Goal: Task Accomplishment & Management: Use online tool/utility

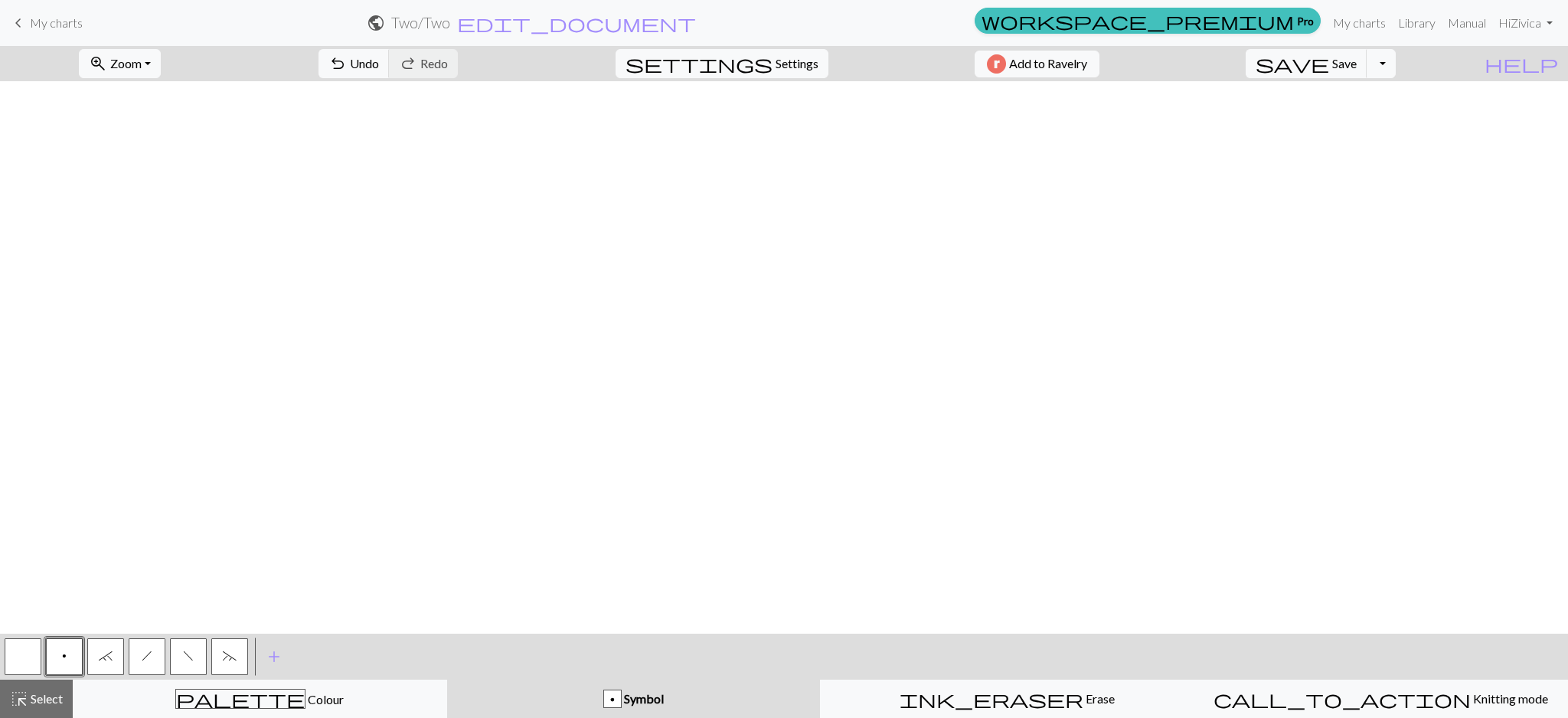
scroll to position [2595, 2257]
click at [44, 21] on span "My charts" at bounding box center [56, 22] width 53 height 15
click at [1357, 66] on span "Save" at bounding box center [1344, 63] width 24 height 15
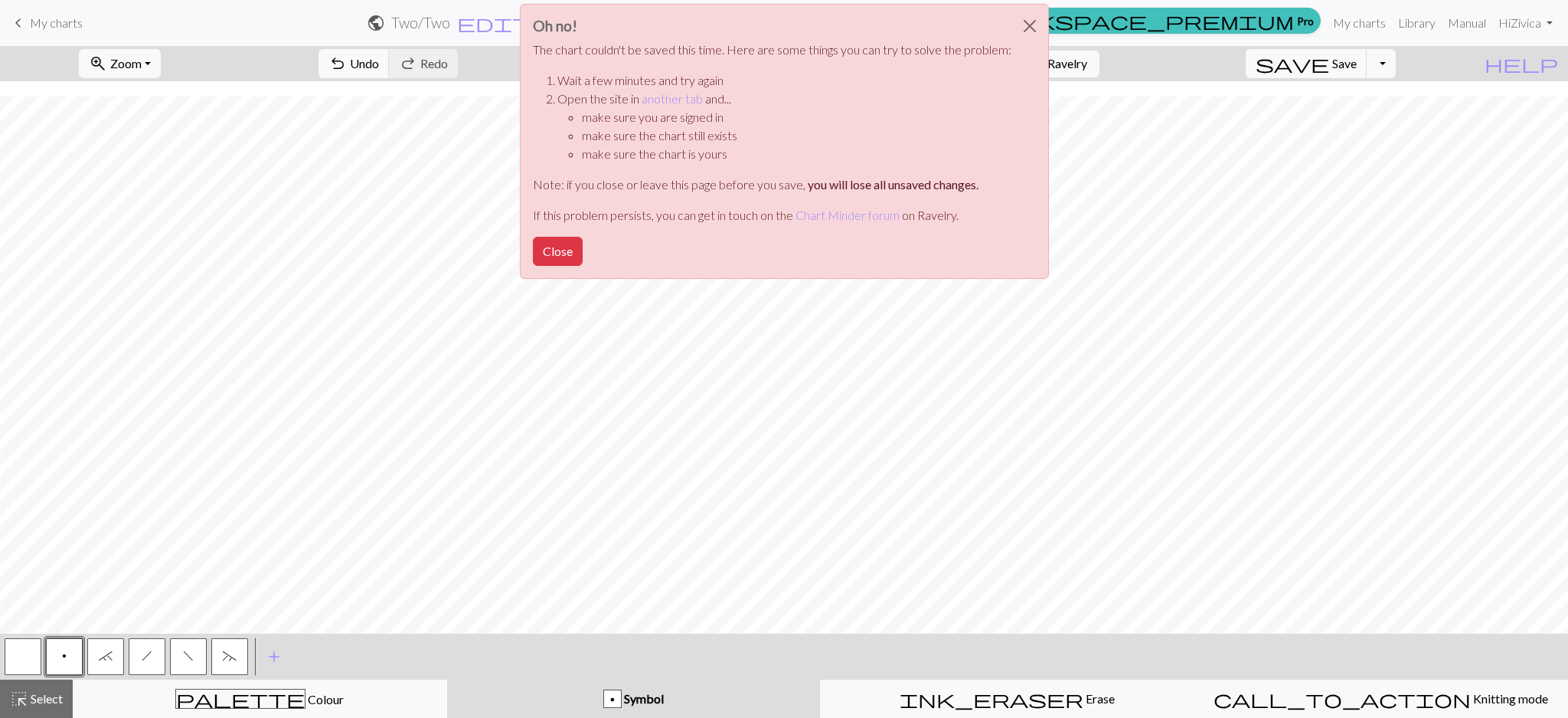
click at [1142, 25] on div "Oh no! The chart couldn't be saved this time. Here are some things you can try …" at bounding box center [784, 146] width 1568 height 291
click at [1018, 18] on button "Close" at bounding box center [1030, 26] width 37 height 43
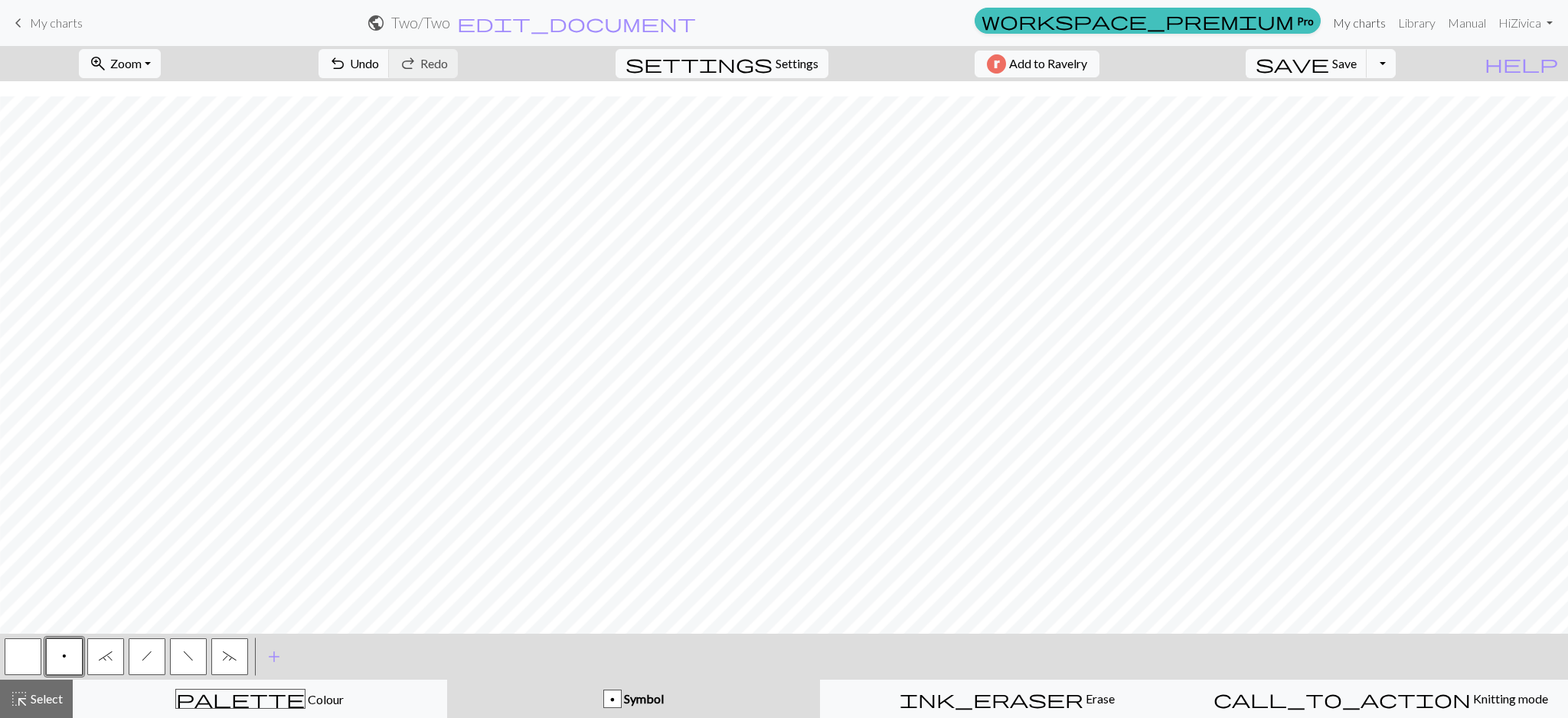
click at [1353, 21] on link "My charts" at bounding box center [1360, 23] width 65 height 31
click at [1357, 66] on span "Save" at bounding box center [1344, 63] width 24 height 15
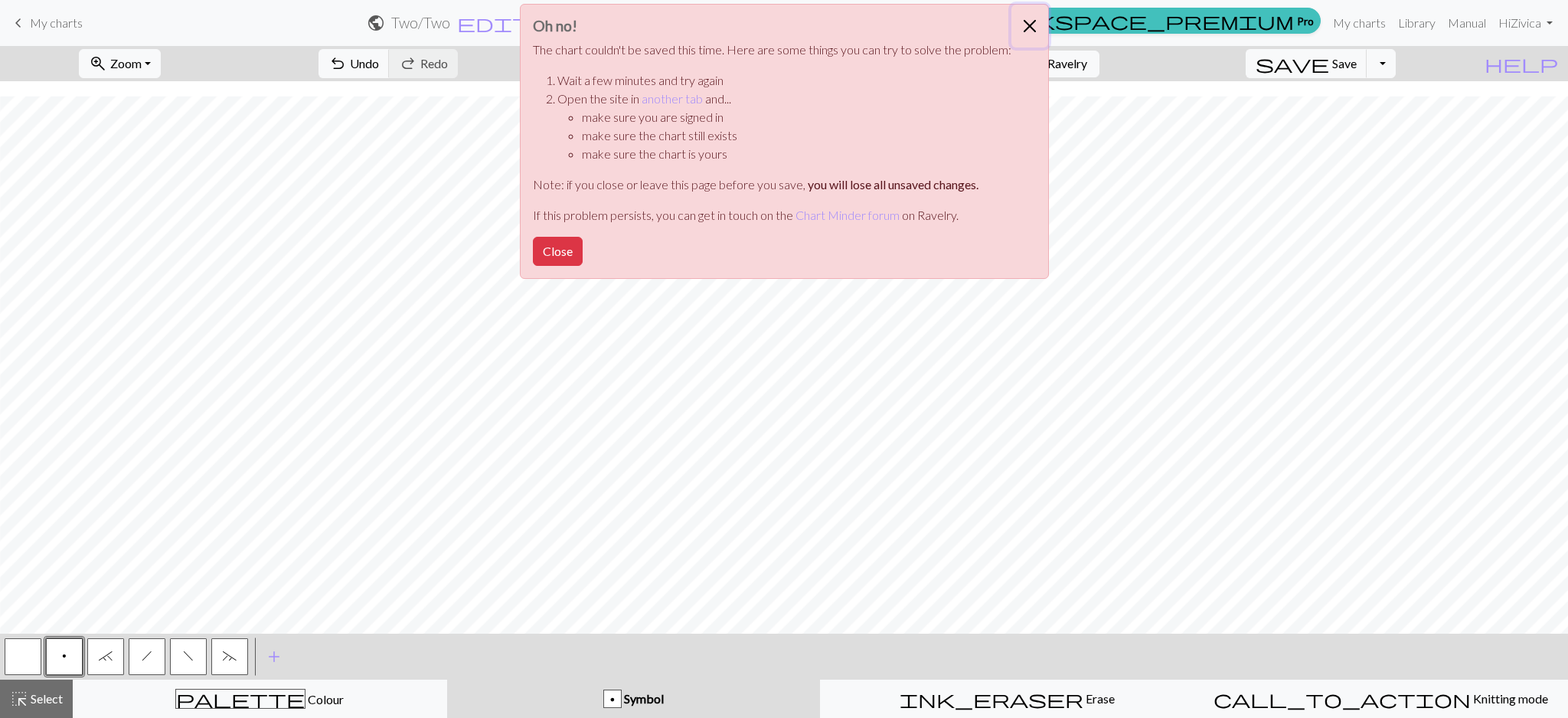
click at [1021, 21] on button "Close" at bounding box center [1030, 26] width 37 height 43
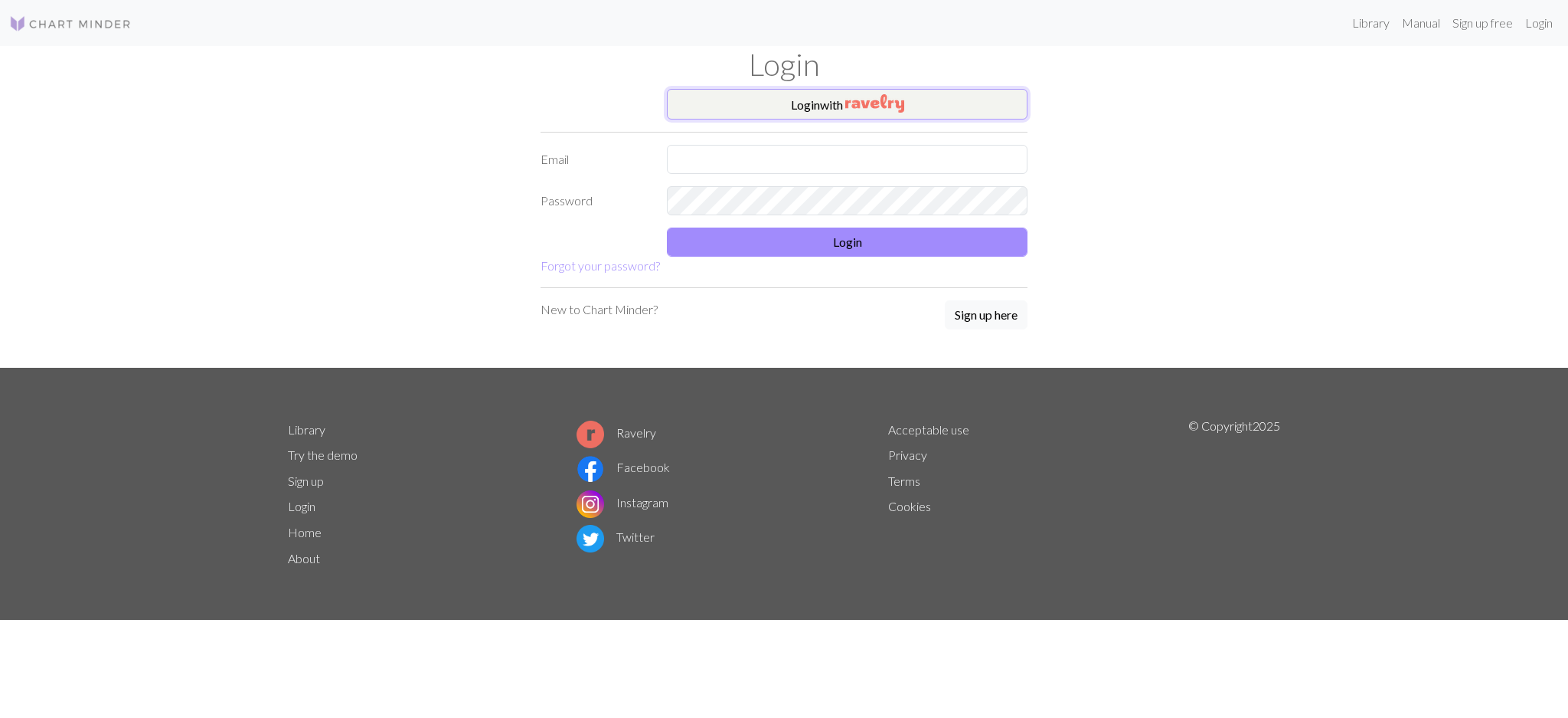
click at [781, 114] on button "Login with" at bounding box center [847, 104] width 361 height 31
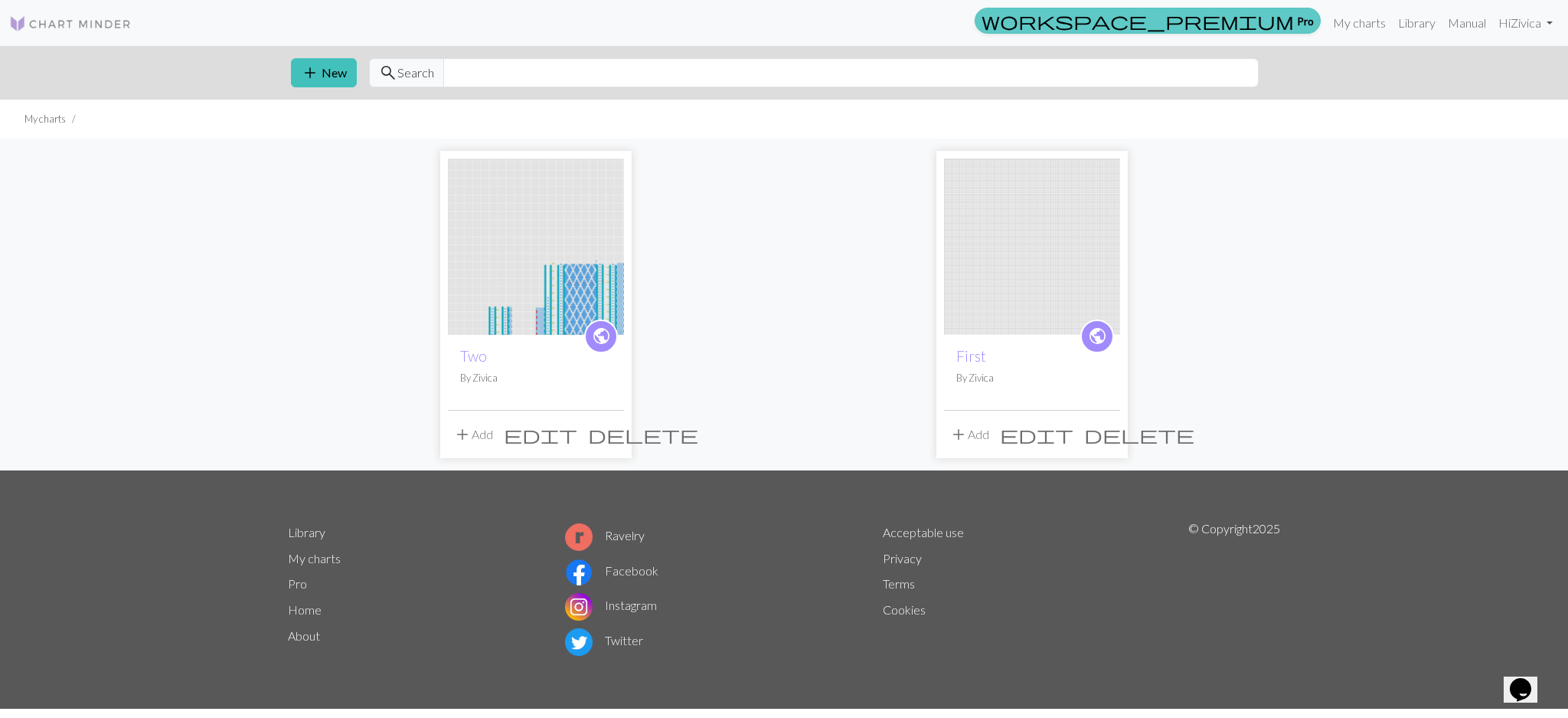
click at [1284, 16] on span "workspace_premium" at bounding box center [1137, 21] width 313 height 22
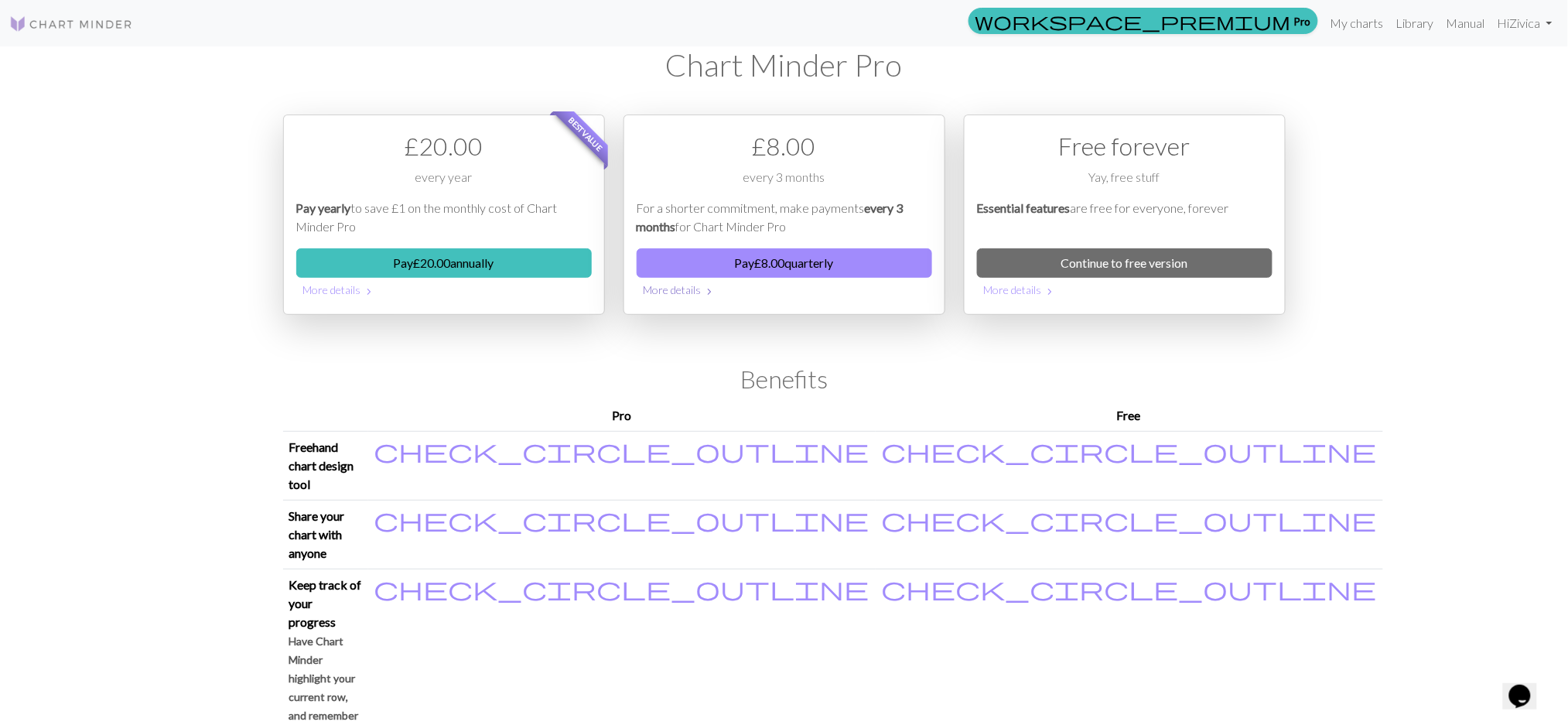
click at [694, 290] on button "More details chevron_right" at bounding box center [784, 290] width 296 height 24
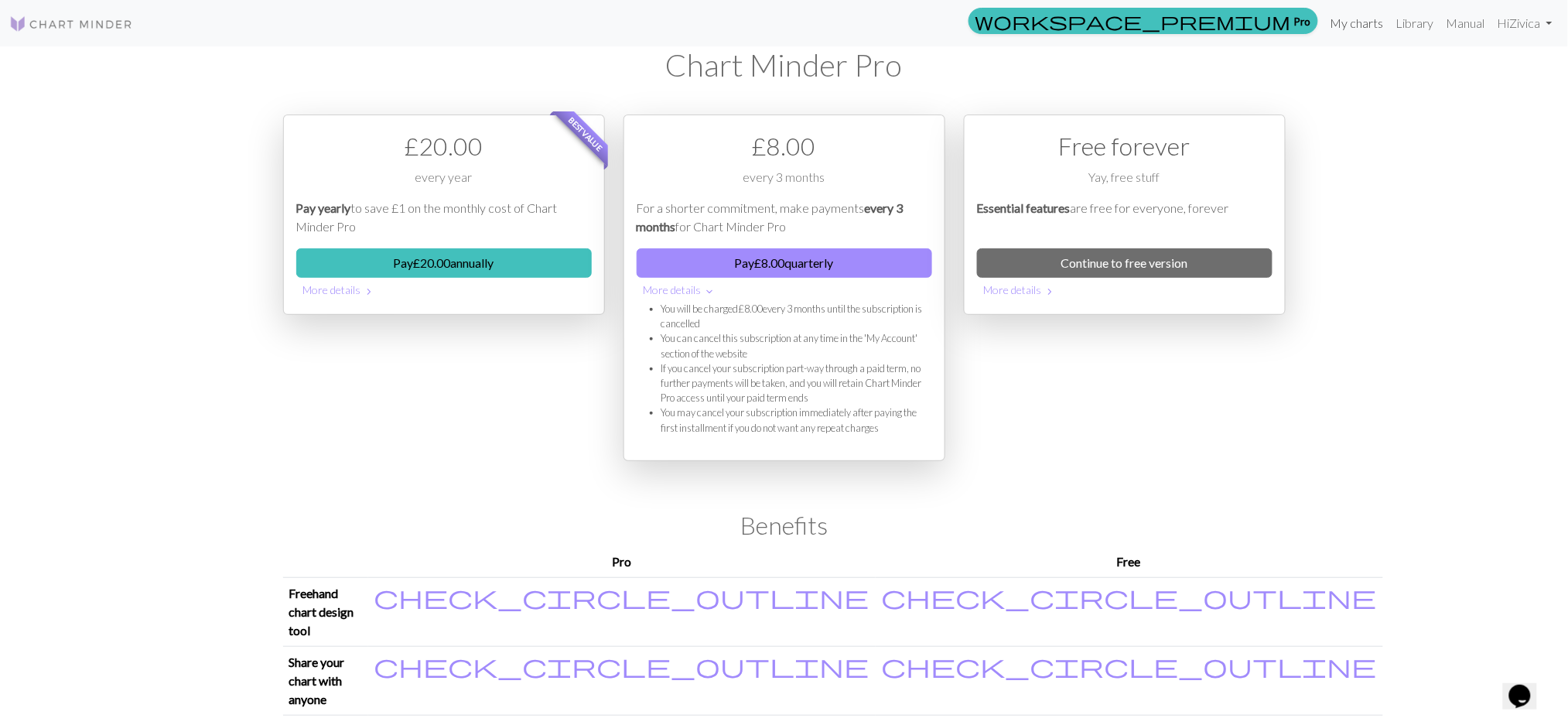
click at [1365, 23] on link "My charts" at bounding box center [1357, 23] width 66 height 31
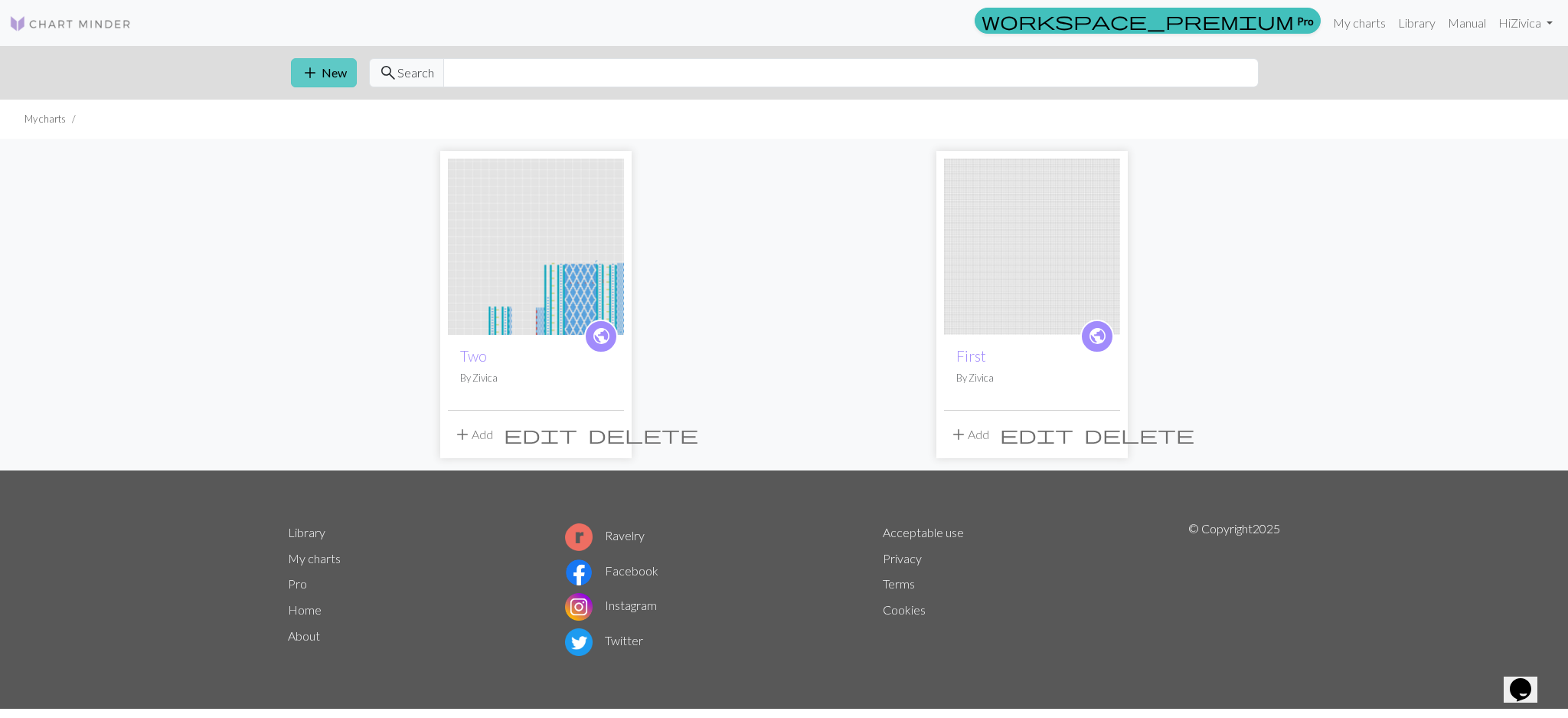
click at [307, 66] on span "add" at bounding box center [309, 72] width 18 height 22
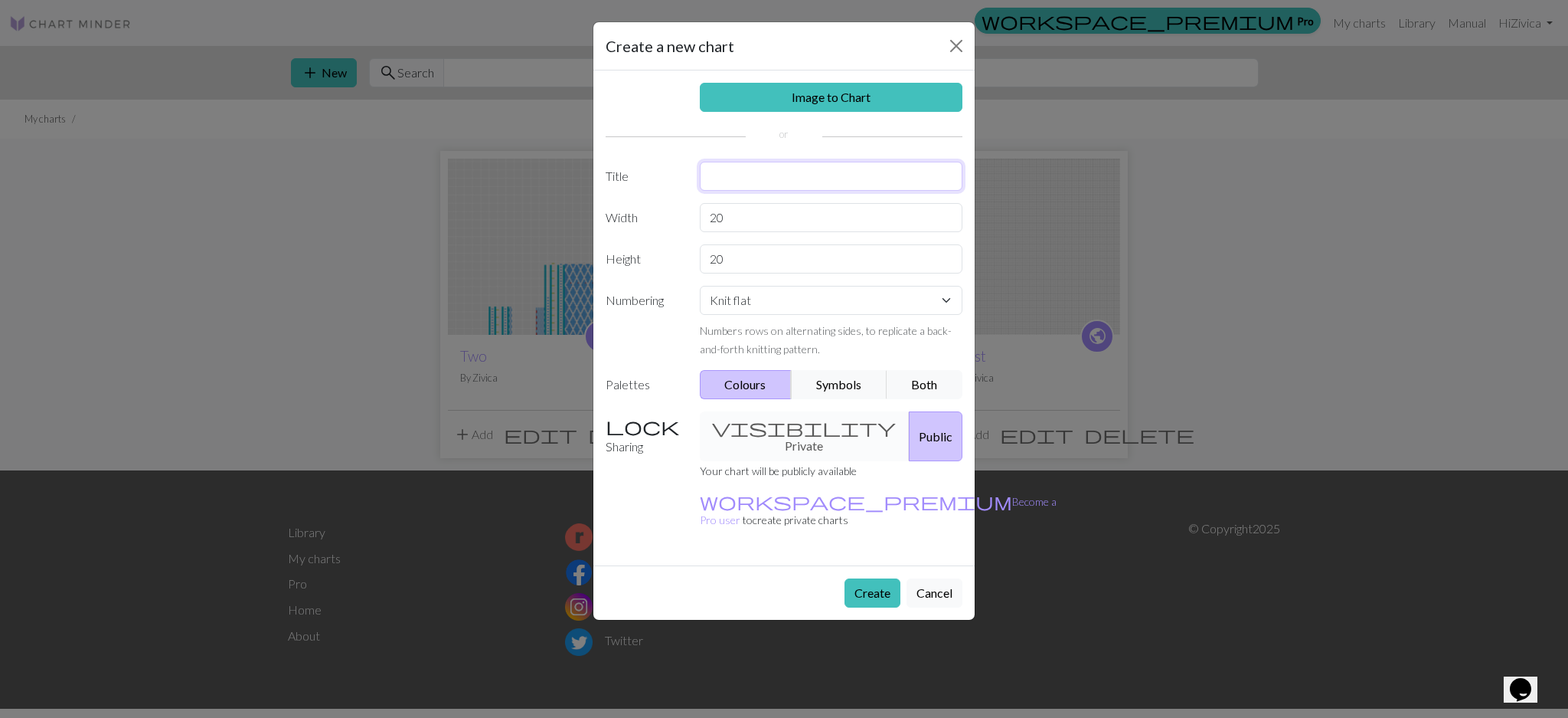
click at [756, 178] on input "text" at bounding box center [831, 177] width 264 height 29
type input "Sleeve"
click at [790, 217] on input "20" at bounding box center [831, 218] width 264 height 29
type input "2"
type input "79"
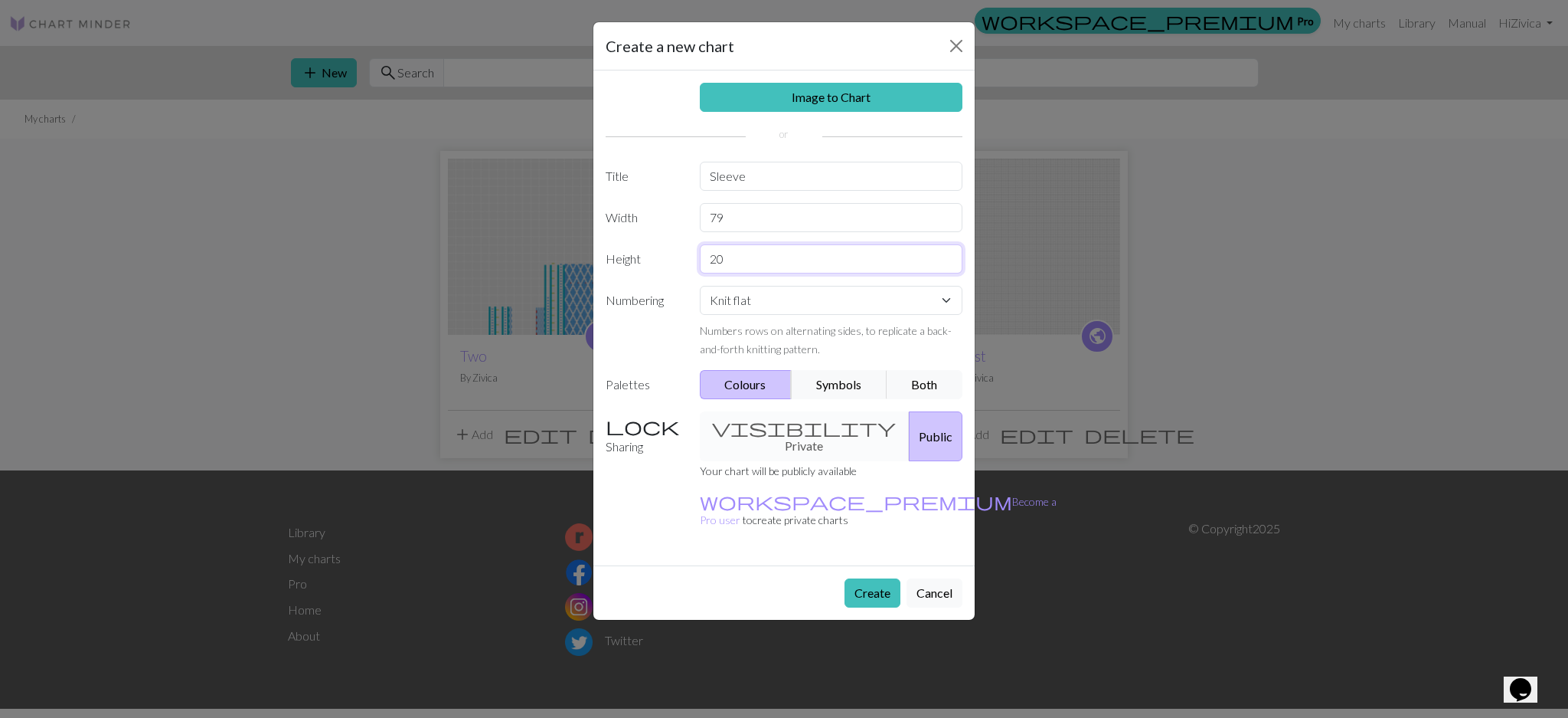
click at [793, 262] on input "20" at bounding box center [831, 259] width 264 height 29
type input "200"
click at [644, 329] on label "Numbering" at bounding box center [643, 322] width 94 height 72
click at [719, 296] on select "Knit flat Knit in the round Lace knitting Cross stitch" at bounding box center [831, 301] width 264 height 29
select select "round"
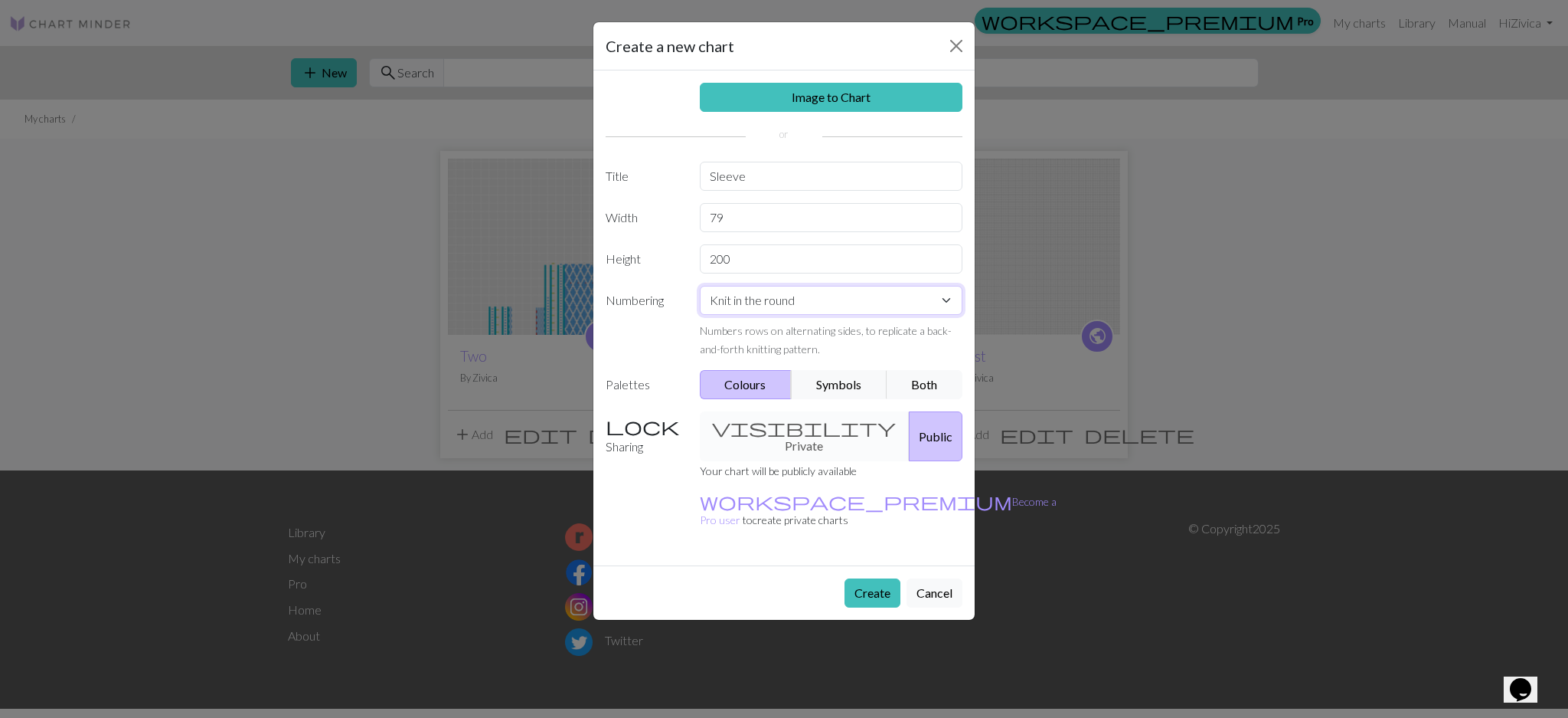
click at [700, 286] on select "Knit flat Knit in the round Lace knitting Cross stitch" at bounding box center [831, 301] width 264 height 29
click at [931, 382] on button "Both" at bounding box center [924, 384] width 77 height 29
click at [889, 578] on button "Create" at bounding box center [872, 593] width 56 height 29
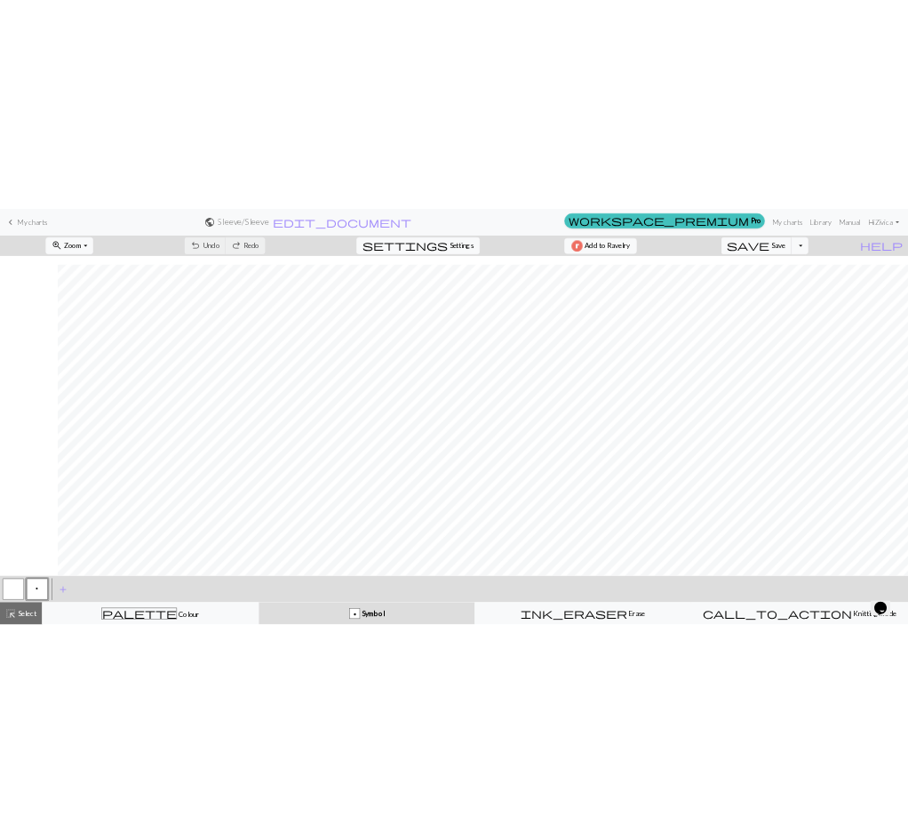
scroll to position [3011, 162]
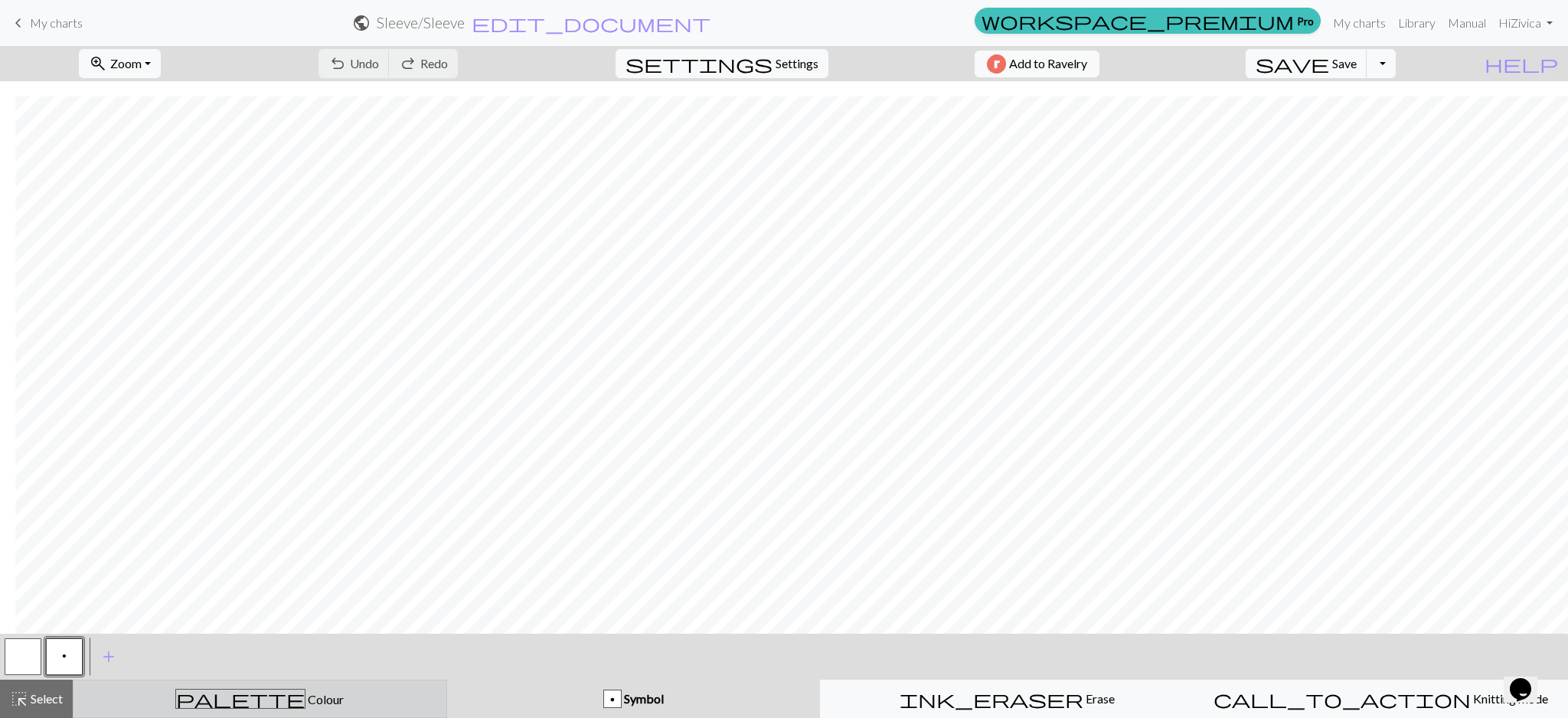
click at [195, 684] on button "palette Colour Colour" at bounding box center [259, 698] width 375 height 38
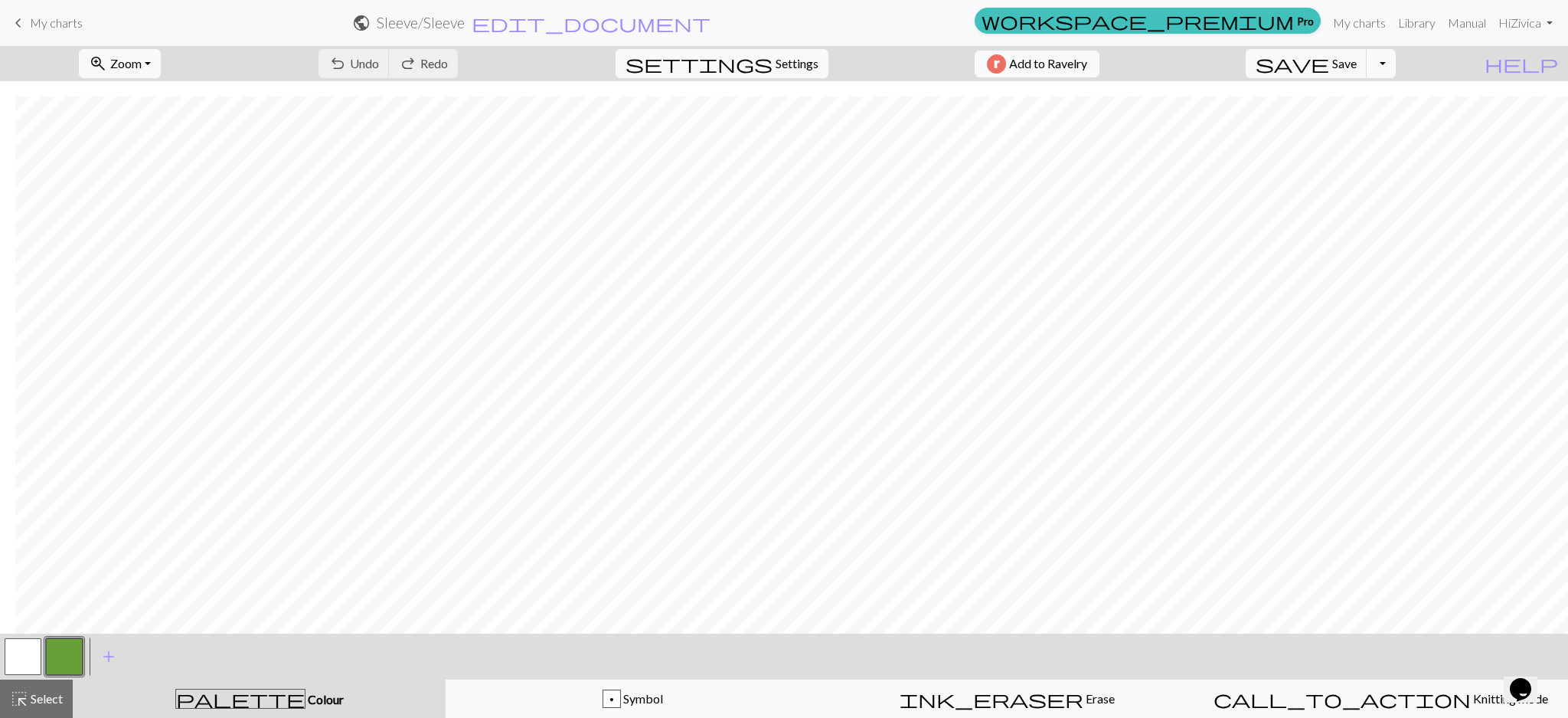
click at [58, 657] on button "button" at bounding box center [64, 656] width 37 height 37
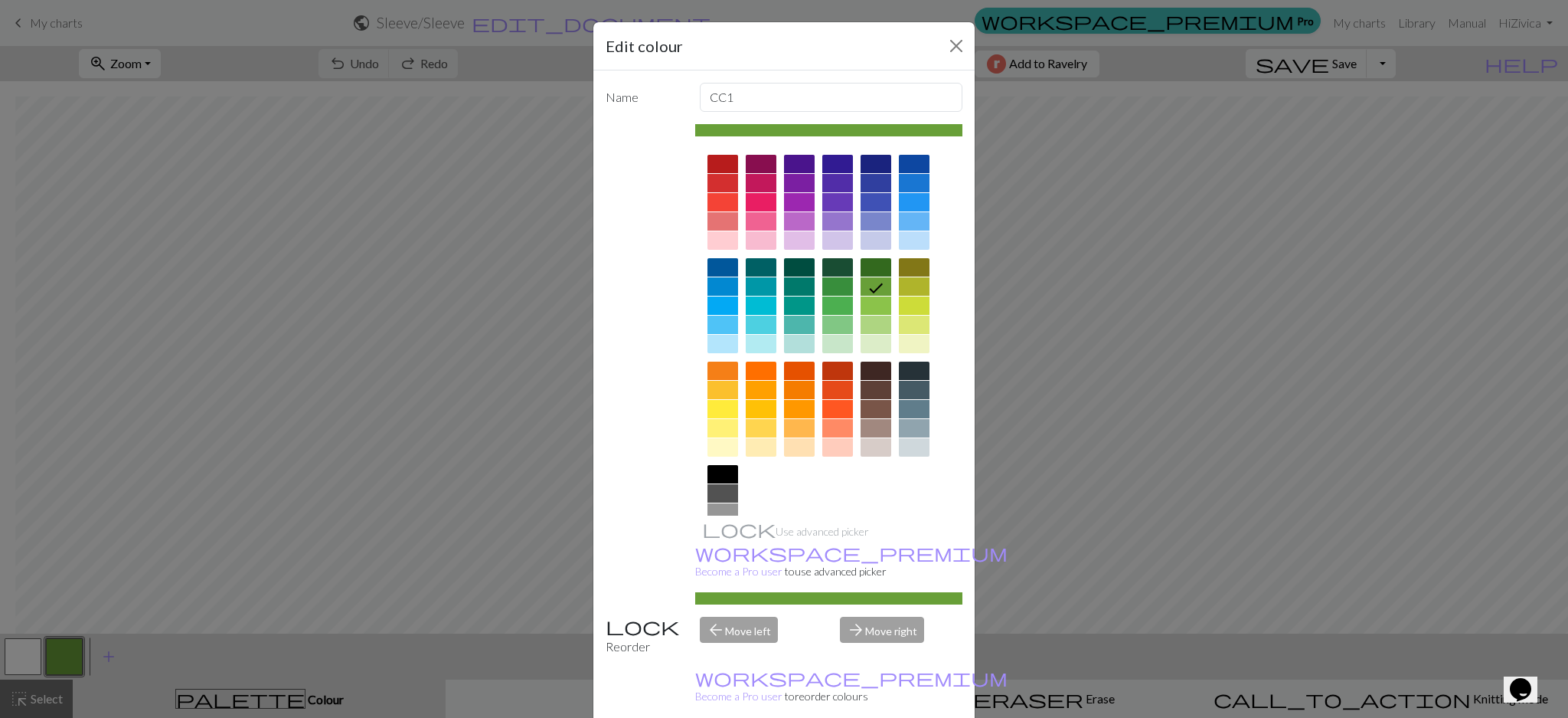
click at [755, 307] on div at bounding box center [762, 305] width 31 height 18
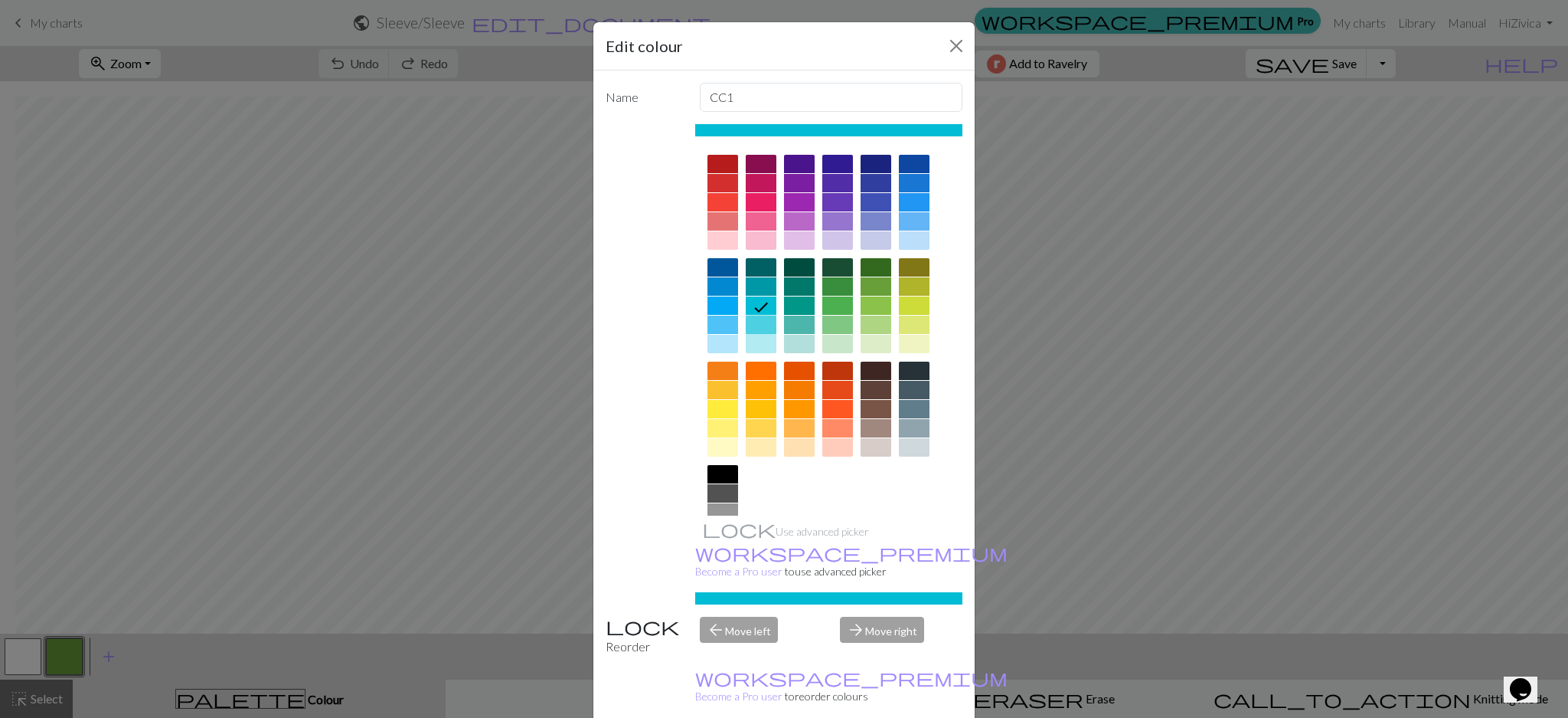
click at [756, 321] on div at bounding box center [762, 324] width 31 height 18
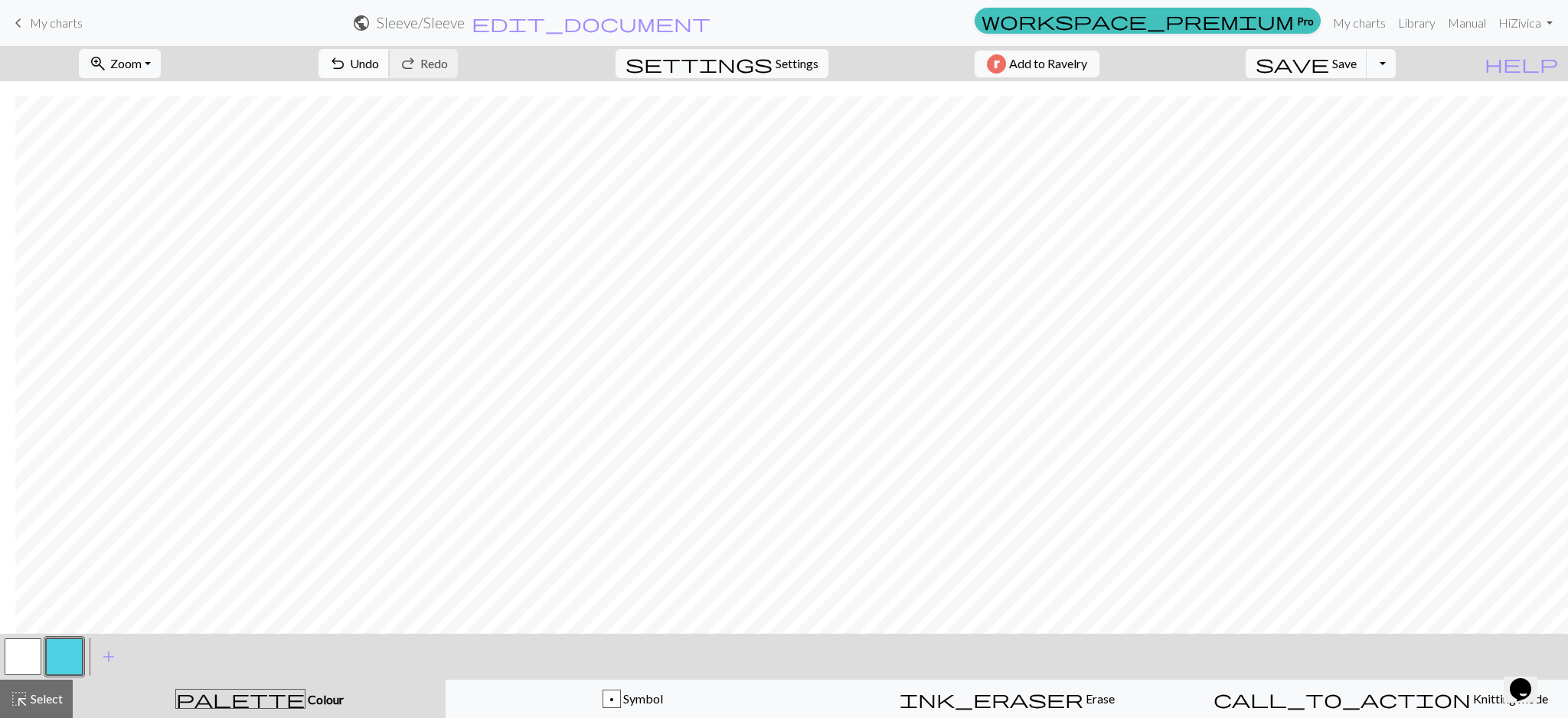
click at [379, 62] on span "Undo" at bounding box center [364, 63] width 29 height 15
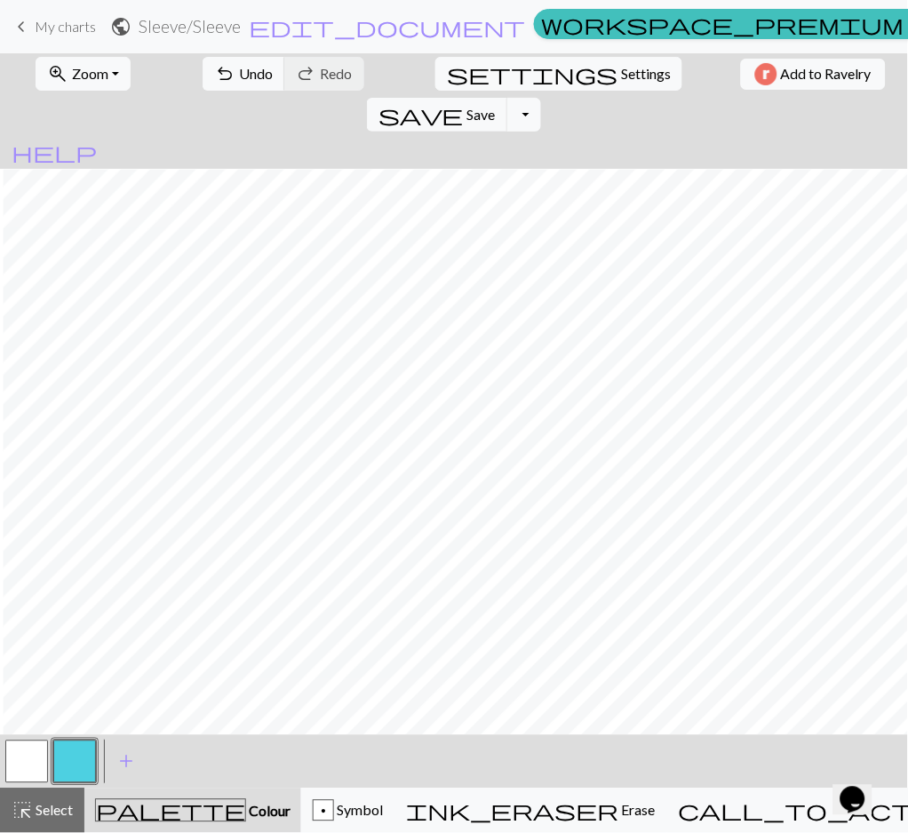
scroll to position [3011, 550]
click at [383, 821] on div "p Symbol" at bounding box center [348, 810] width 70 height 21
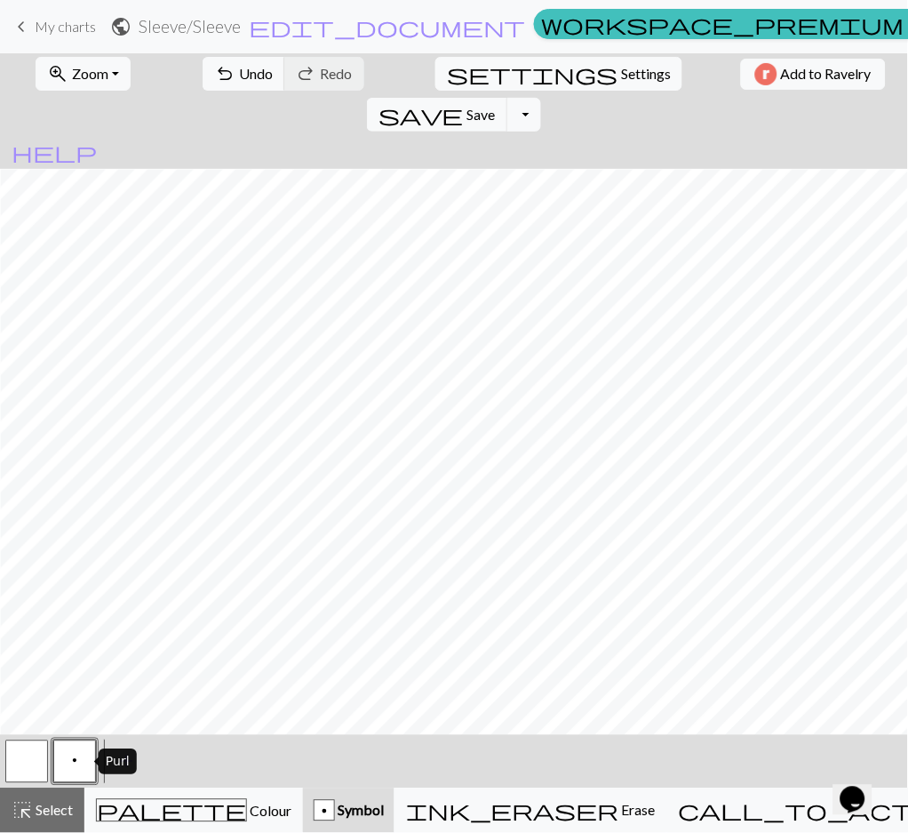
click at [77, 761] on button "p" at bounding box center [74, 761] width 43 height 43
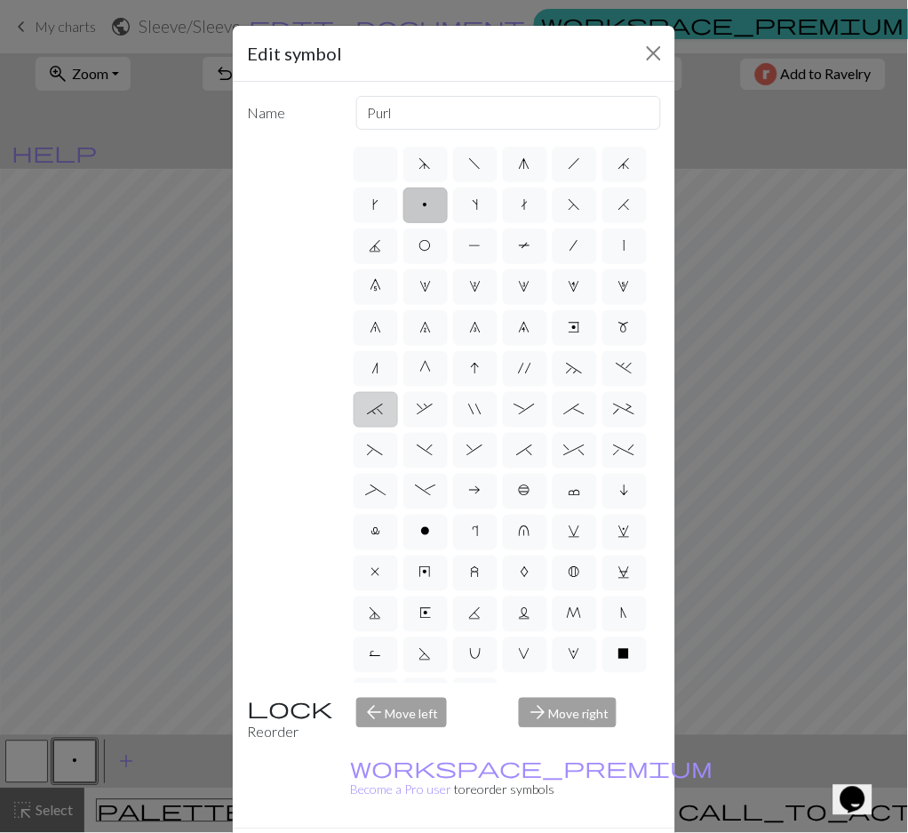
click at [384, 416] on span "`" at bounding box center [376, 409] width 16 height 14
click at [379, 410] on input "`" at bounding box center [374, 404] width 12 height 12
radio input "true"
type input "3+ stitch right twist"
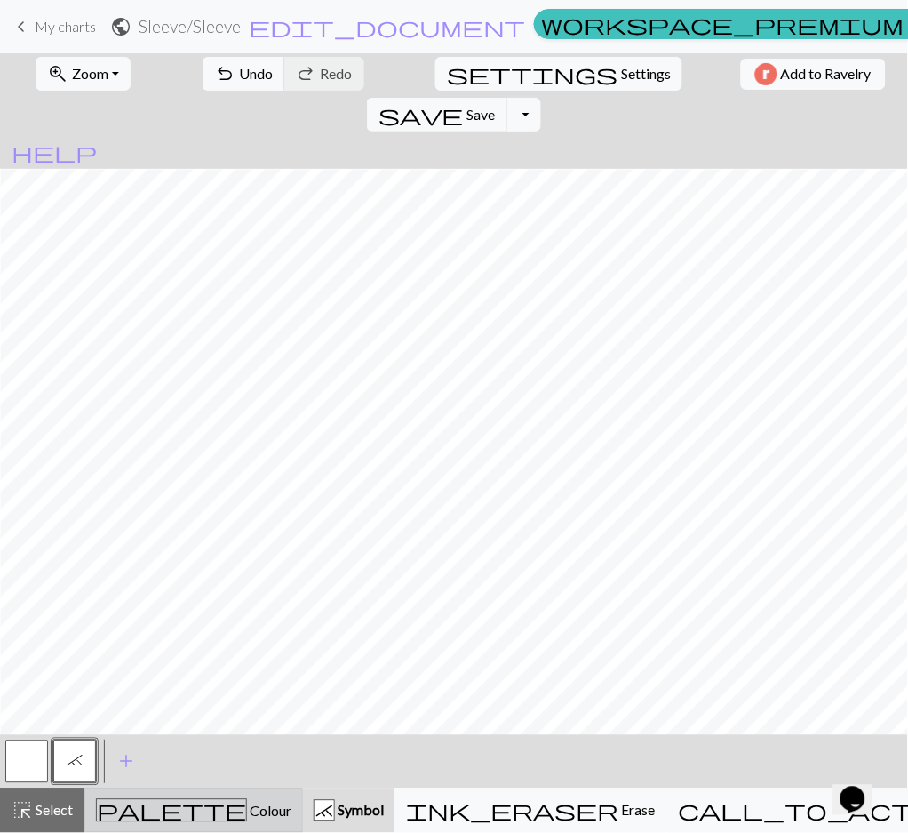
click at [247, 811] on span "Colour" at bounding box center [269, 811] width 44 height 17
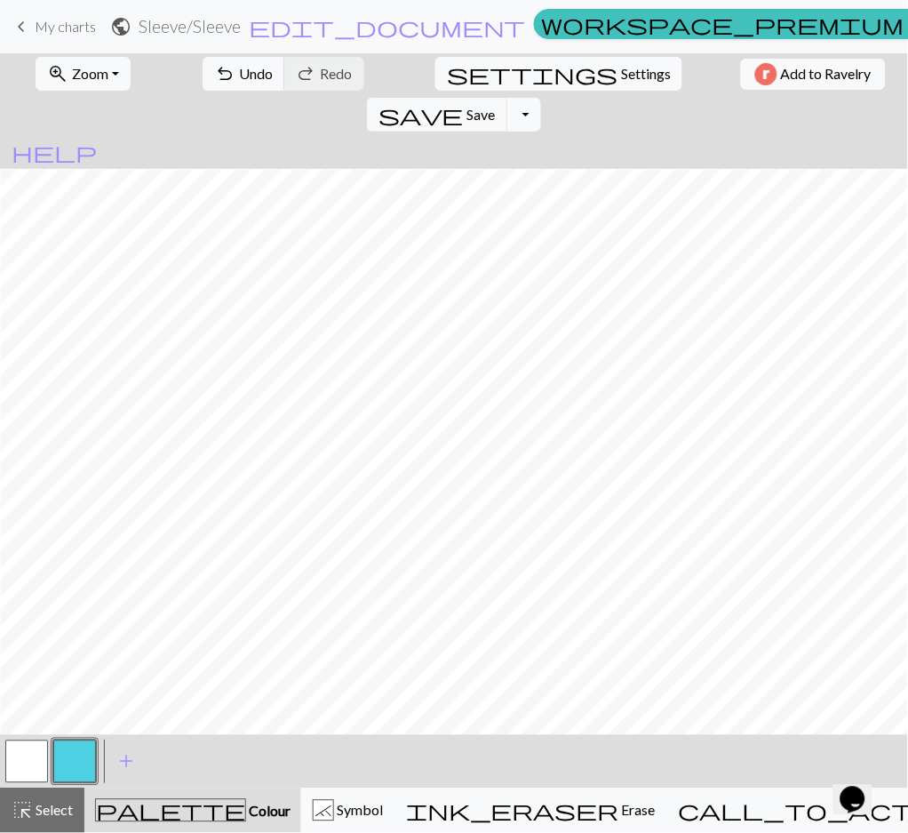
click at [28, 770] on button "button" at bounding box center [26, 761] width 43 height 43
click at [173, 822] on span "palette" at bounding box center [170, 810] width 149 height 25
click at [383, 803] on span "Symbol" at bounding box center [358, 810] width 49 height 17
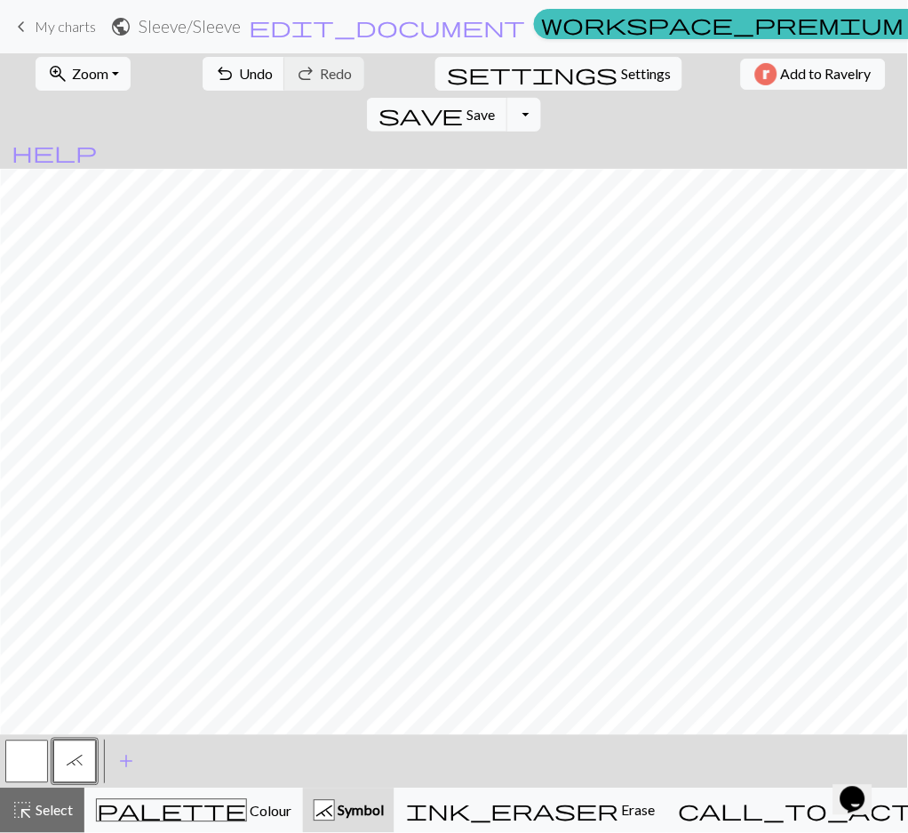
click at [15, 758] on button "button" at bounding box center [26, 761] width 43 height 43
click at [84, 772] on button "`" at bounding box center [74, 761] width 43 height 43
click at [169, 801] on span "palette" at bounding box center [171, 810] width 149 height 25
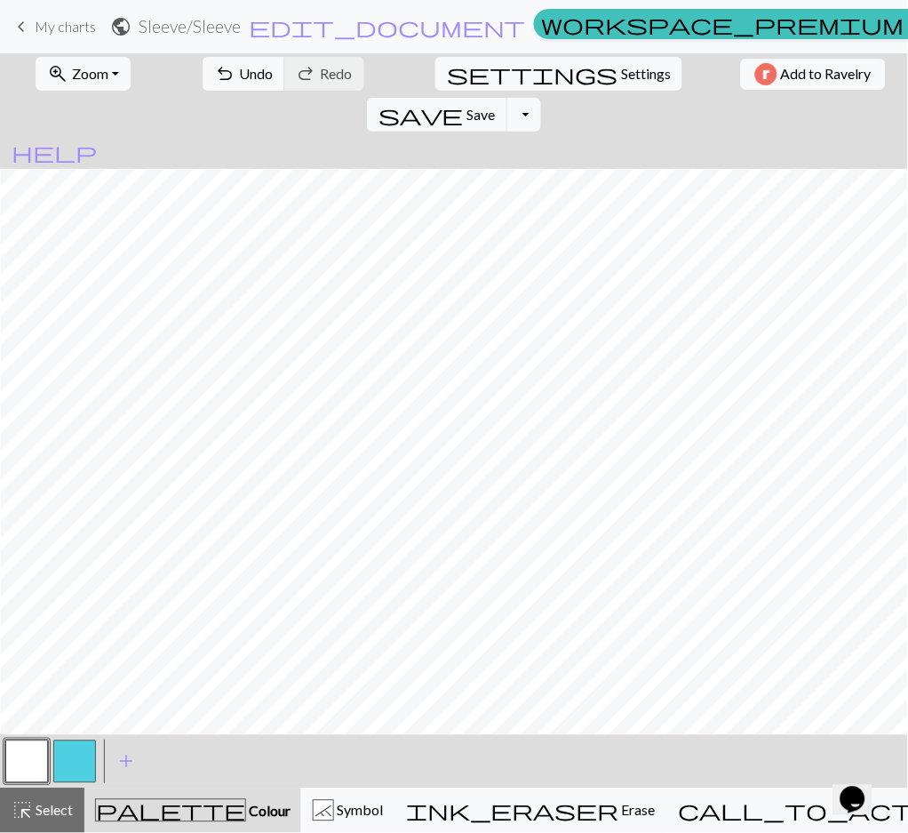
click at [77, 758] on button "button" at bounding box center [74, 761] width 43 height 43
click at [29, 757] on button "button" at bounding box center [26, 761] width 43 height 43
click at [77, 759] on button "button" at bounding box center [74, 761] width 43 height 43
click at [152, 806] on icon "palette" at bounding box center [170, 810] width 151 height 23
click at [333, 804] on div "`" at bounding box center [324, 811] width 20 height 21
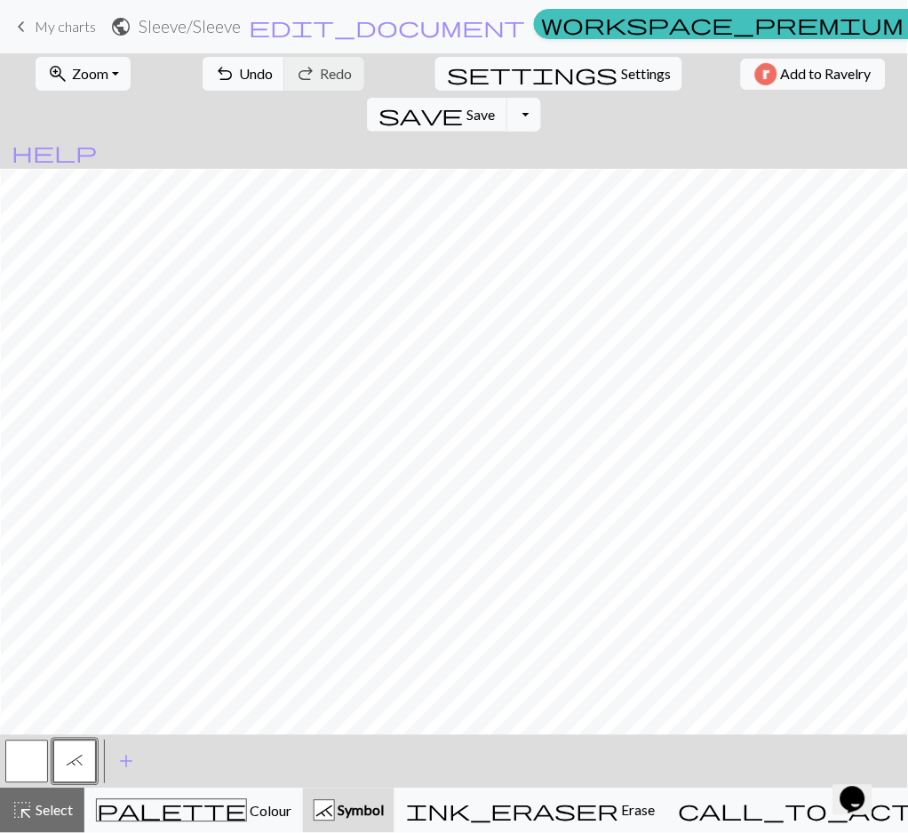
click at [18, 763] on button "button" at bounding box center [26, 761] width 43 height 43
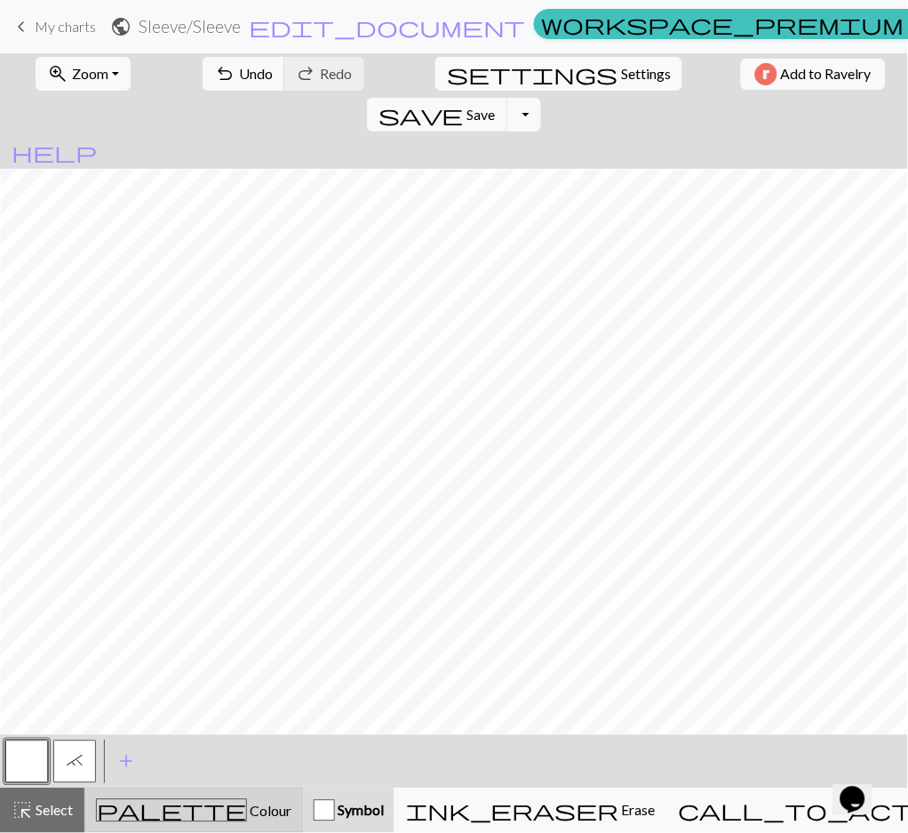
click at [247, 811] on span "Colour" at bounding box center [269, 811] width 44 height 17
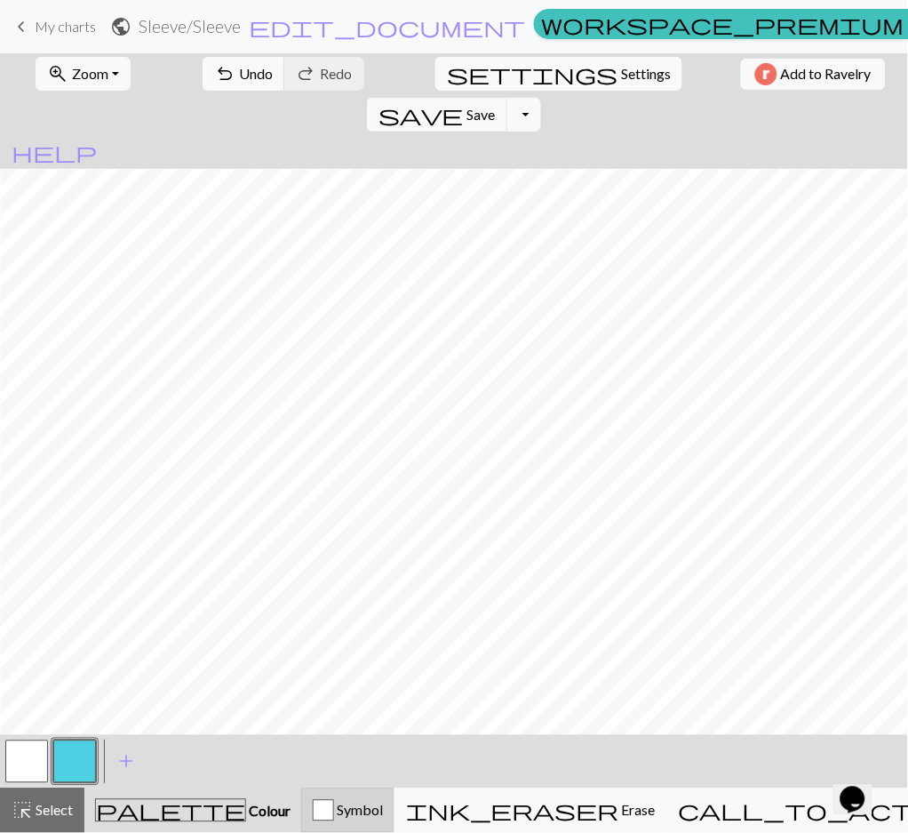
click at [334, 800] on div "button" at bounding box center [323, 810] width 21 height 21
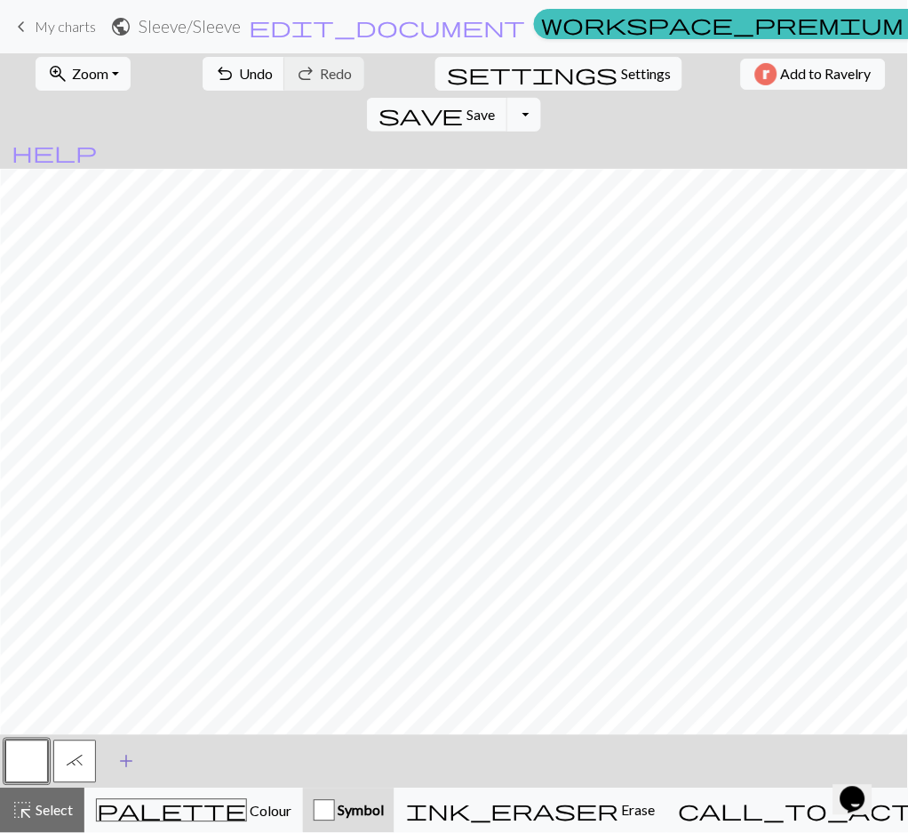
click at [136, 759] on span "add" at bounding box center [126, 761] width 21 height 25
click at [124, 762] on button "button" at bounding box center [122, 761] width 43 height 43
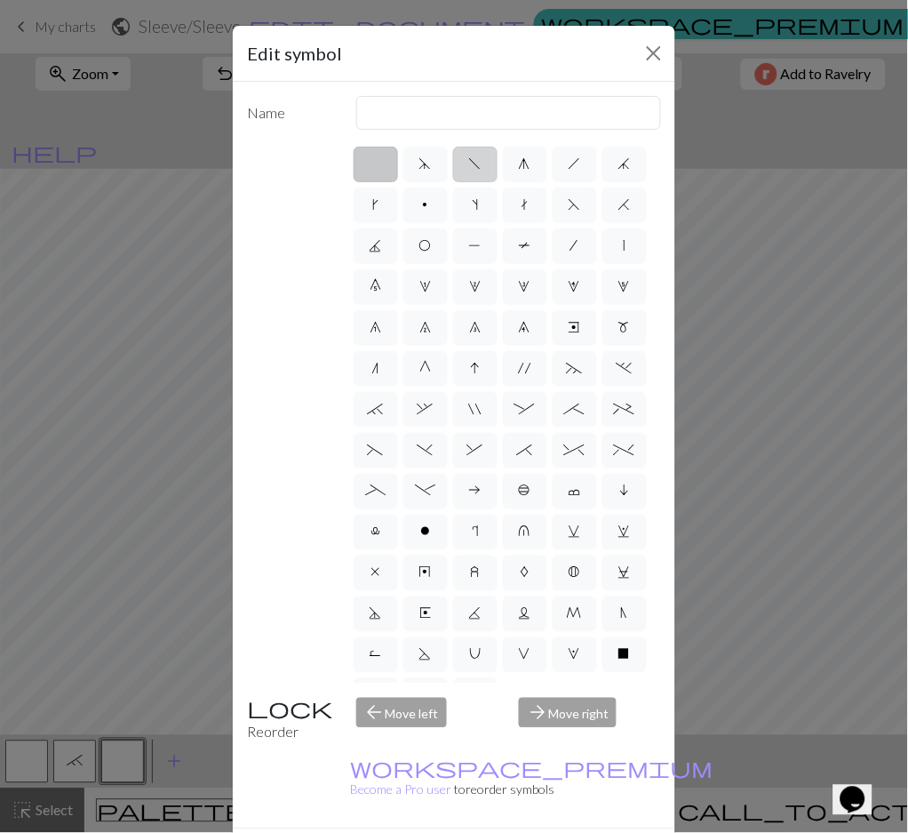
click at [483, 172] on label "f" at bounding box center [475, 165] width 44 height 36
click at [481, 164] on input "f" at bounding box center [475, 159] width 12 height 12
radio input "true"
type input "left leaning decrease"
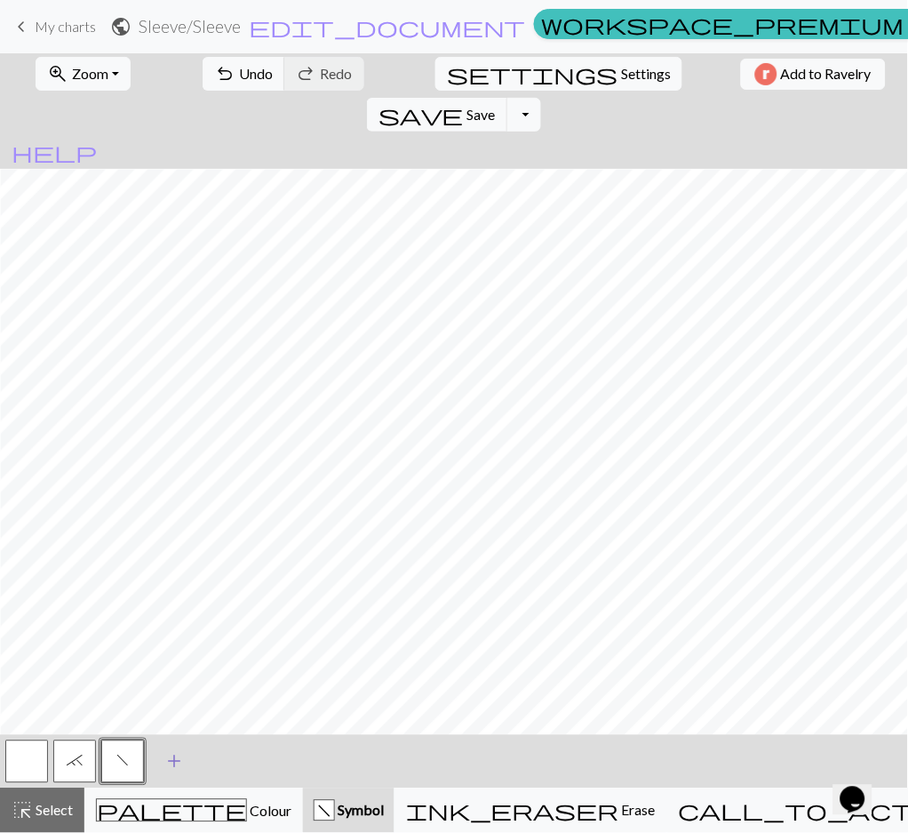
click at [180, 755] on span "add" at bounding box center [174, 761] width 21 height 25
click at [180, 755] on button "button" at bounding box center [170, 761] width 43 height 43
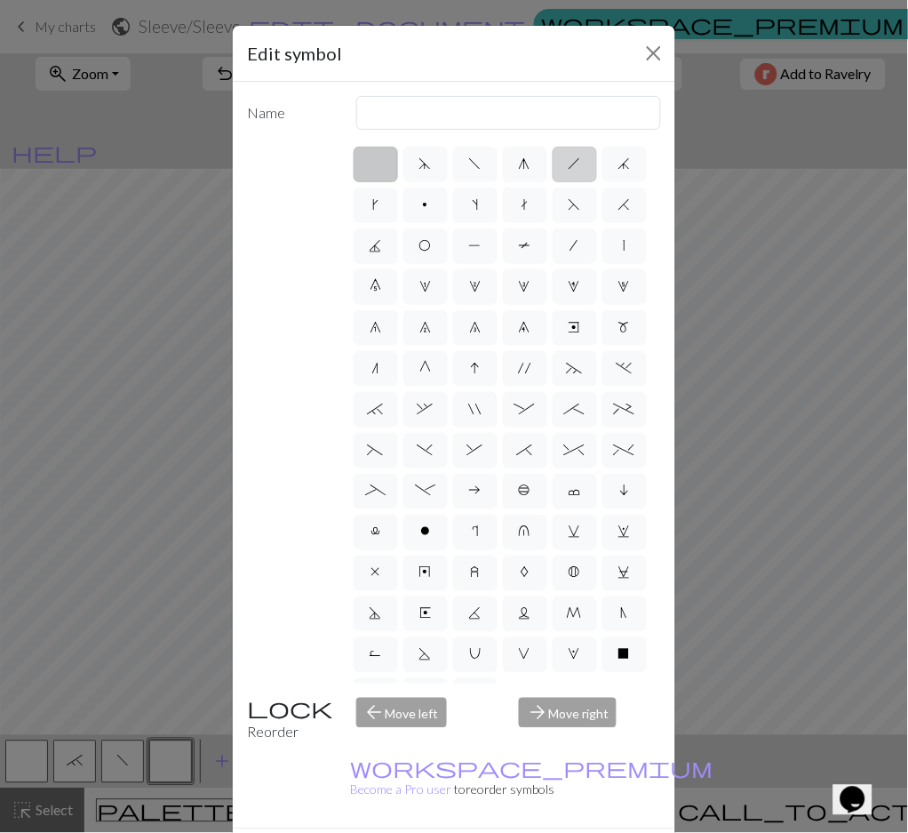
click at [574, 172] on label "h" at bounding box center [575, 165] width 44 height 36
click at [574, 164] on input "h" at bounding box center [575, 159] width 12 height 12
radio input "true"
type input "right leaning decrease"
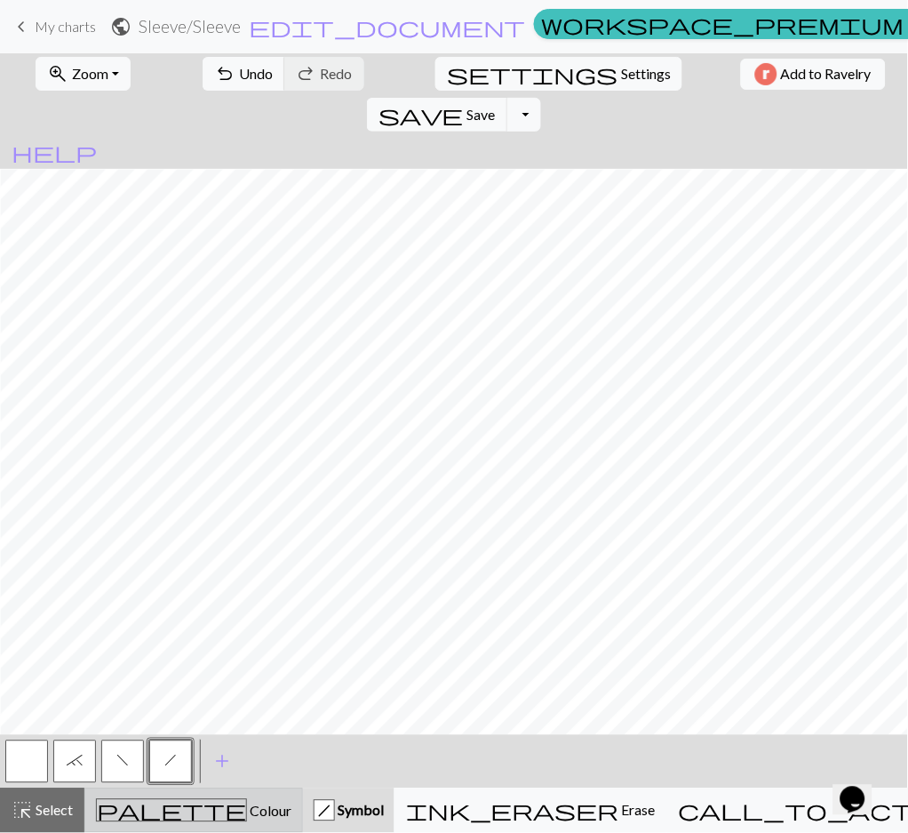
click at [171, 817] on span "palette" at bounding box center [171, 810] width 149 height 25
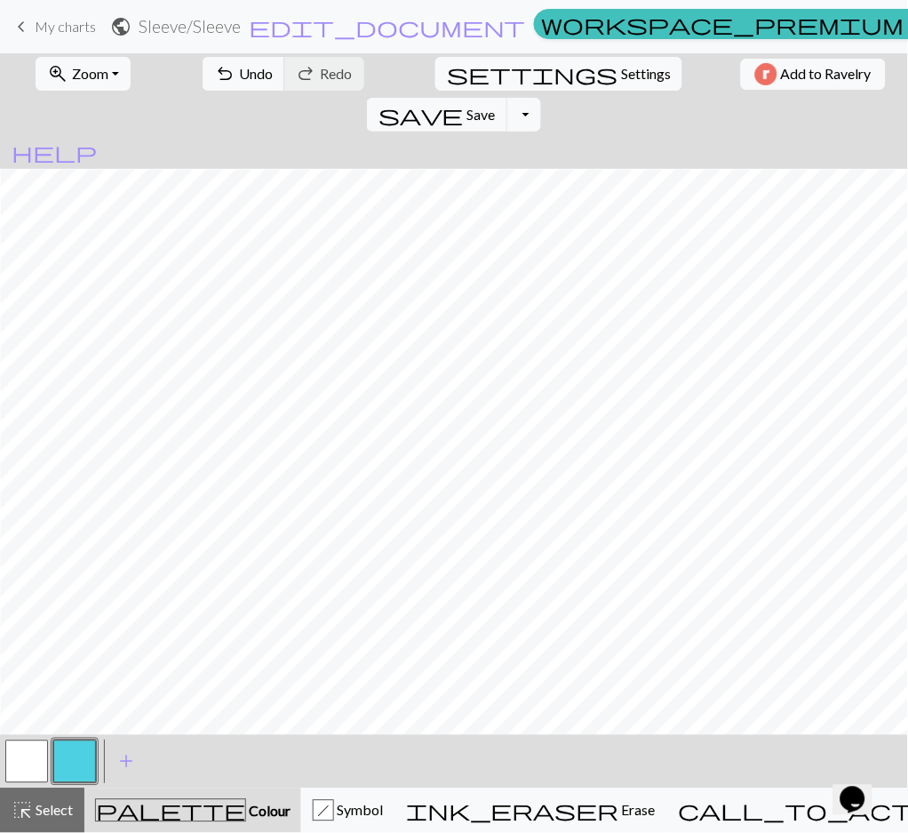
click at [38, 770] on button "button" at bounding box center [26, 761] width 43 height 43
click at [334, 815] on div "h" at bounding box center [323, 810] width 21 height 21
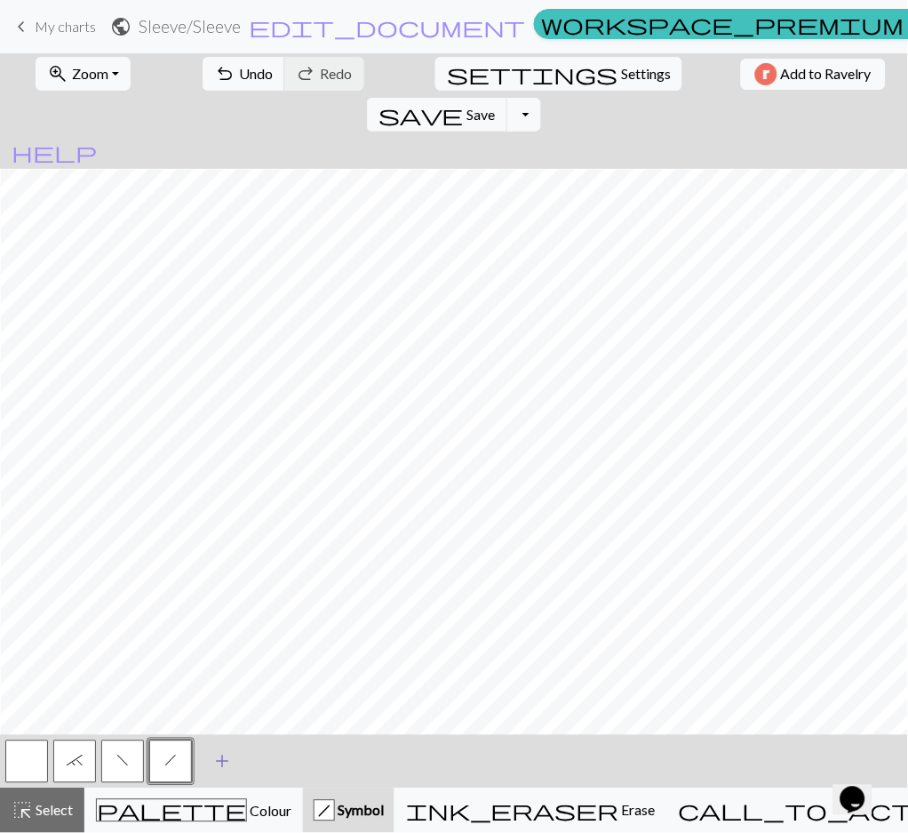
click at [235, 760] on button "add Add a symbol" at bounding box center [222, 761] width 44 height 44
click at [235, 760] on button "button" at bounding box center [218, 761] width 43 height 43
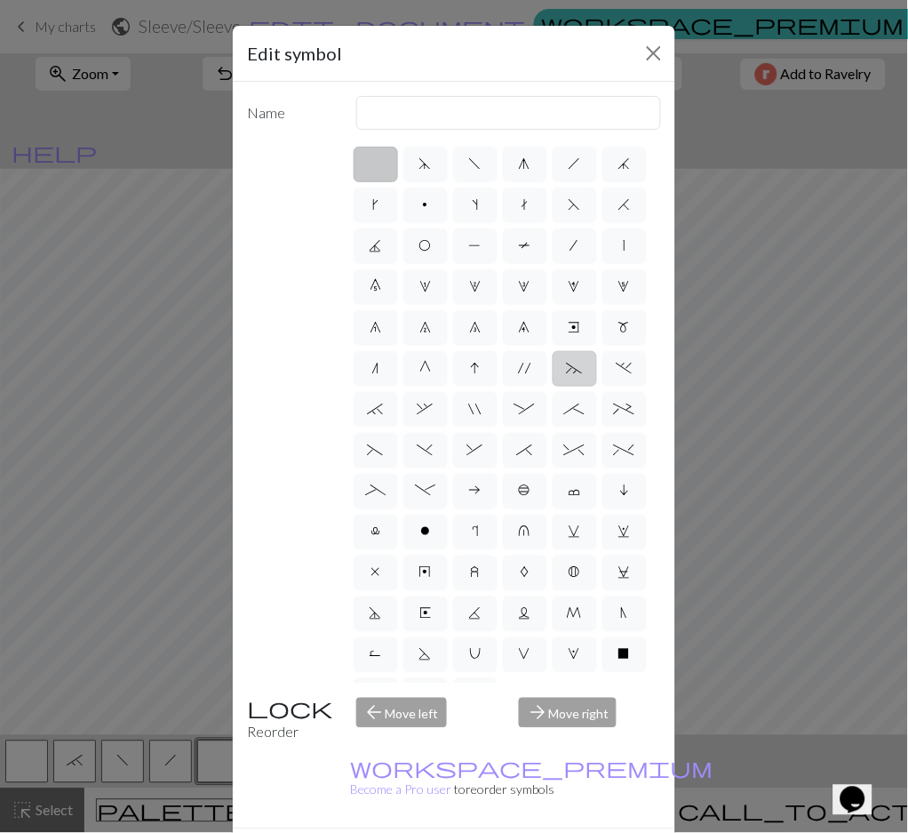
click at [567, 375] on span "~" at bounding box center [575, 368] width 16 height 14
click at [567, 369] on input "~" at bounding box center [573, 363] width 12 height 12
radio input "true"
type input "3+ stitch left twist"
click at [567, 375] on span "~" at bounding box center [575, 368] width 16 height 14
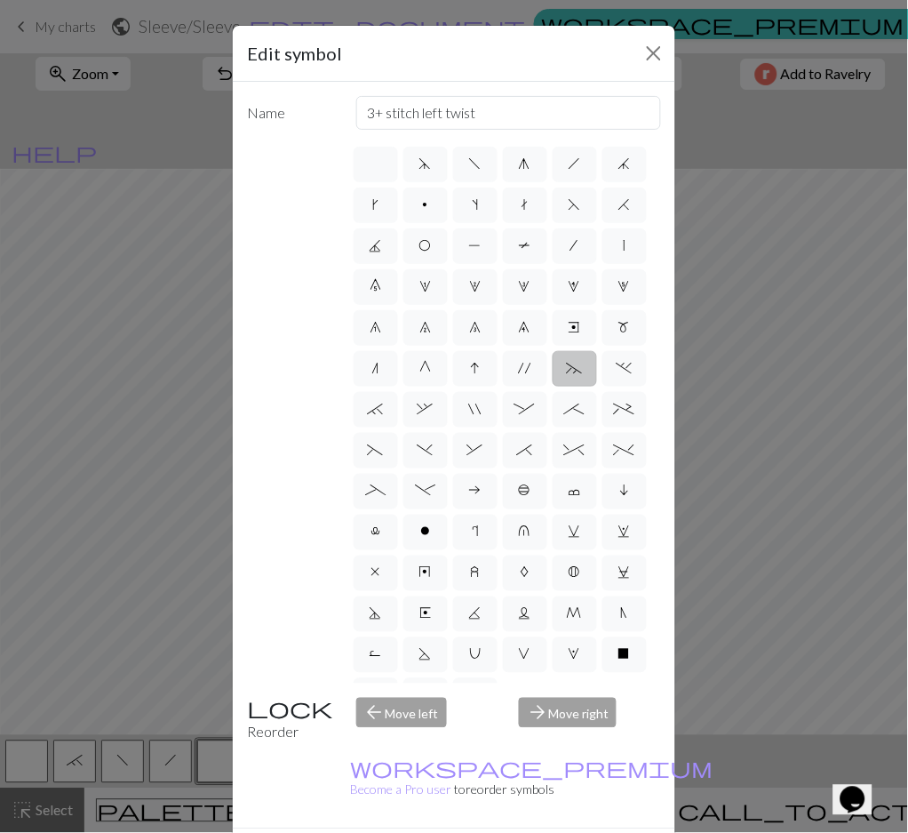
click at [567, 369] on input "~" at bounding box center [573, 363] width 12 height 12
click at [567, 375] on span "~" at bounding box center [575, 368] width 16 height 14
click at [567, 369] on input "~" at bounding box center [573, 363] width 12 height 12
click at [567, 375] on span "~" at bounding box center [575, 368] width 16 height 14
click at [567, 369] on input "~" at bounding box center [573, 363] width 12 height 12
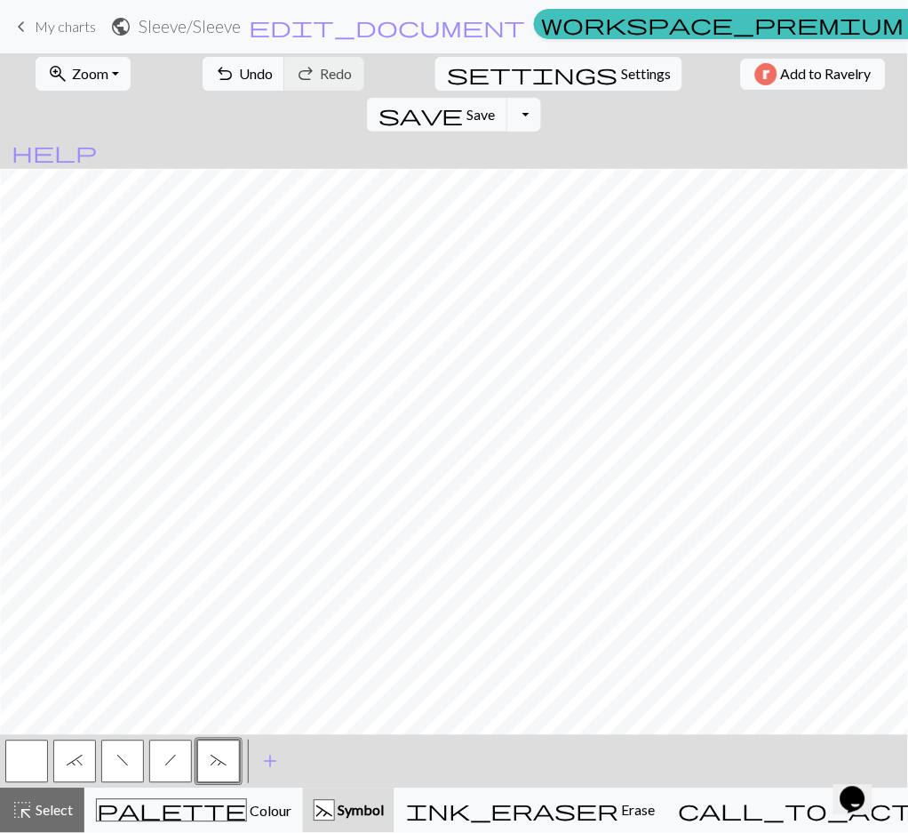
click at [84, 755] on button "`" at bounding box center [74, 761] width 43 height 43
click at [163, 765] on button "h" at bounding box center [170, 761] width 43 height 43
click at [124, 762] on span "f" at bounding box center [122, 761] width 12 height 14
click at [209, 758] on button "~" at bounding box center [218, 761] width 43 height 43
click at [172, 798] on span "palette" at bounding box center [171, 810] width 149 height 25
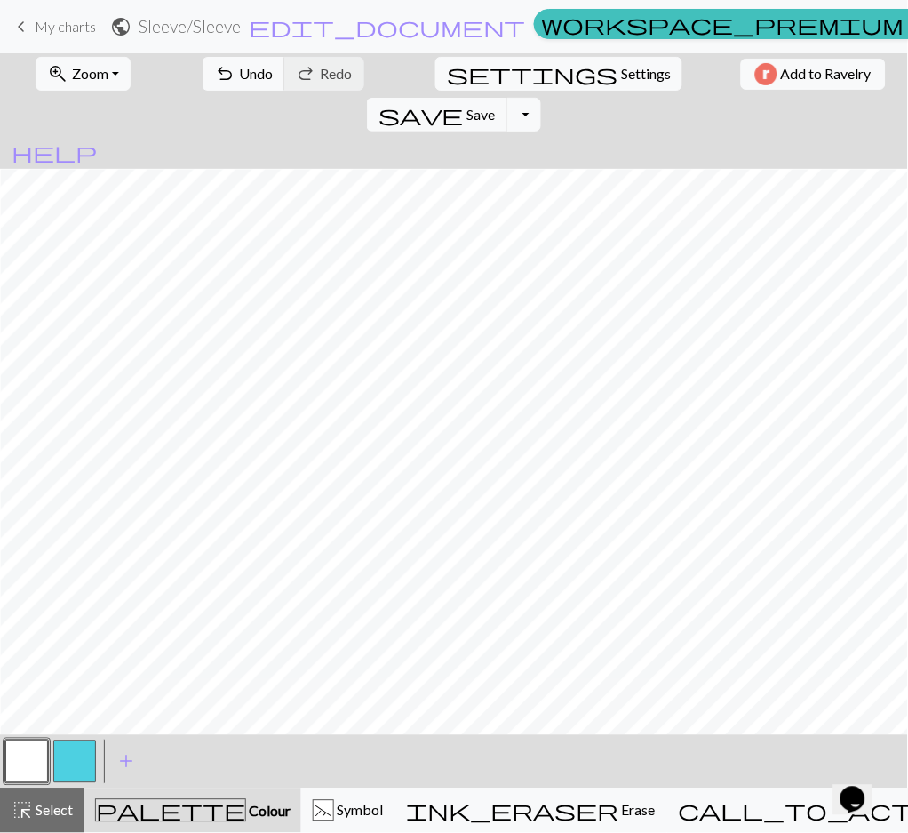
click at [88, 767] on button "button" at bounding box center [74, 761] width 43 height 43
click at [39, 763] on button "button" at bounding box center [26, 761] width 43 height 43
click at [89, 764] on button "button" at bounding box center [74, 761] width 43 height 43
click at [196, 796] on button "palette Colour Colour" at bounding box center [192, 810] width 217 height 44
click at [333, 802] on div "~" at bounding box center [324, 811] width 20 height 21
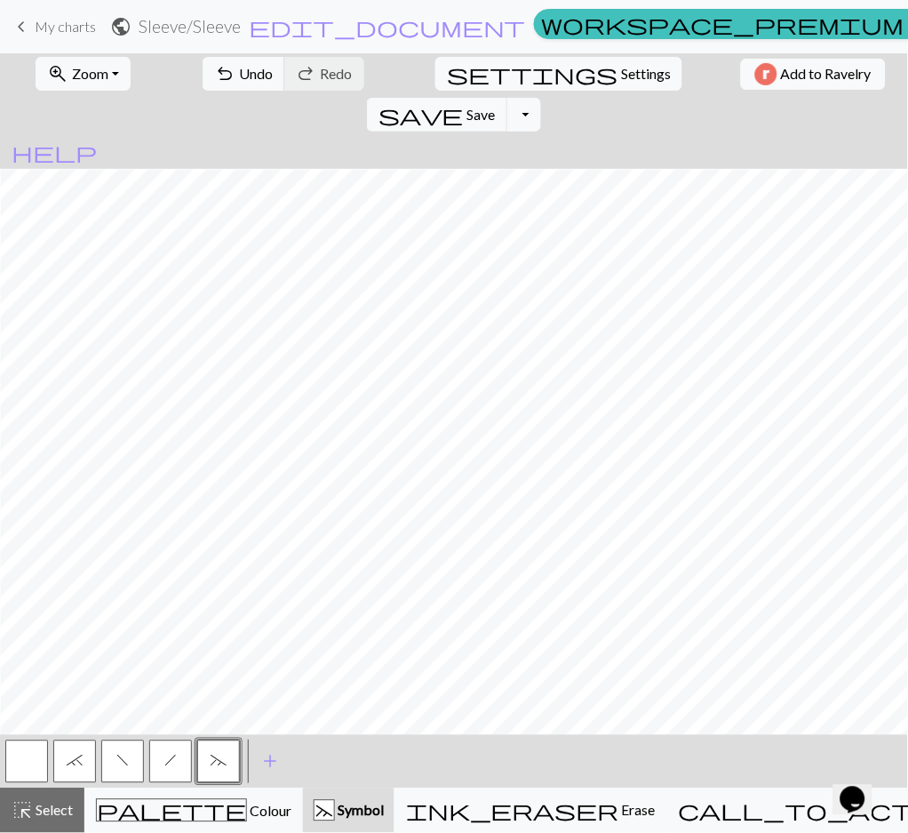
click at [73, 759] on span "`" at bounding box center [75, 761] width 16 height 14
click at [165, 757] on span "h" at bounding box center [170, 761] width 12 height 14
click at [126, 755] on span "f" at bounding box center [122, 761] width 12 height 14
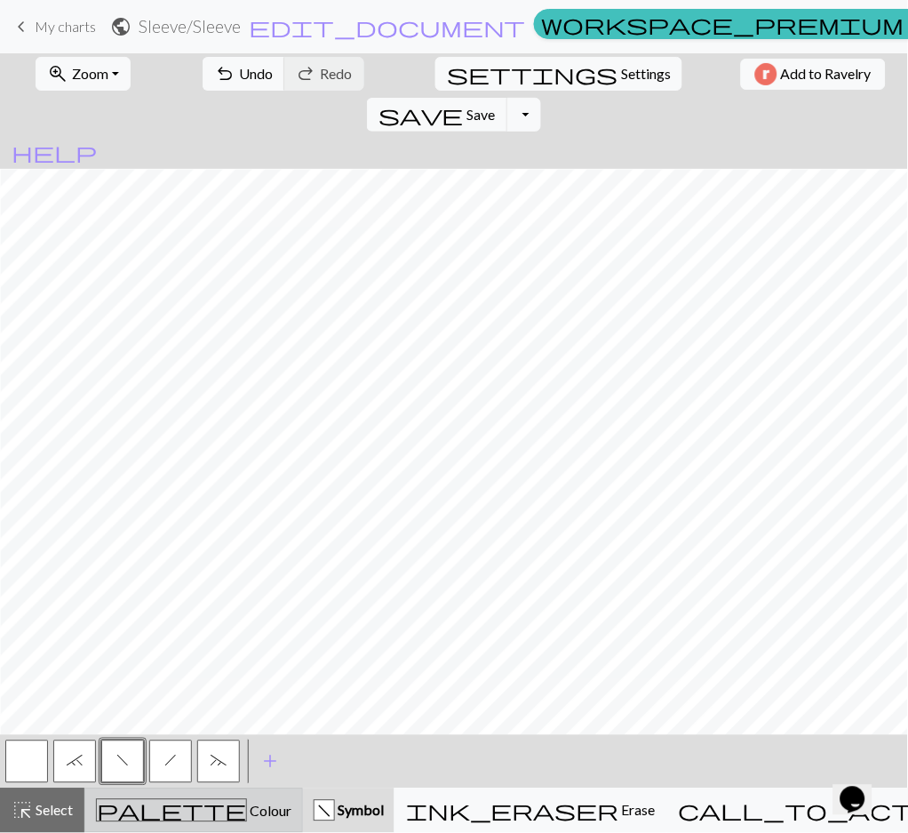
click at [229, 807] on div "palette Colour Colour" at bounding box center [194, 810] width 196 height 23
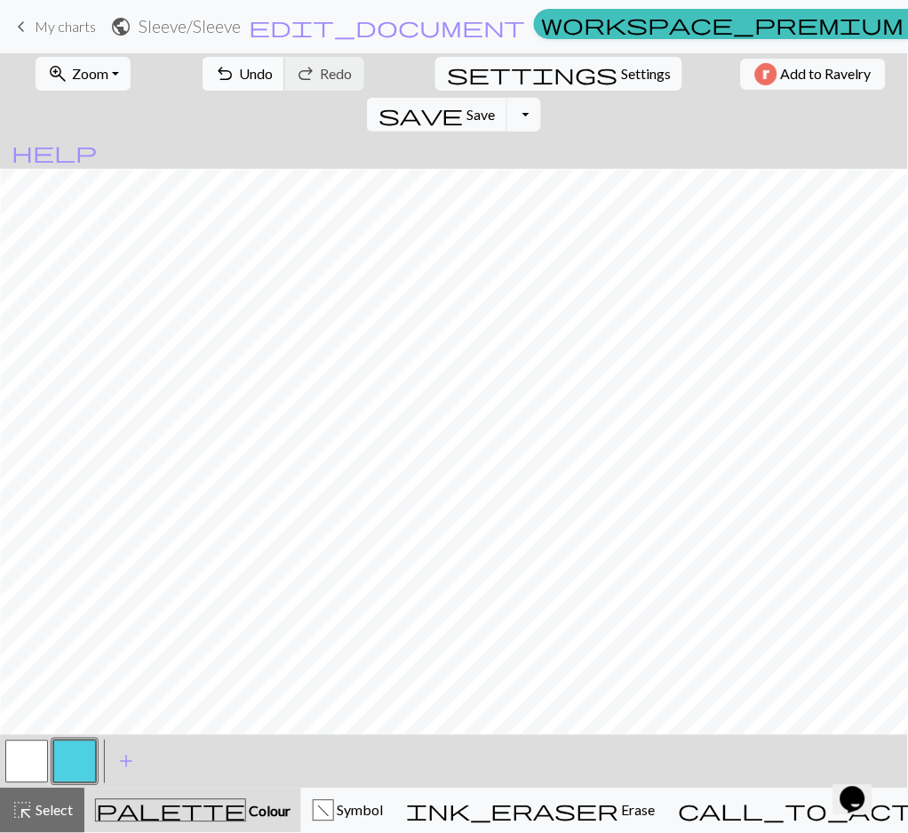
click at [239, 70] on span "Undo" at bounding box center [256, 73] width 34 height 17
click at [223, 84] on button "undo Undo Undo" at bounding box center [244, 74] width 83 height 34
click at [340, 787] on div "< > add Add a colour" at bounding box center [454, 761] width 908 height 53
click at [334, 801] on div "f" at bounding box center [323, 810] width 21 height 21
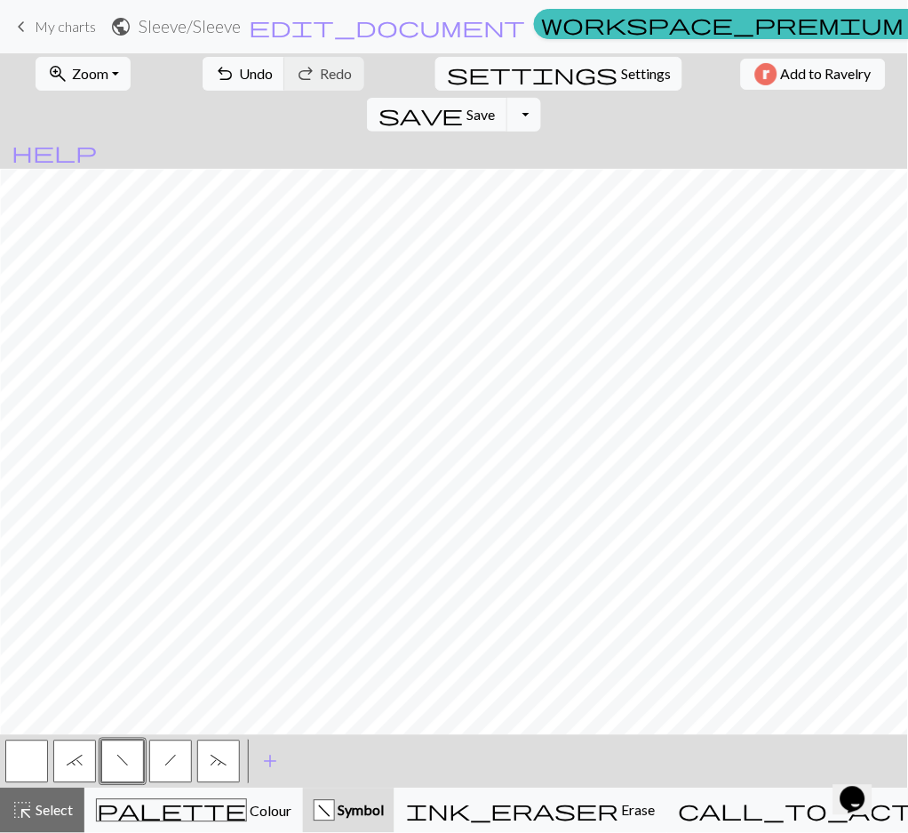
click at [179, 762] on button "h" at bounding box center [170, 761] width 43 height 43
click at [85, 761] on button "`" at bounding box center [74, 761] width 43 height 43
click at [228, 759] on button "~" at bounding box center [218, 761] width 43 height 43
click at [131, 759] on button "f" at bounding box center [122, 761] width 43 height 43
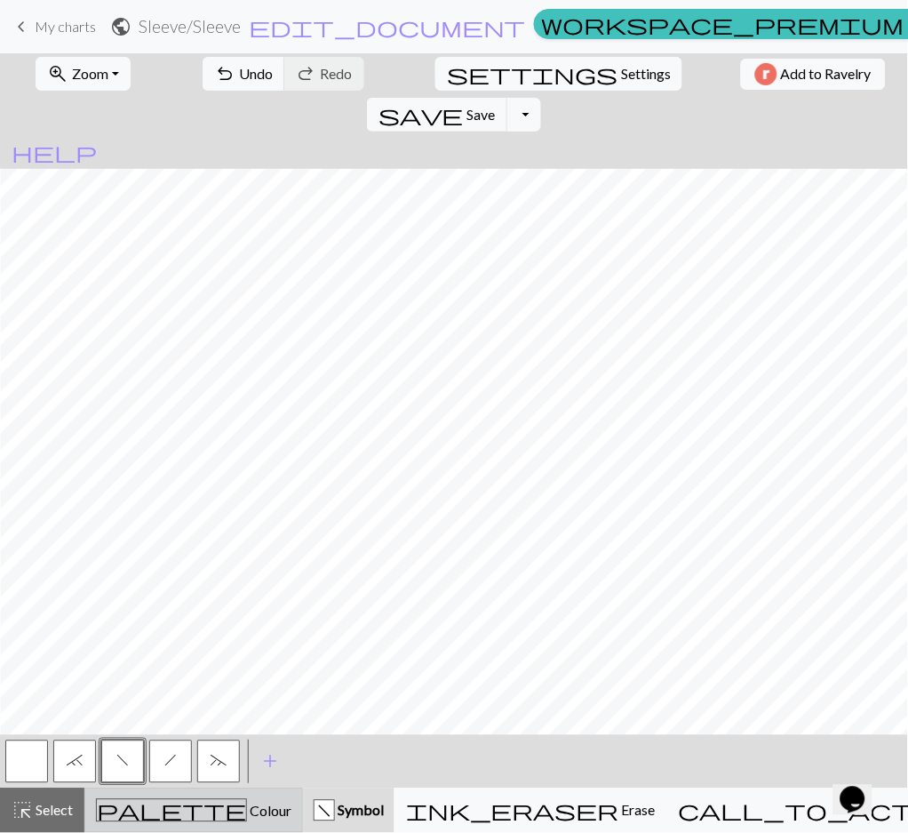
click at [168, 798] on span "palette" at bounding box center [171, 810] width 149 height 25
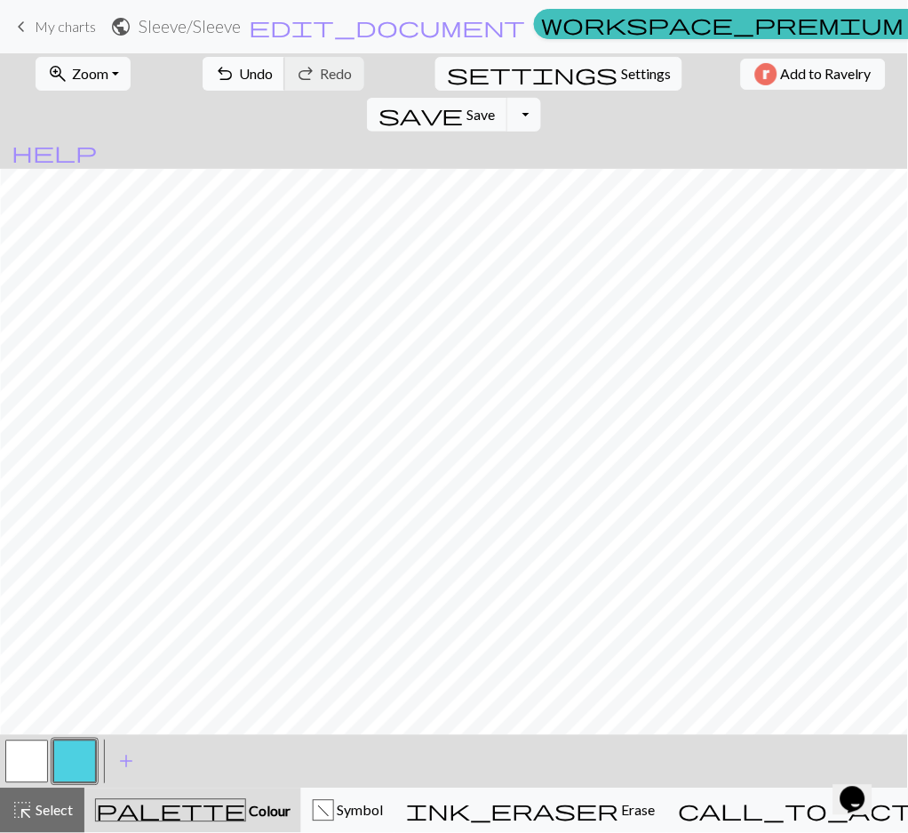
click at [214, 70] on span "undo" at bounding box center [224, 73] width 21 height 25
click at [234, 89] on button "undo Undo Undo" at bounding box center [244, 74] width 83 height 34
click at [379, 814] on span "Symbol" at bounding box center [358, 810] width 49 height 17
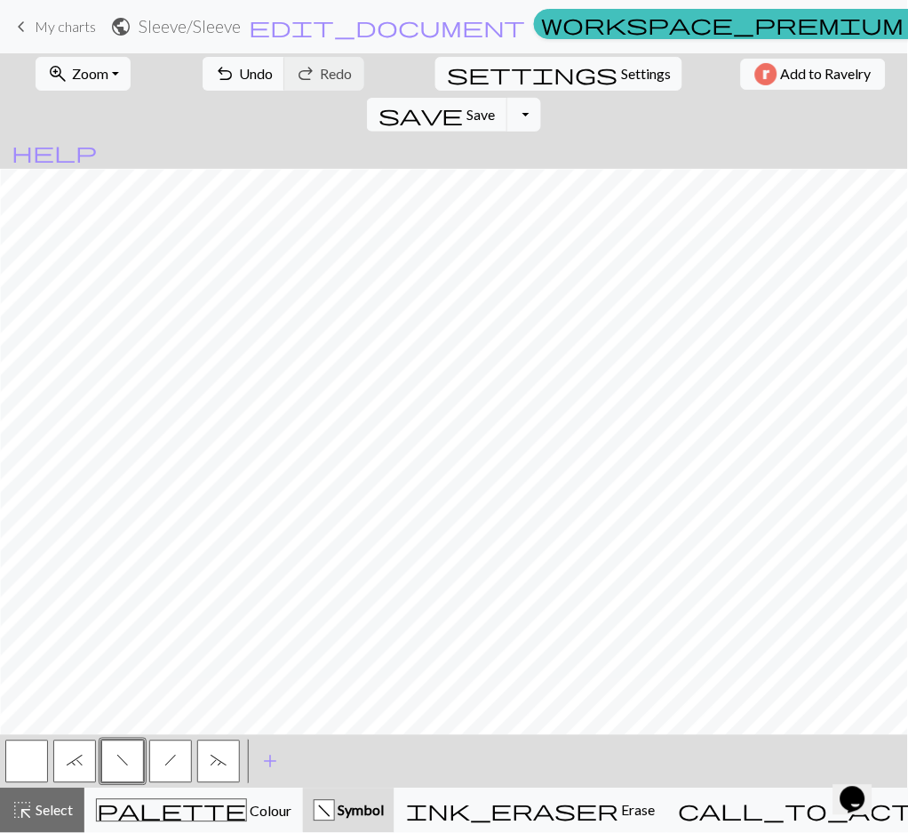
click at [173, 763] on span "h" at bounding box center [170, 761] width 12 height 14
click at [236, 769] on button "~" at bounding box center [218, 761] width 43 height 43
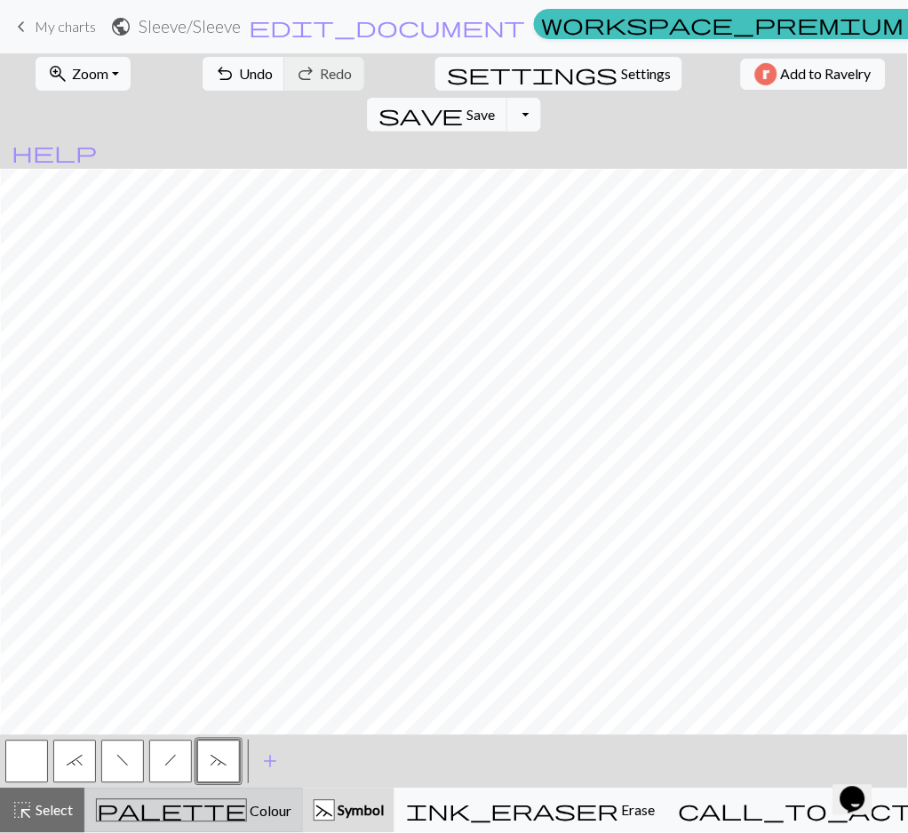
click at [279, 826] on button "palette Colour Colour" at bounding box center [193, 810] width 219 height 44
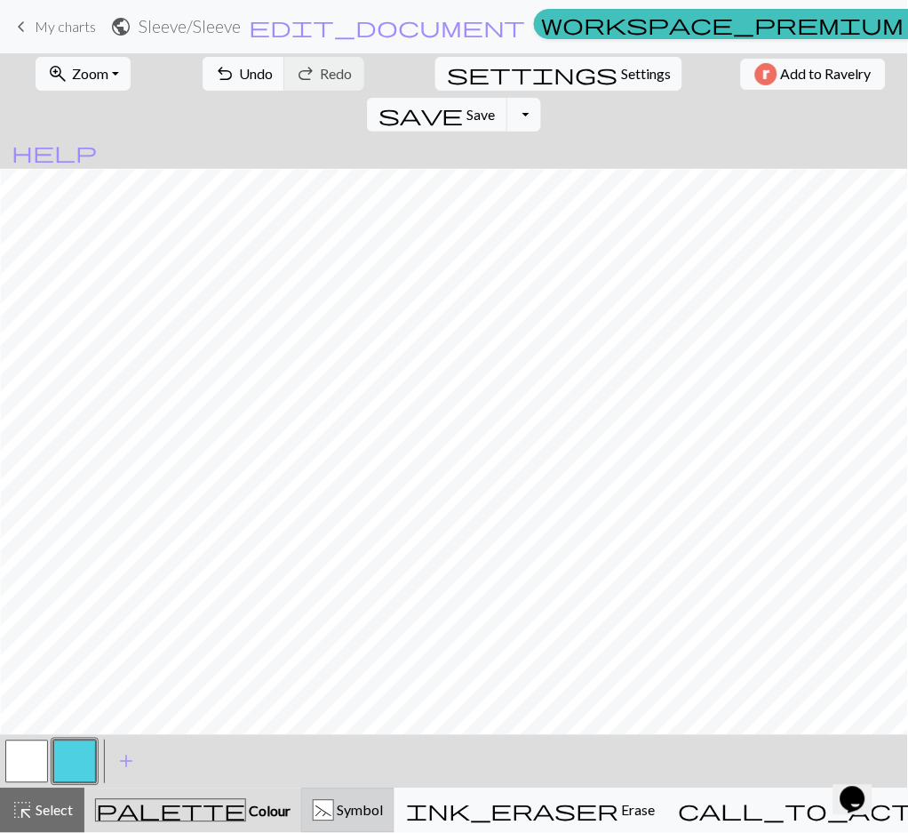
click at [383, 811] on span "Symbol" at bounding box center [358, 810] width 49 height 17
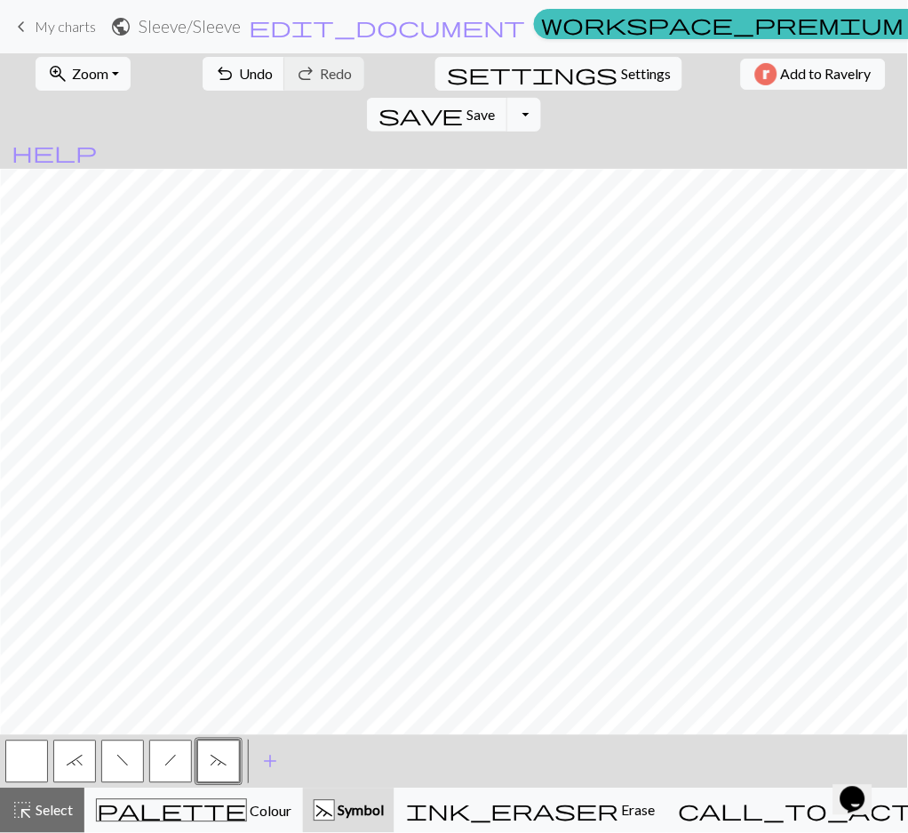
click at [178, 760] on button "h" at bounding box center [170, 761] width 43 height 43
click at [128, 763] on span "f" at bounding box center [122, 761] width 12 height 14
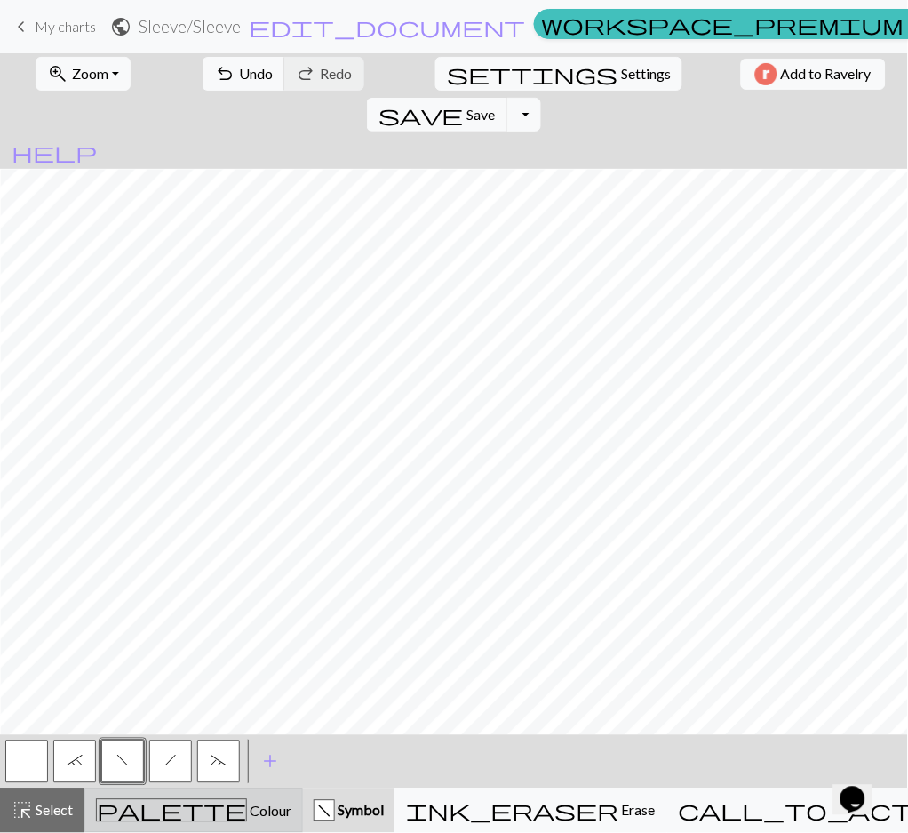
click at [247, 814] on span "Colour" at bounding box center [269, 811] width 44 height 17
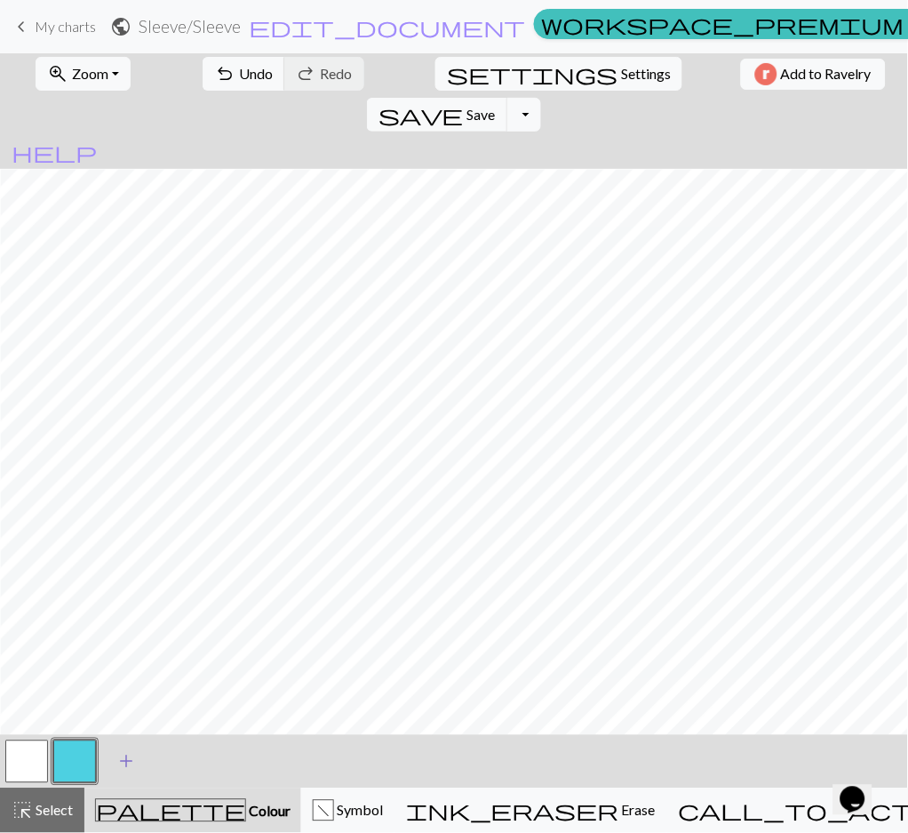
click at [129, 766] on span "add" at bounding box center [126, 761] width 21 height 25
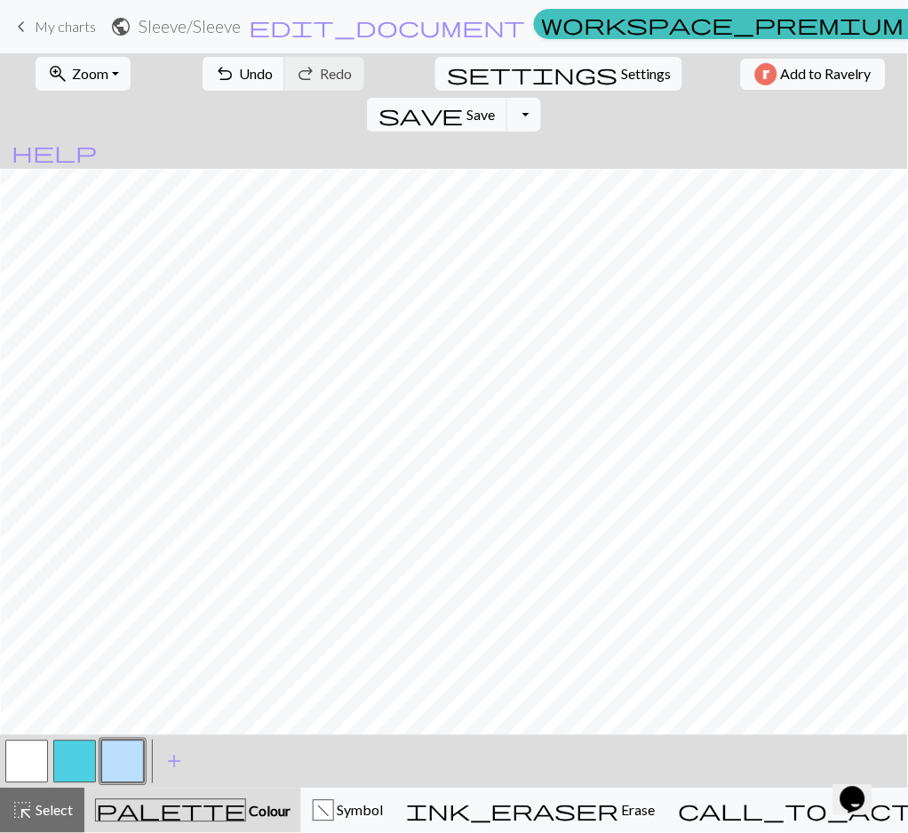
click at [131, 758] on button "button" at bounding box center [122, 761] width 43 height 43
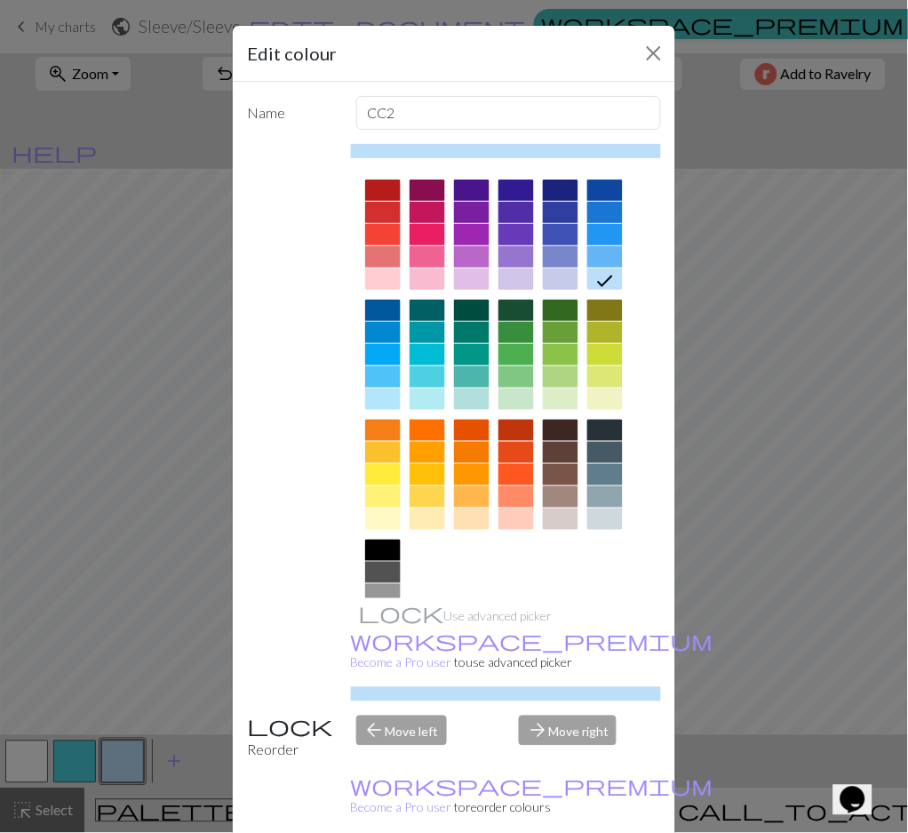
click at [592, 256] on div at bounding box center [605, 256] width 36 height 21
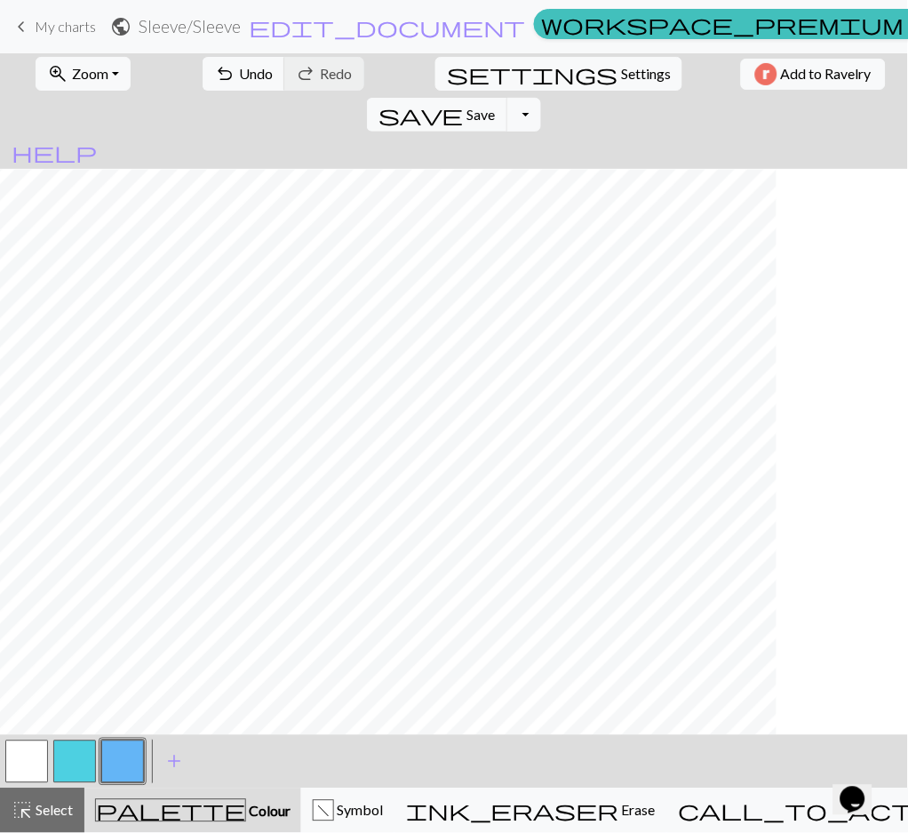
scroll to position [3011, 443]
click at [180, 760] on span "add" at bounding box center [174, 761] width 21 height 25
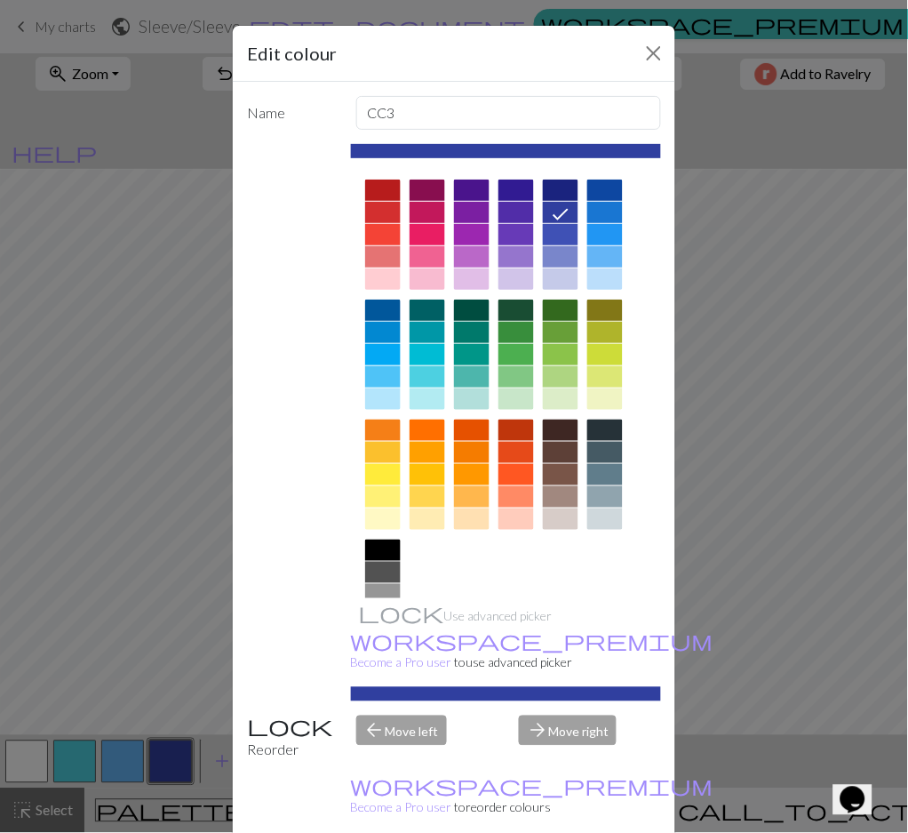
click at [594, 376] on div at bounding box center [605, 376] width 36 height 21
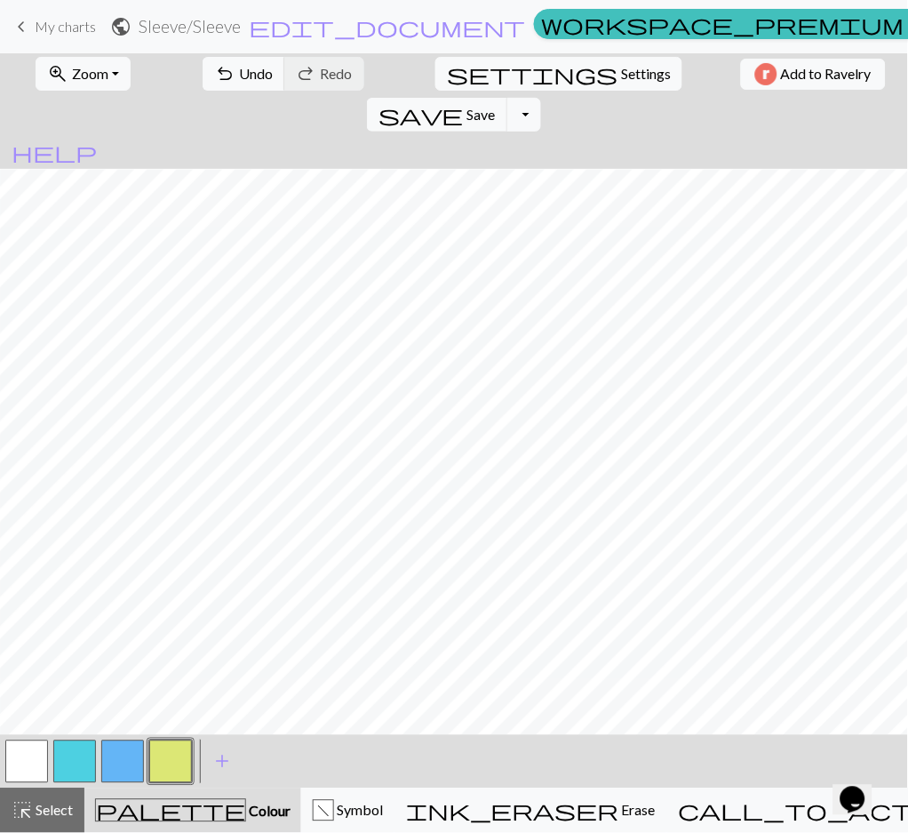
click at [233, 91] on div "undo Undo Undo redo Redo Redo" at bounding box center [283, 73] width 188 height 41
click at [239, 76] on span "Undo" at bounding box center [256, 73] width 34 height 17
click at [138, 763] on button "button" at bounding box center [122, 761] width 43 height 43
click at [151, 763] on button "button" at bounding box center [170, 761] width 43 height 43
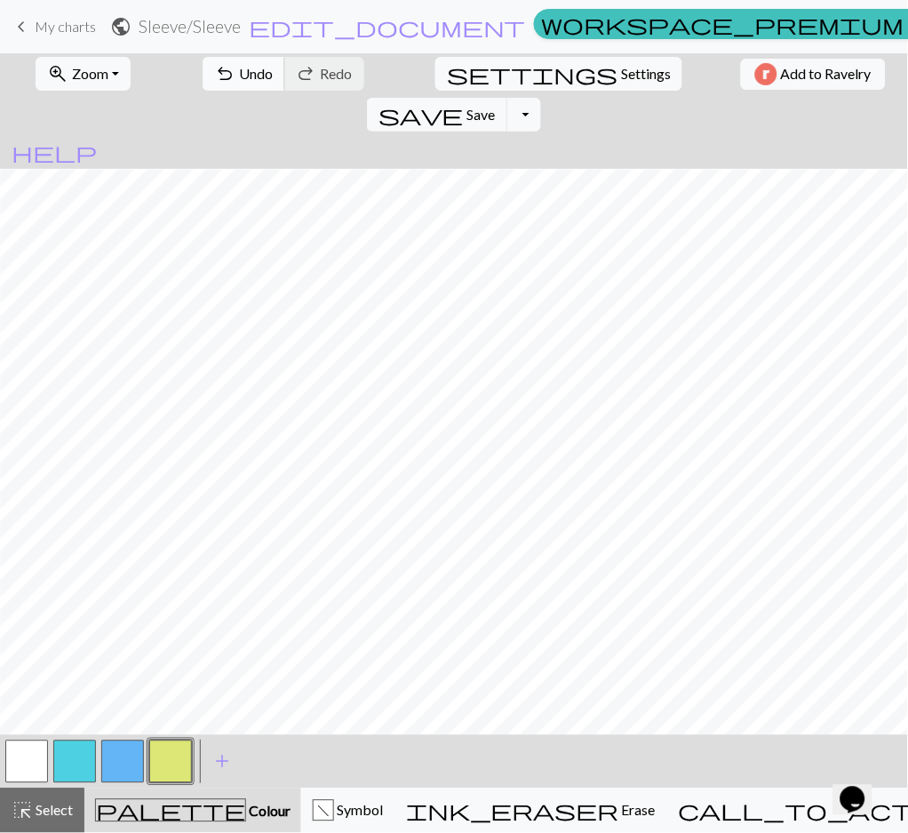
click at [239, 71] on span "Undo" at bounding box center [256, 73] width 34 height 17
click at [239, 76] on span "Undo" at bounding box center [256, 73] width 34 height 17
click at [124, 761] on button "button" at bounding box center [122, 761] width 43 height 43
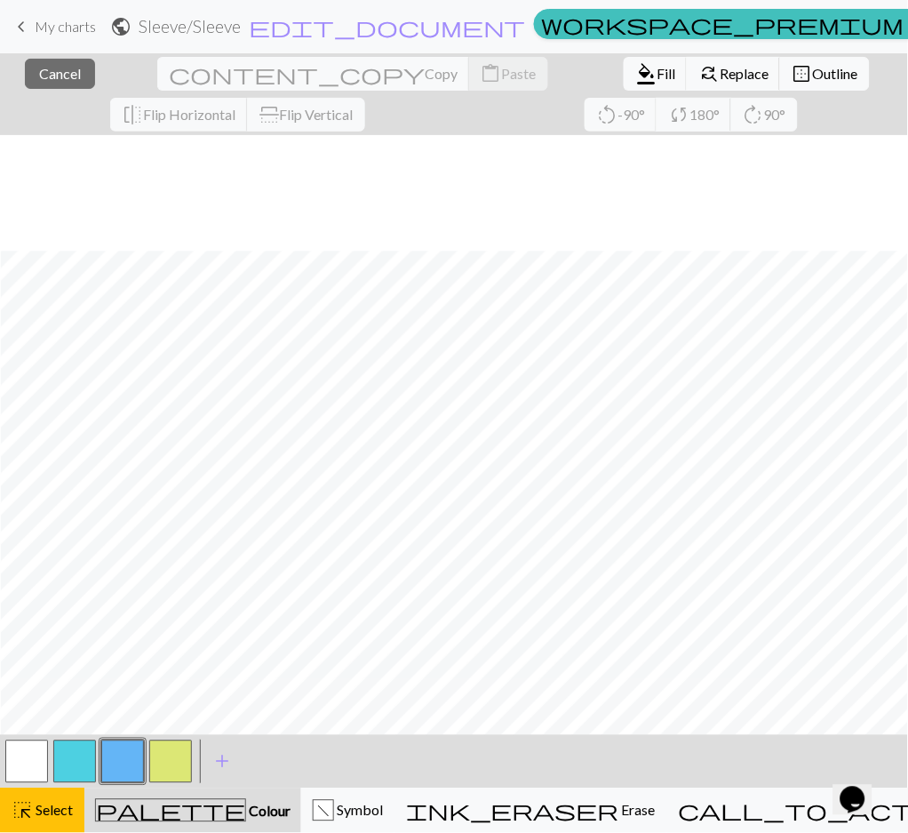
scroll to position [3052, 212]
click at [134, 755] on button "button" at bounding box center [122, 761] width 43 height 43
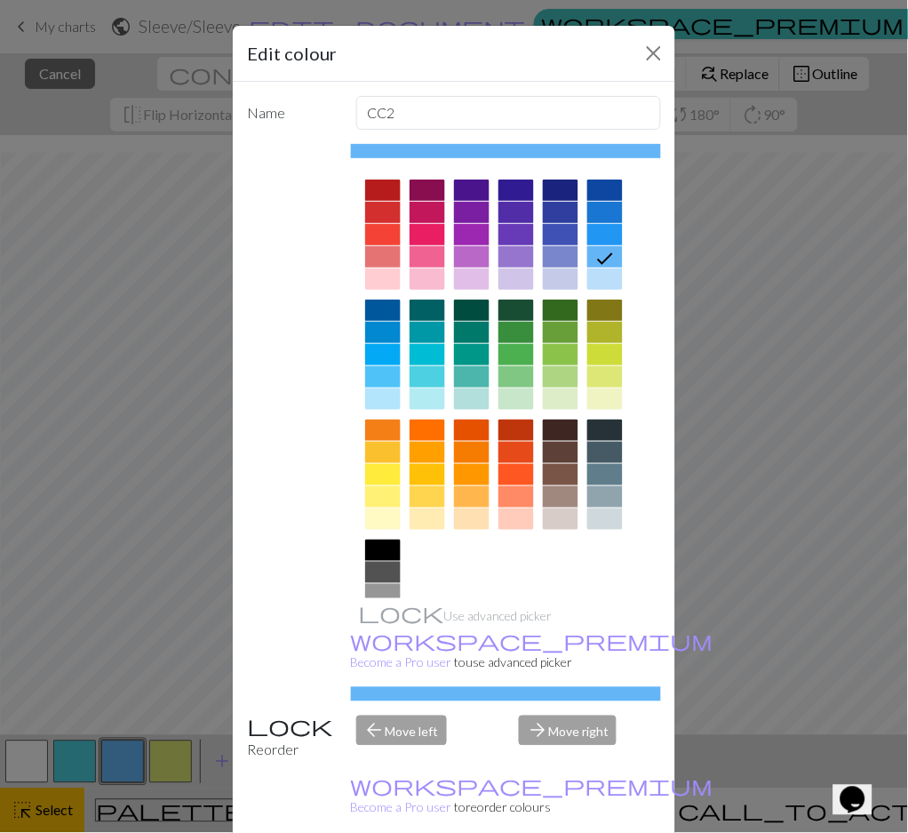
click at [603, 254] on icon at bounding box center [605, 259] width 16 height 12
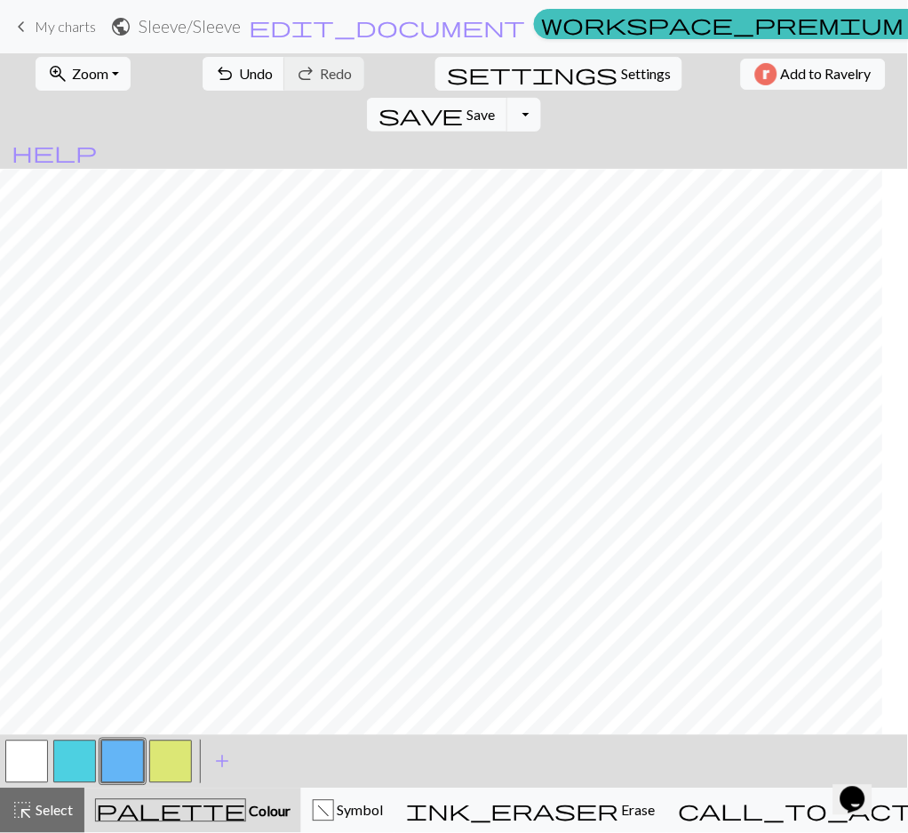
scroll to position [3011, 364]
click at [38, 765] on button "button" at bounding box center [26, 761] width 43 height 43
click at [120, 762] on button "button" at bounding box center [122, 761] width 43 height 43
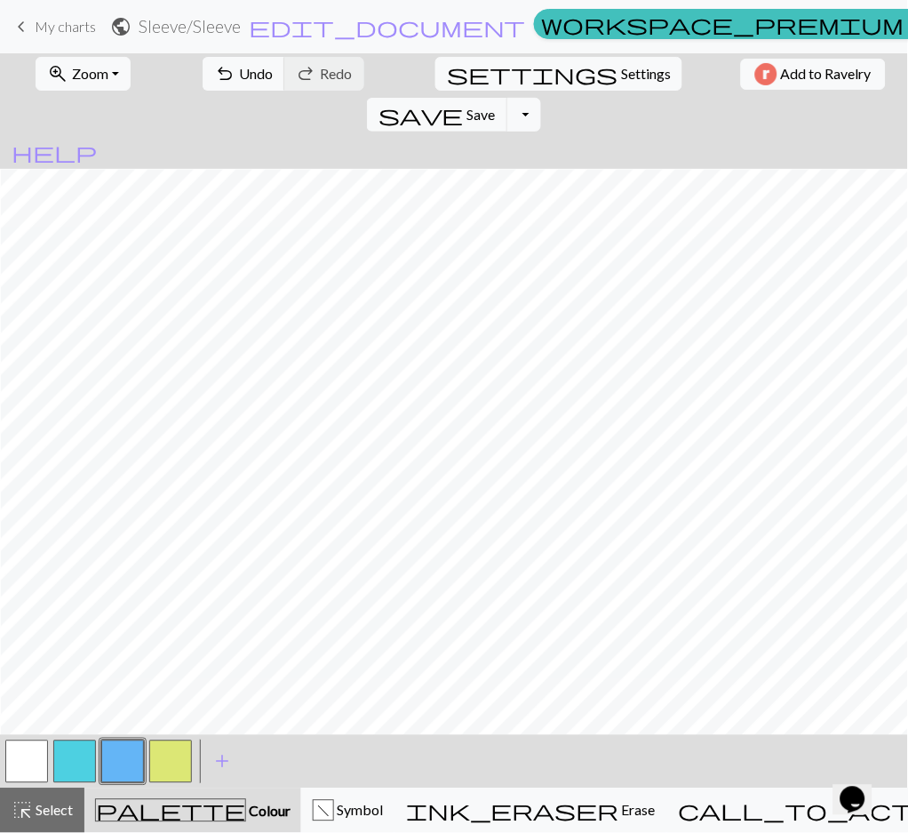
click at [21, 748] on button "button" at bounding box center [26, 761] width 43 height 43
click at [130, 764] on button "button" at bounding box center [122, 761] width 43 height 43
click at [176, 778] on button "button" at bounding box center [170, 761] width 43 height 43
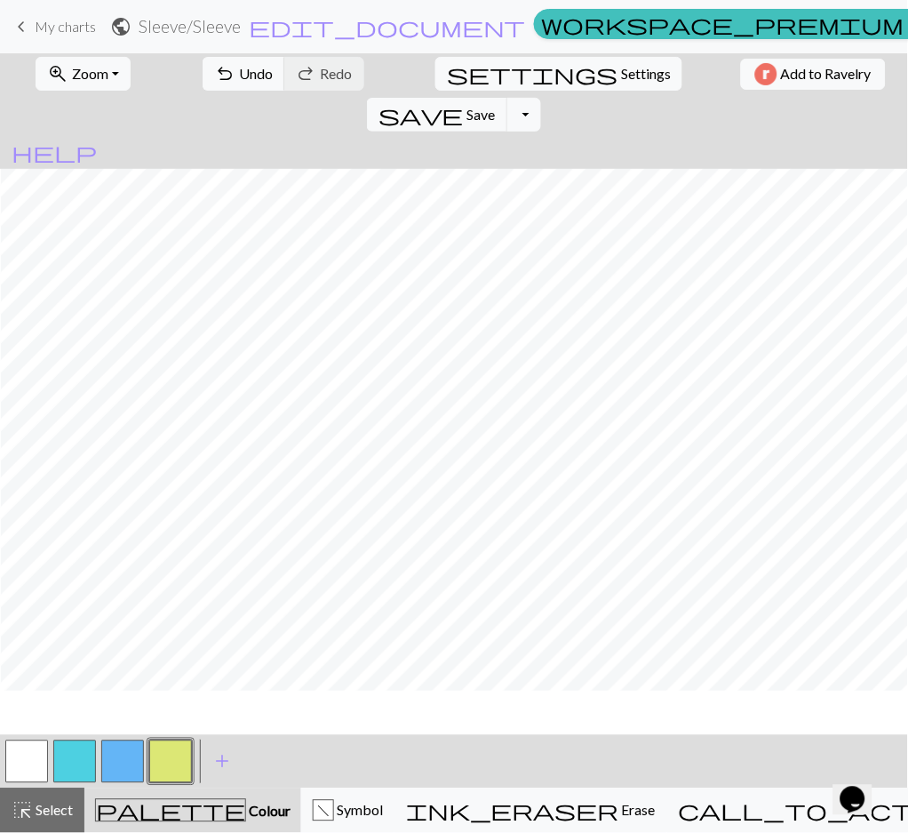
scroll to position [2775, 212]
click at [116, 753] on button "button" at bounding box center [122, 761] width 43 height 43
click at [341, 797] on button "f Symbol" at bounding box center [347, 810] width 93 height 44
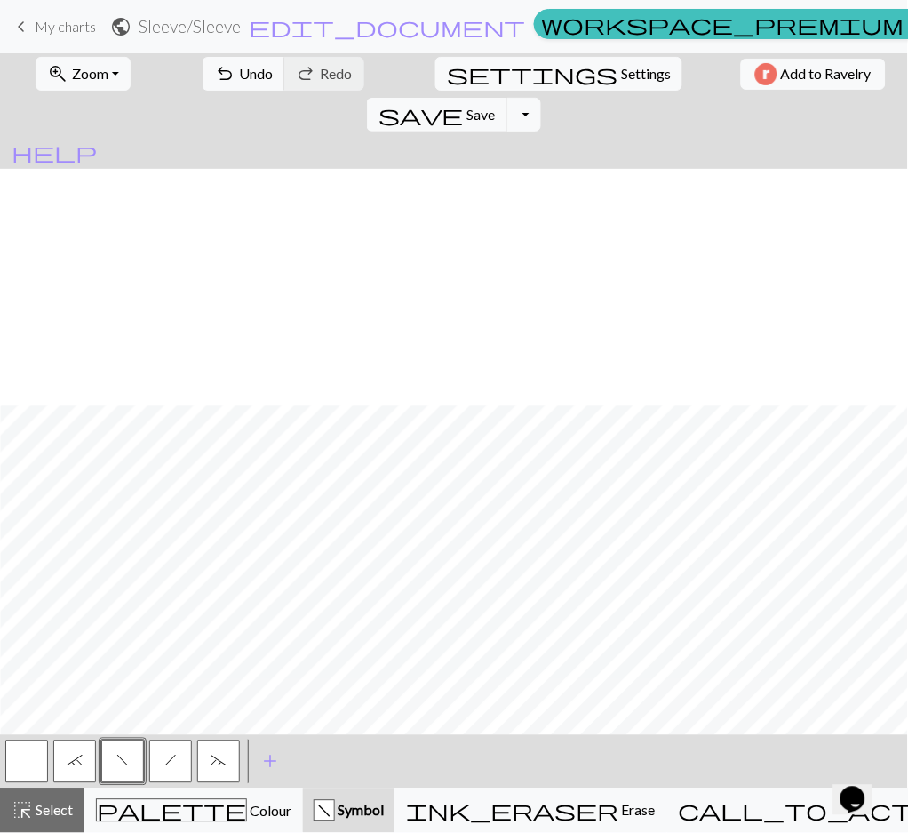
scroll to position [3011, 875]
click at [181, 762] on button "h" at bounding box center [170, 761] width 43 height 43
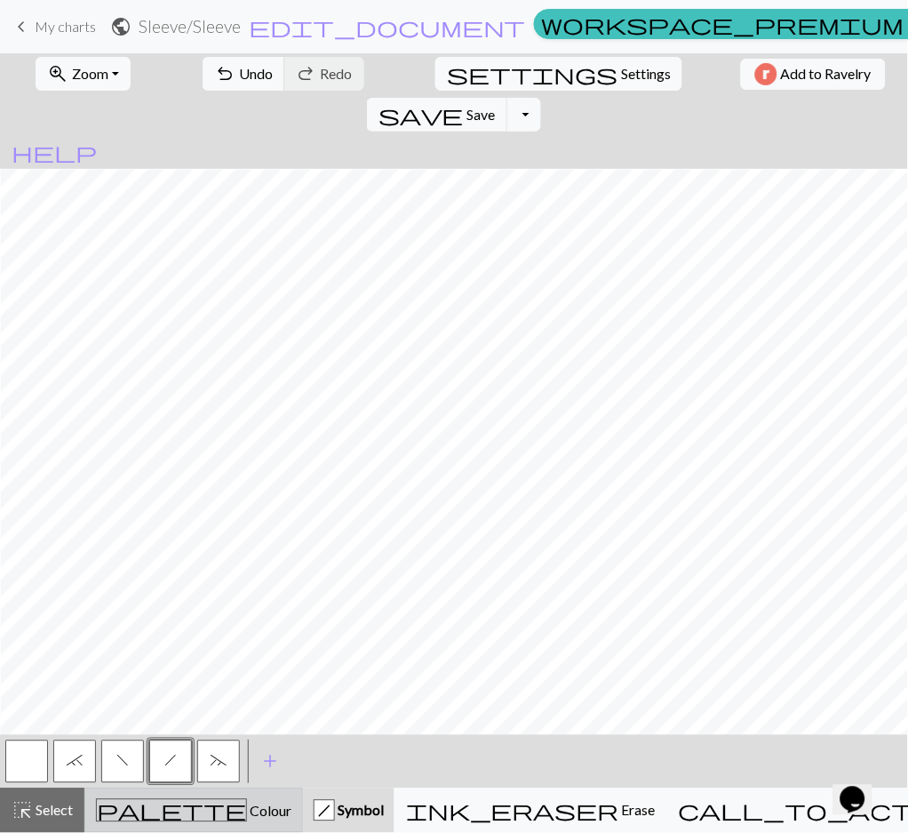
click at [151, 811] on div "palette Colour Colour" at bounding box center [194, 810] width 196 height 23
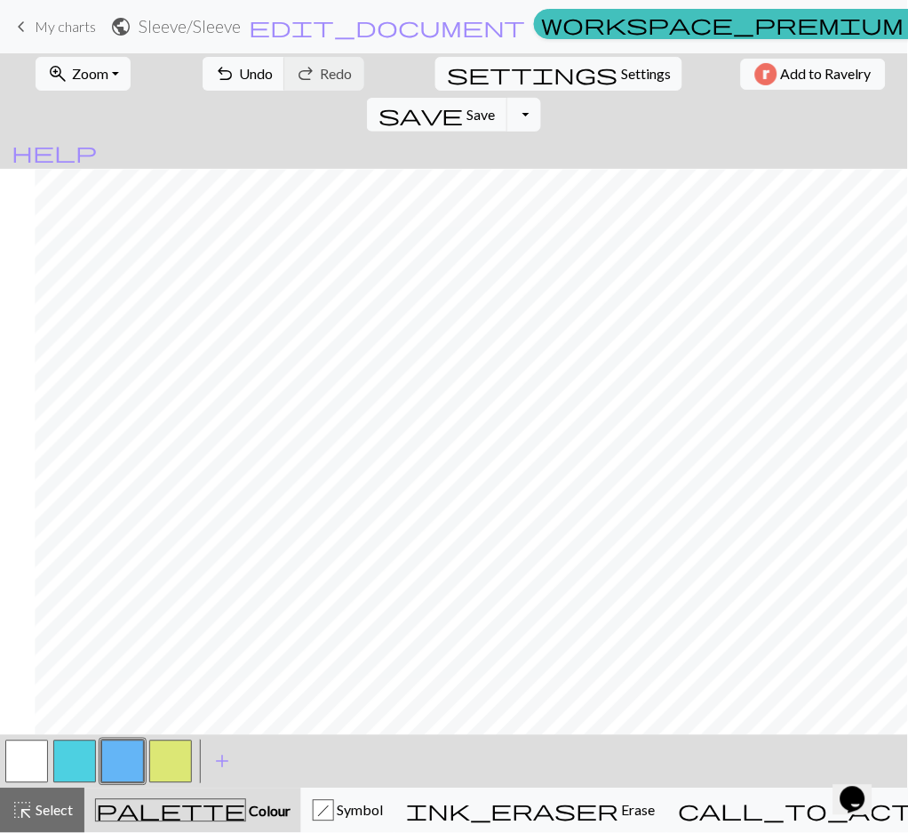
scroll to position [3011, 1073]
click at [18, 763] on button "button" at bounding box center [26, 761] width 43 height 43
click at [124, 771] on button "button" at bounding box center [122, 761] width 43 height 43
click at [239, 72] on span "Undo" at bounding box center [256, 73] width 34 height 17
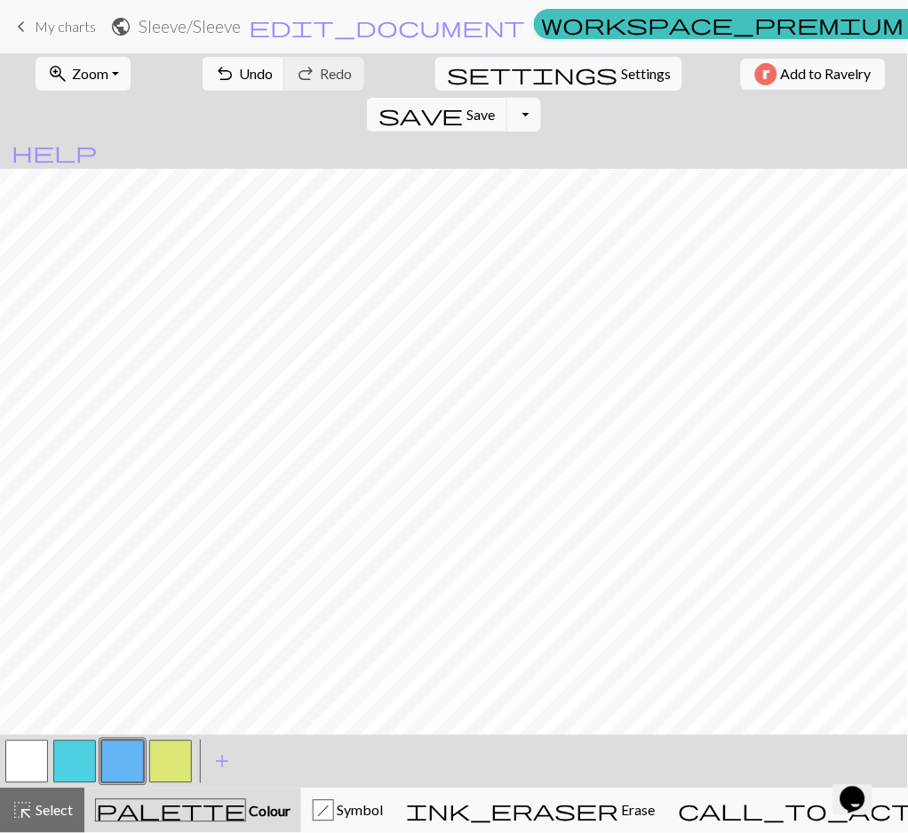
click at [86, 759] on button "button" at bounding box center [74, 761] width 43 height 43
click at [123, 755] on button "button" at bounding box center [122, 761] width 43 height 43
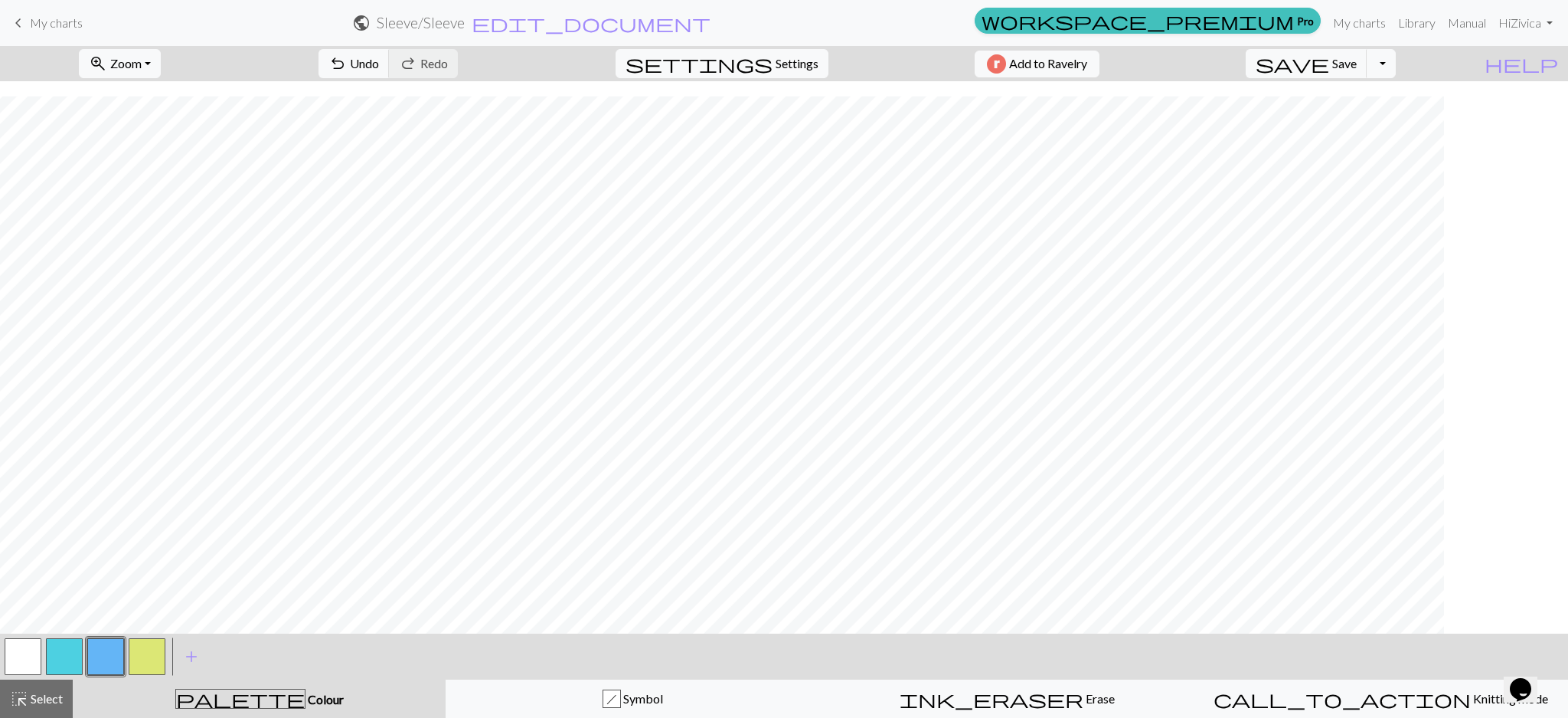
scroll to position [2595, 0]
click at [193, 664] on span "add" at bounding box center [191, 656] width 18 height 22
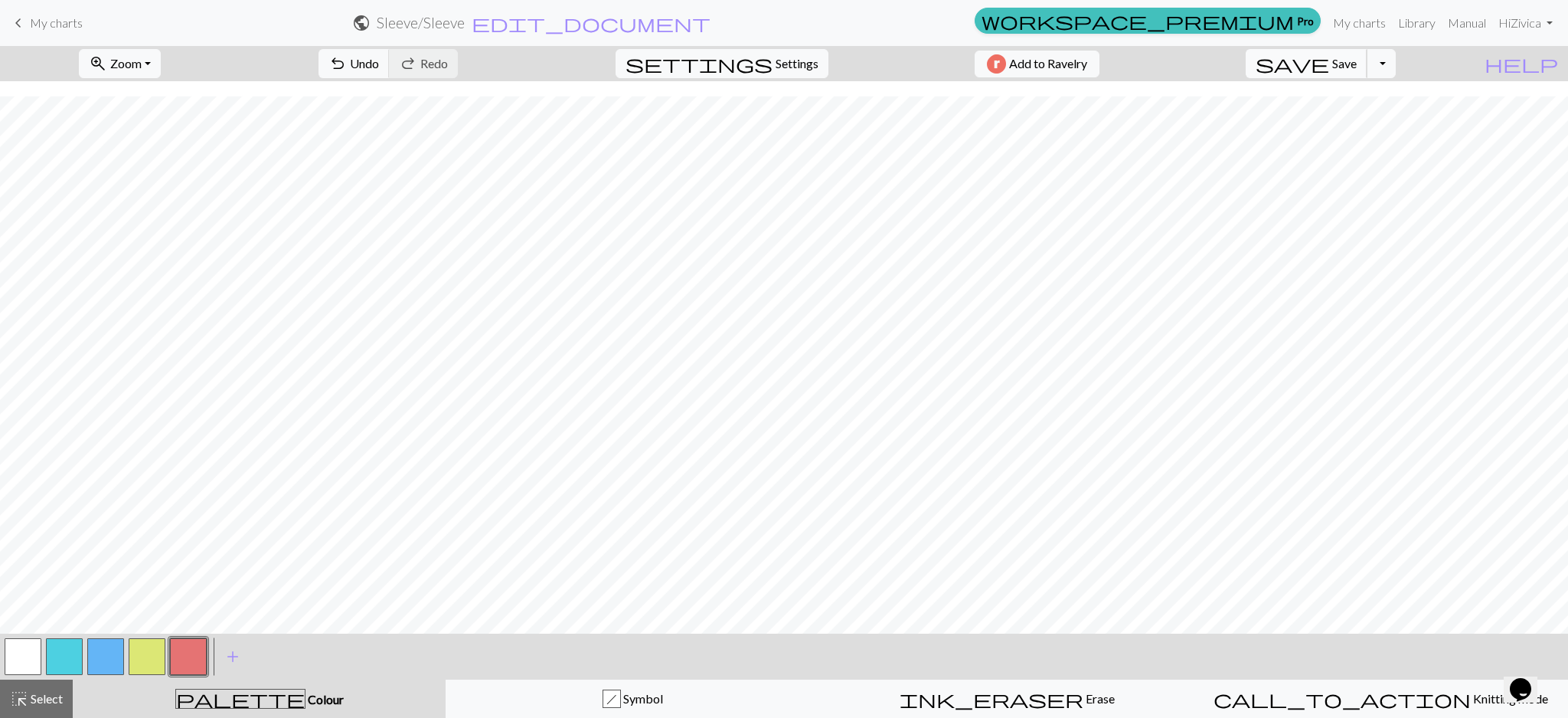
click at [1357, 59] on span "Save" at bounding box center [1344, 63] width 24 height 15
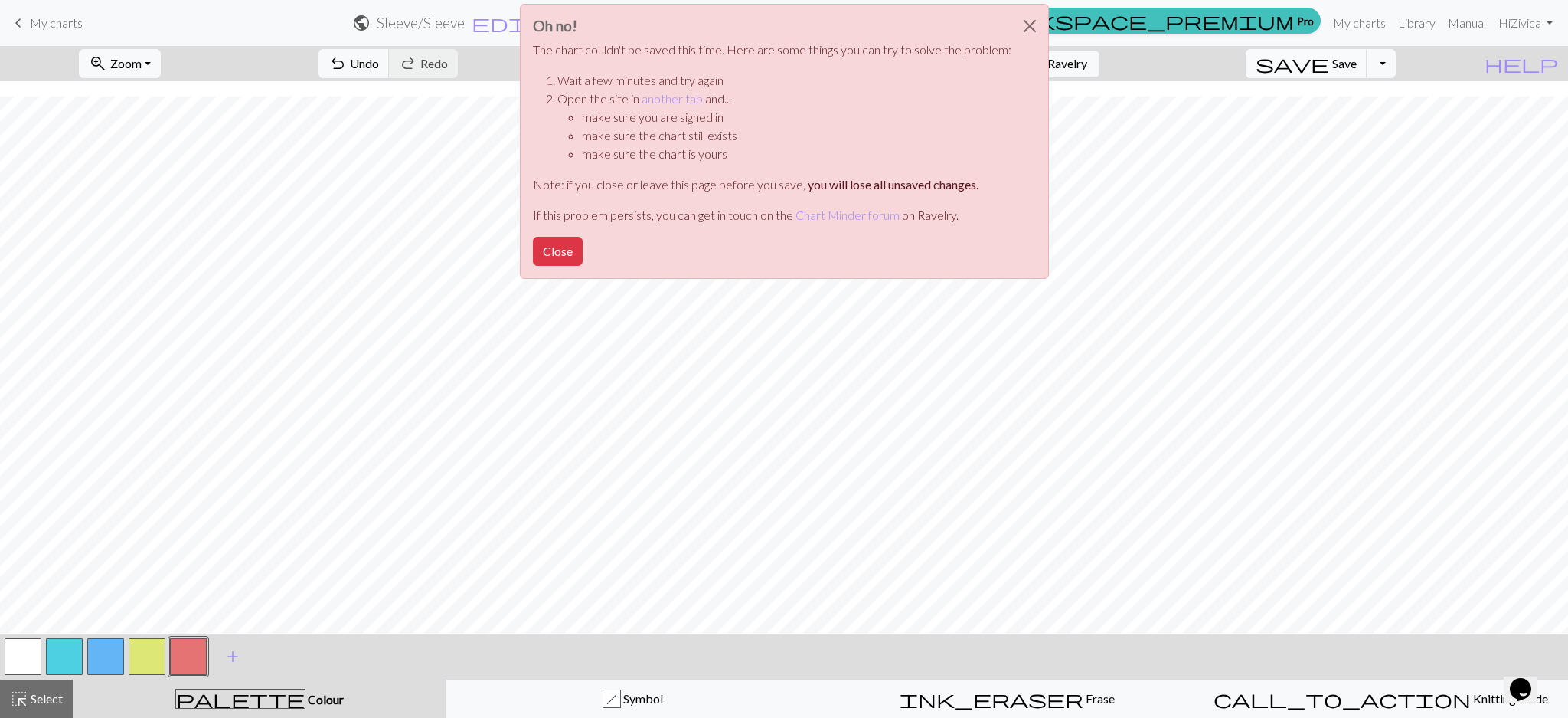
click at [1379, 59] on div "Oh no! The chart couldn't be saved this time. Here are some things you can try …" at bounding box center [784, 146] width 1568 height 291
click at [565, 259] on button "Close" at bounding box center [558, 252] width 50 height 29
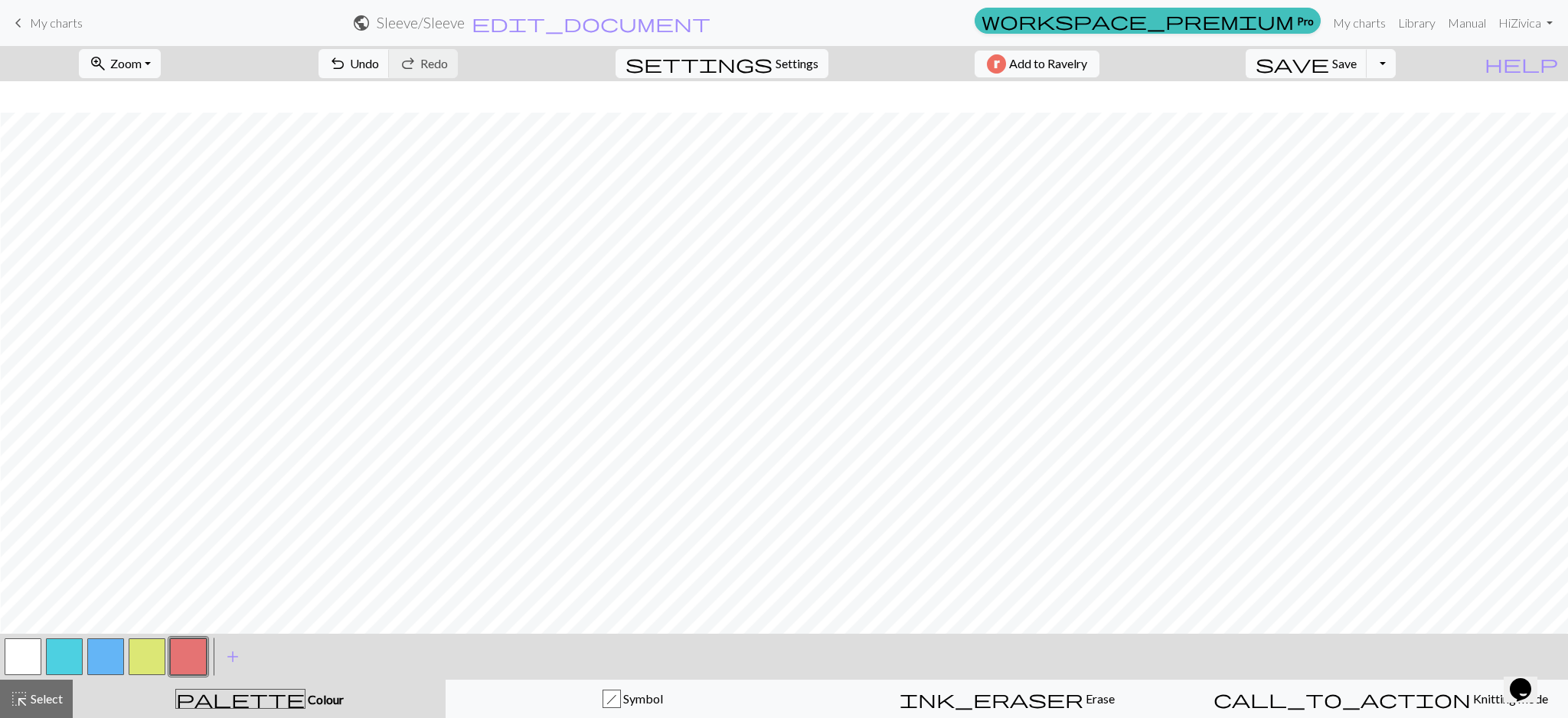
scroll to position [2595, 10]
click at [147, 675] on div at bounding box center [147, 657] width 41 height 41
click at [162, 660] on button "button" at bounding box center [146, 656] width 37 height 37
click at [117, 659] on button "button" at bounding box center [105, 656] width 37 height 37
click at [17, 654] on button "button" at bounding box center [22, 656] width 37 height 37
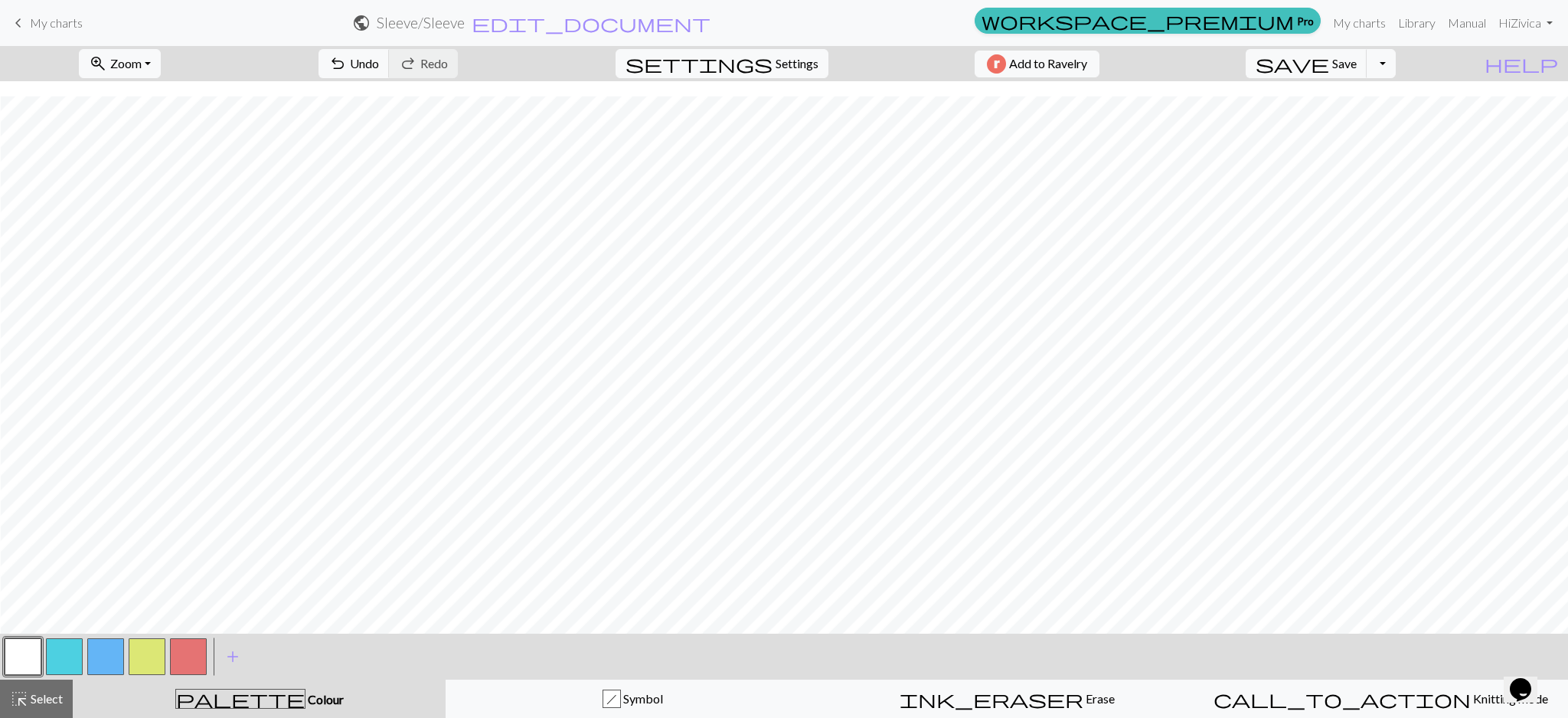
click at [195, 659] on button "button" at bounding box center [188, 656] width 37 height 37
click at [113, 653] on button "button" at bounding box center [105, 656] width 37 height 37
click at [24, 664] on button "button" at bounding box center [22, 656] width 37 height 37
click at [198, 656] on button "button" at bounding box center [188, 656] width 37 height 37
click at [110, 650] on button "button" at bounding box center [105, 656] width 37 height 37
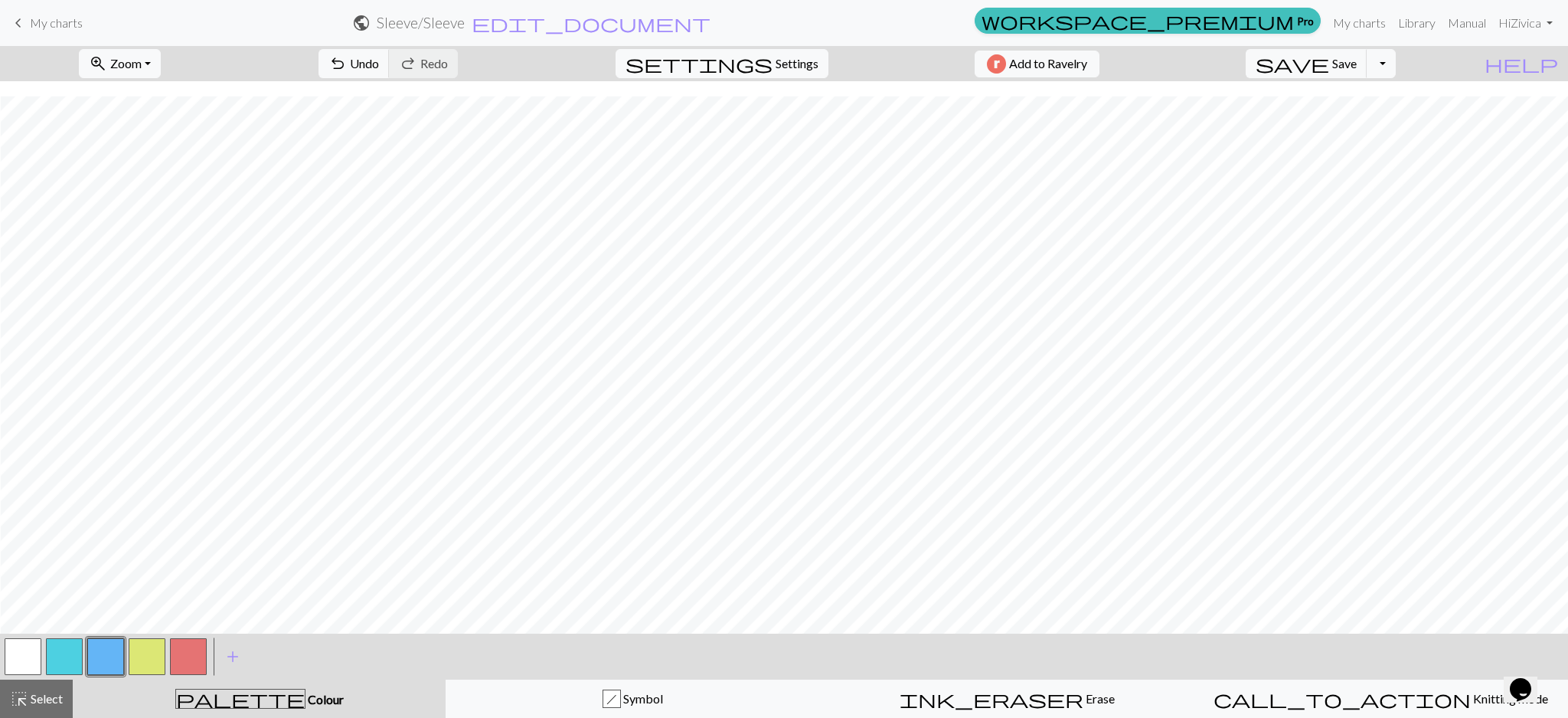
click at [10, 650] on button "button" at bounding box center [22, 656] width 37 height 37
click at [286, 691] on div "palette Colour Colour" at bounding box center [258, 698] width 354 height 20
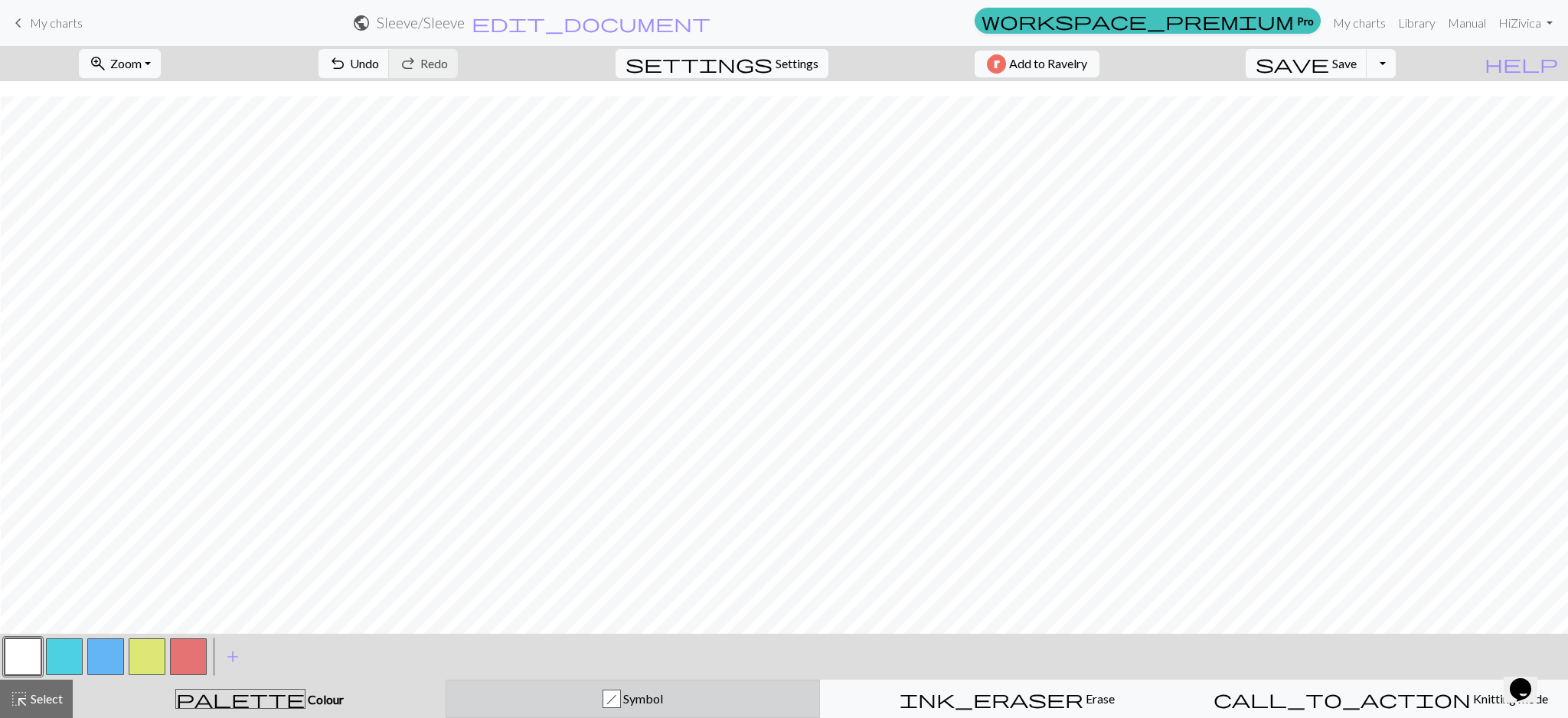
click at [590, 696] on div "h Symbol" at bounding box center [632, 698] width 354 height 18
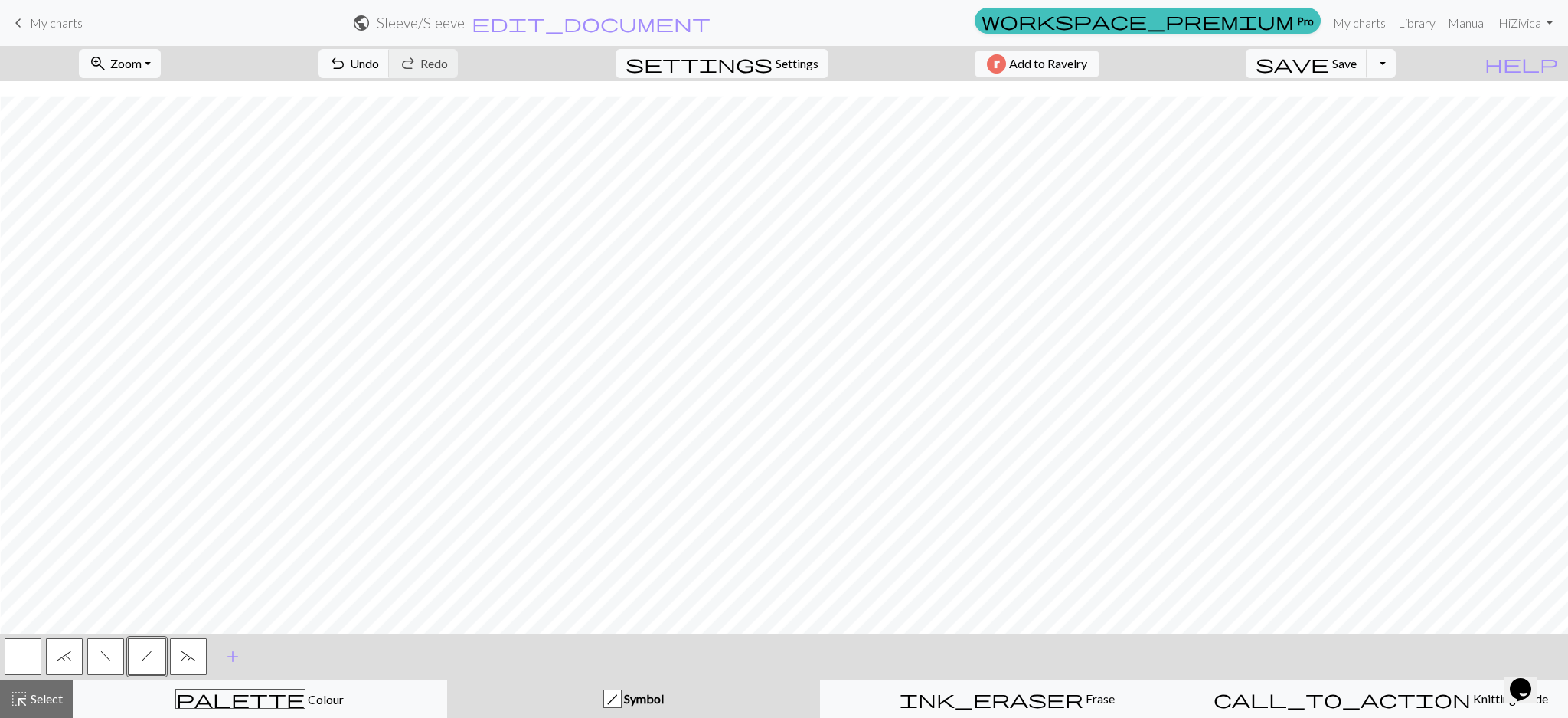
click at [38, 660] on button "button" at bounding box center [22, 656] width 37 height 37
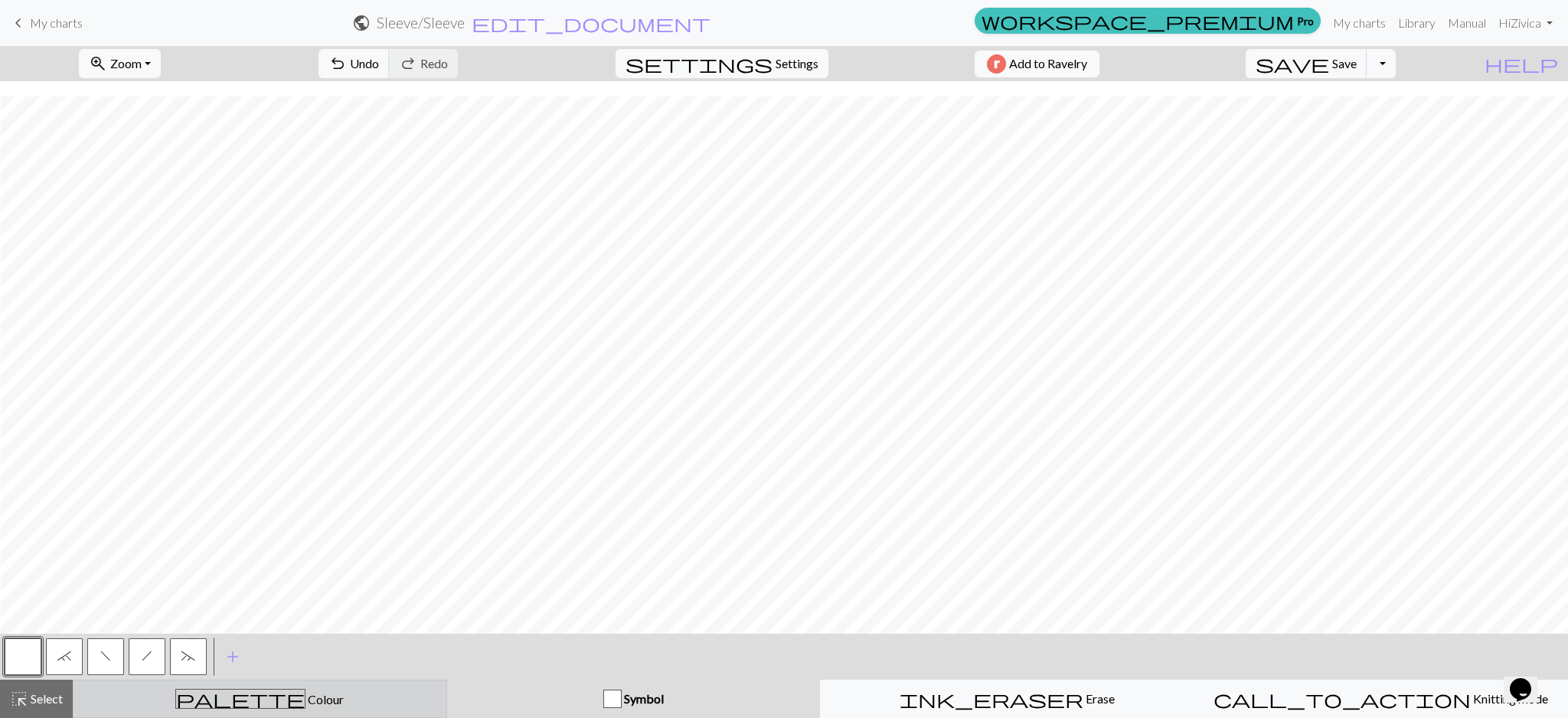
click at [306, 703] on span "Colour" at bounding box center [325, 699] width 38 height 15
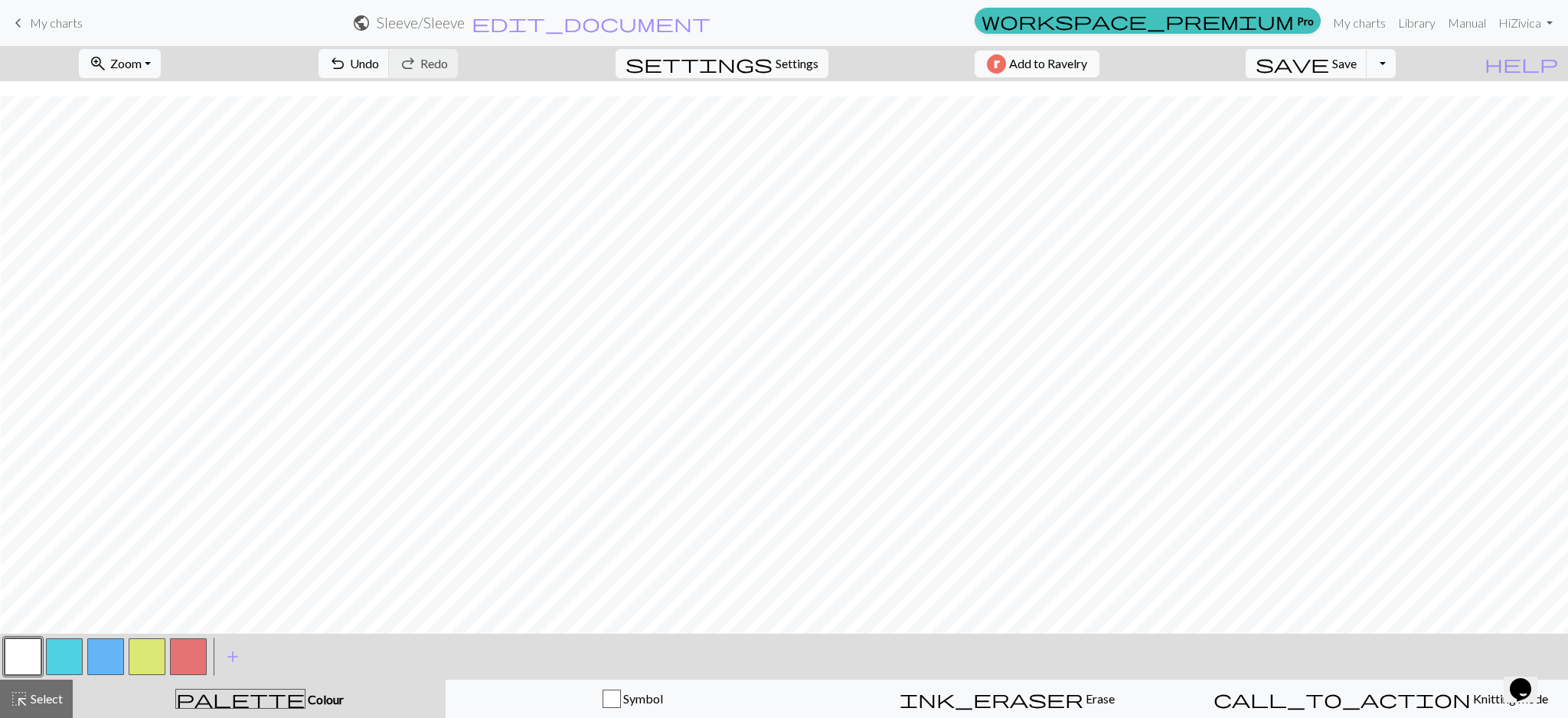
click at [109, 653] on button "button" at bounding box center [105, 656] width 37 height 37
click at [14, 647] on button "button" at bounding box center [22, 656] width 37 height 37
click at [104, 661] on button "button" at bounding box center [105, 656] width 37 height 37
click at [157, 672] on button "button" at bounding box center [146, 656] width 37 height 37
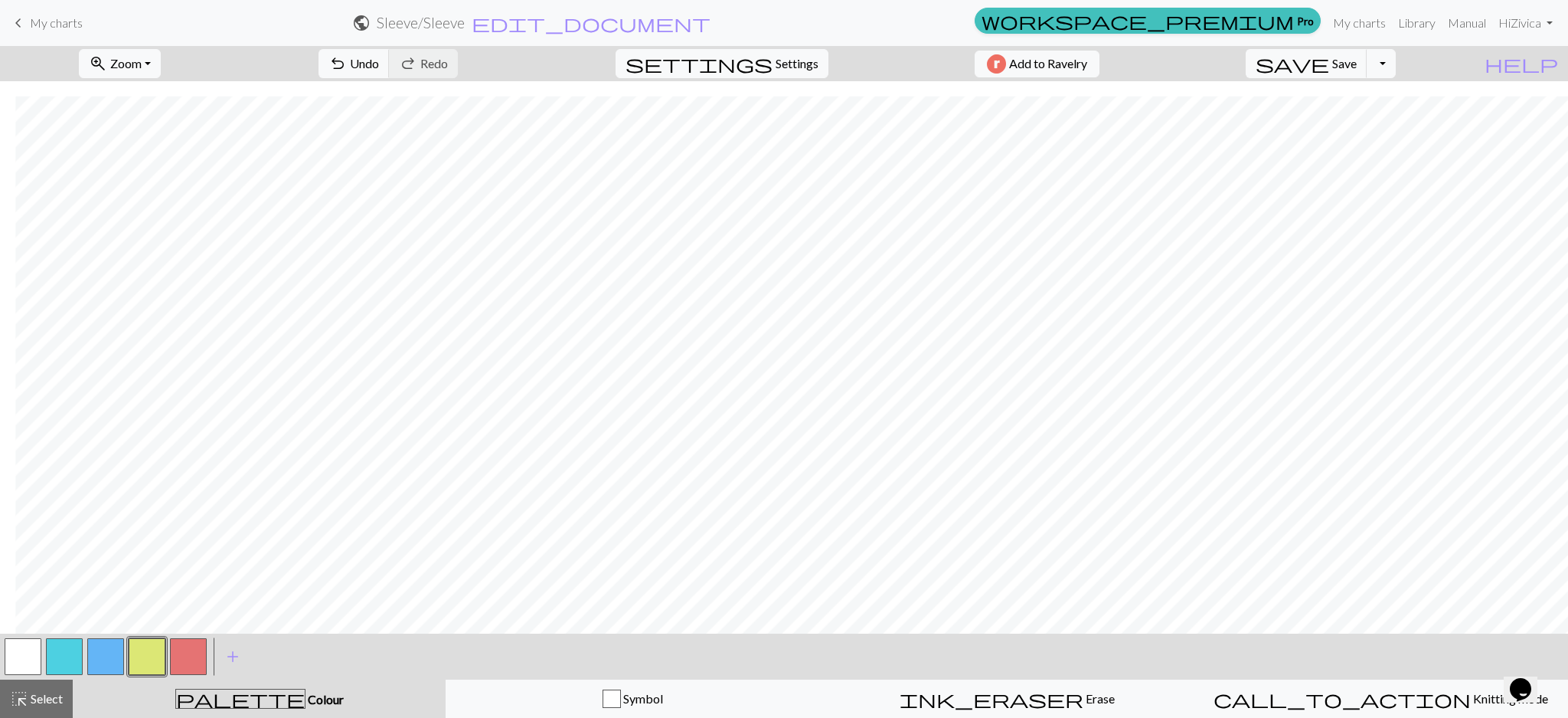
click at [27, 665] on button "button" at bounding box center [22, 656] width 37 height 37
click at [102, 670] on button "button" at bounding box center [105, 656] width 37 height 37
click at [29, 650] on button "button" at bounding box center [22, 656] width 37 height 37
click at [99, 652] on button "button" at bounding box center [105, 656] width 37 height 37
click at [16, 647] on button "button" at bounding box center [22, 656] width 37 height 37
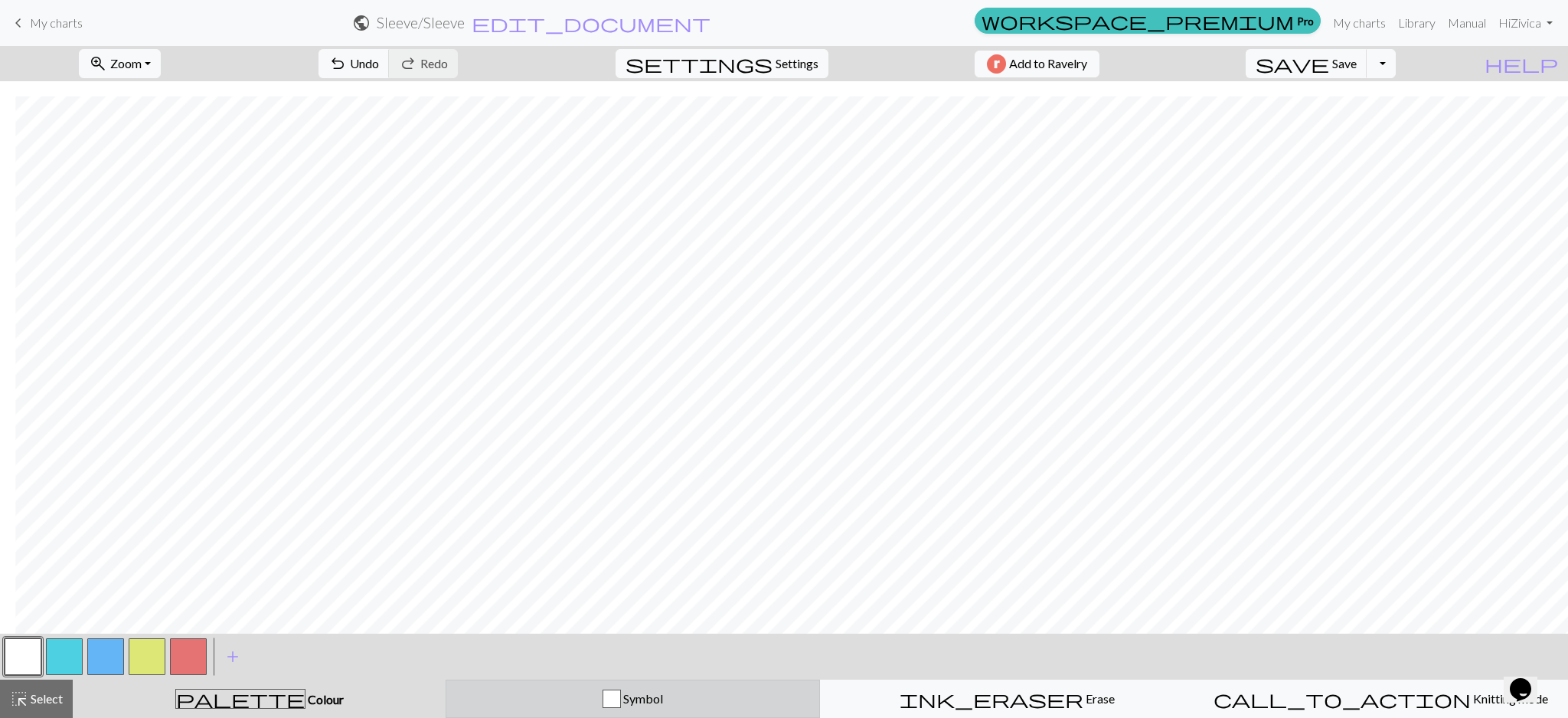
click at [508, 687] on button "Symbol" at bounding box center [632, 698] width 375 height 38
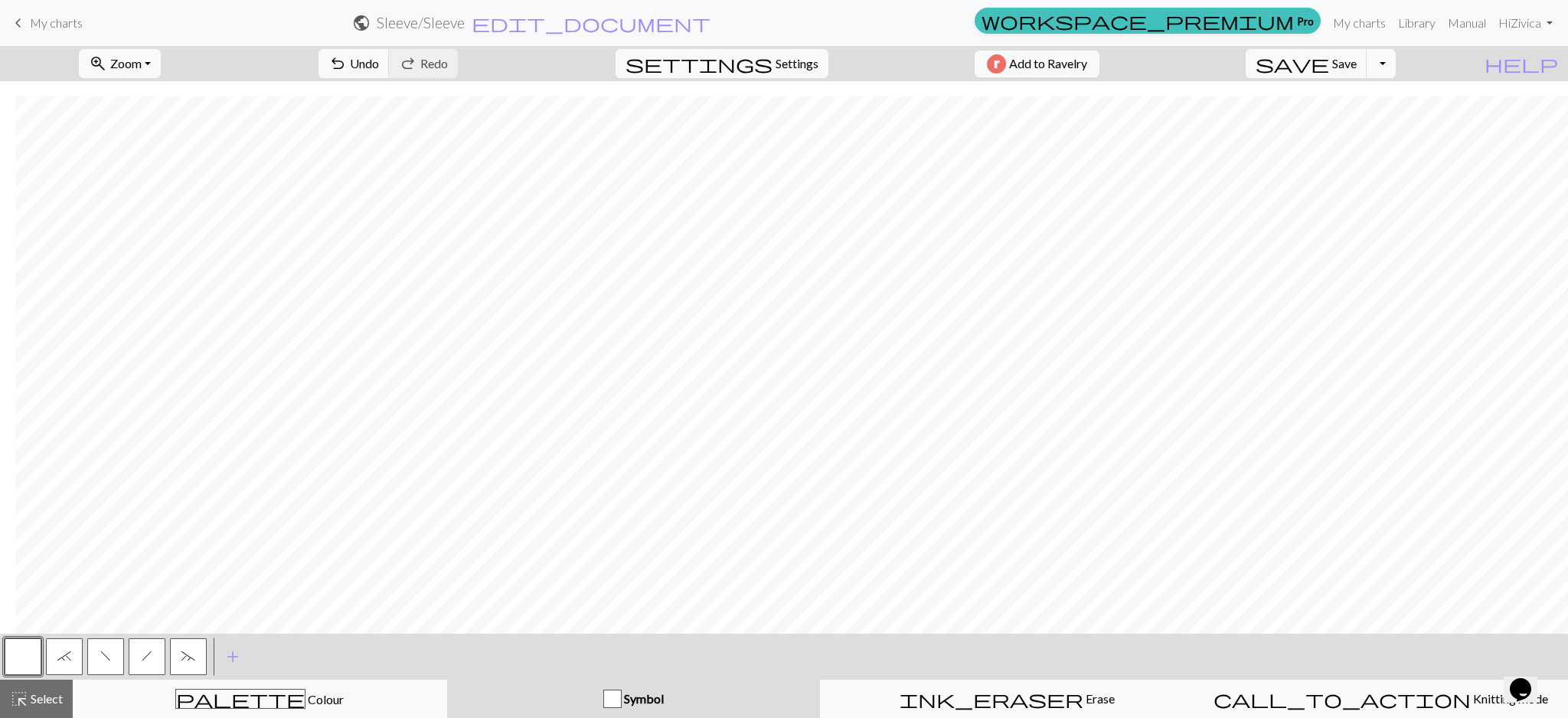
click at [105, 665] on button "f" at bounding box center [105, 656] width 37 height 37
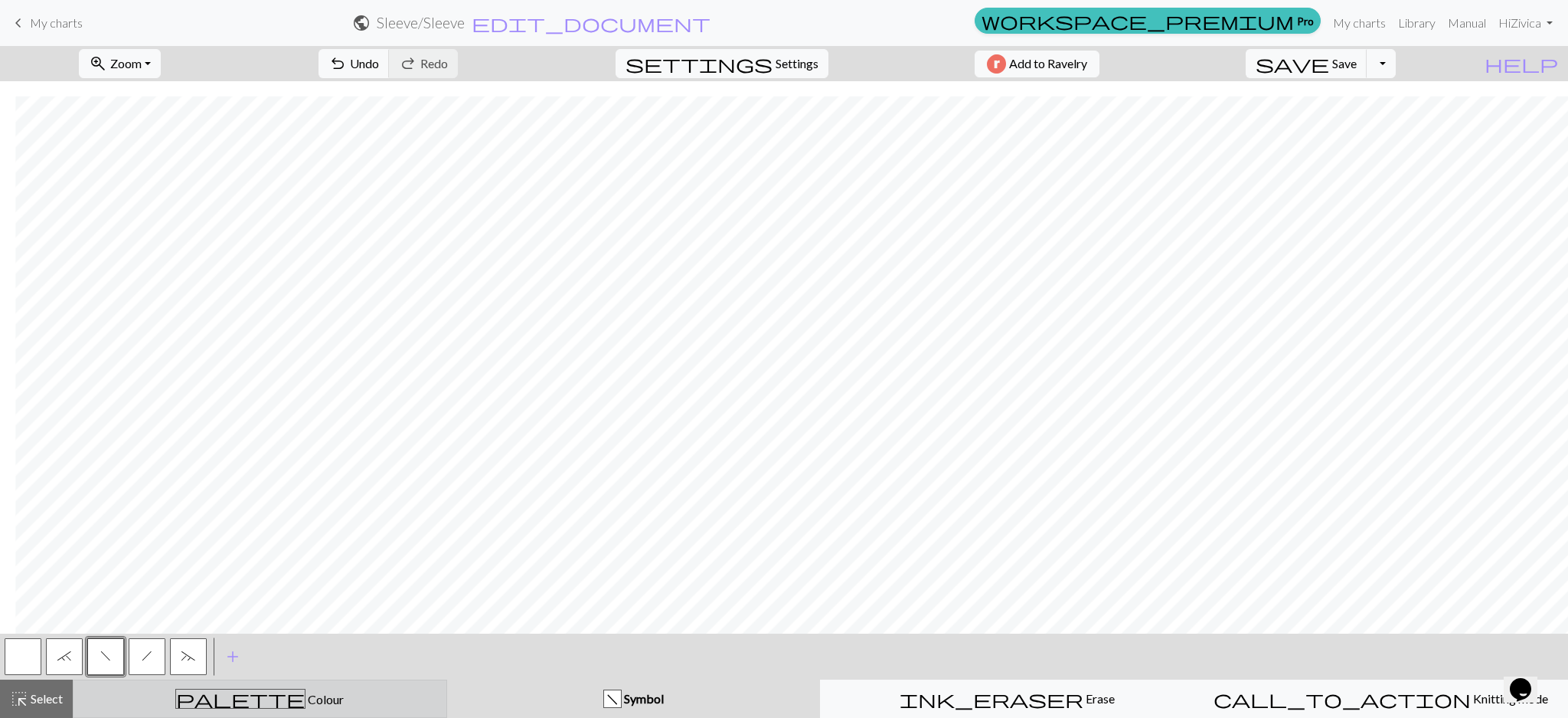
click at [252, 686] on button "palette Colour Colour" at bounding box center [259, 698] width 375 height 38
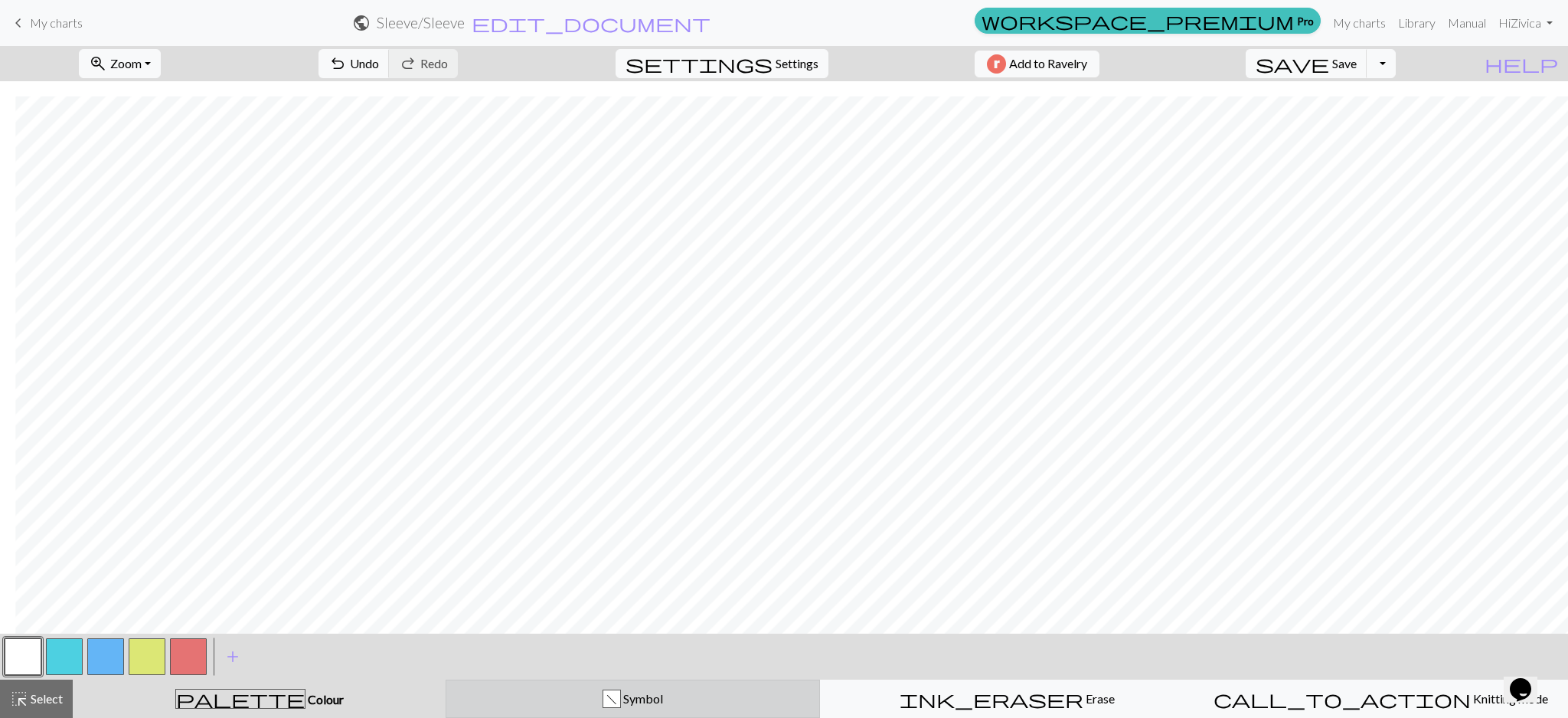
click at [731, 703] on div "f Symbol" at bounding box center [632, 698] width 354 height 18
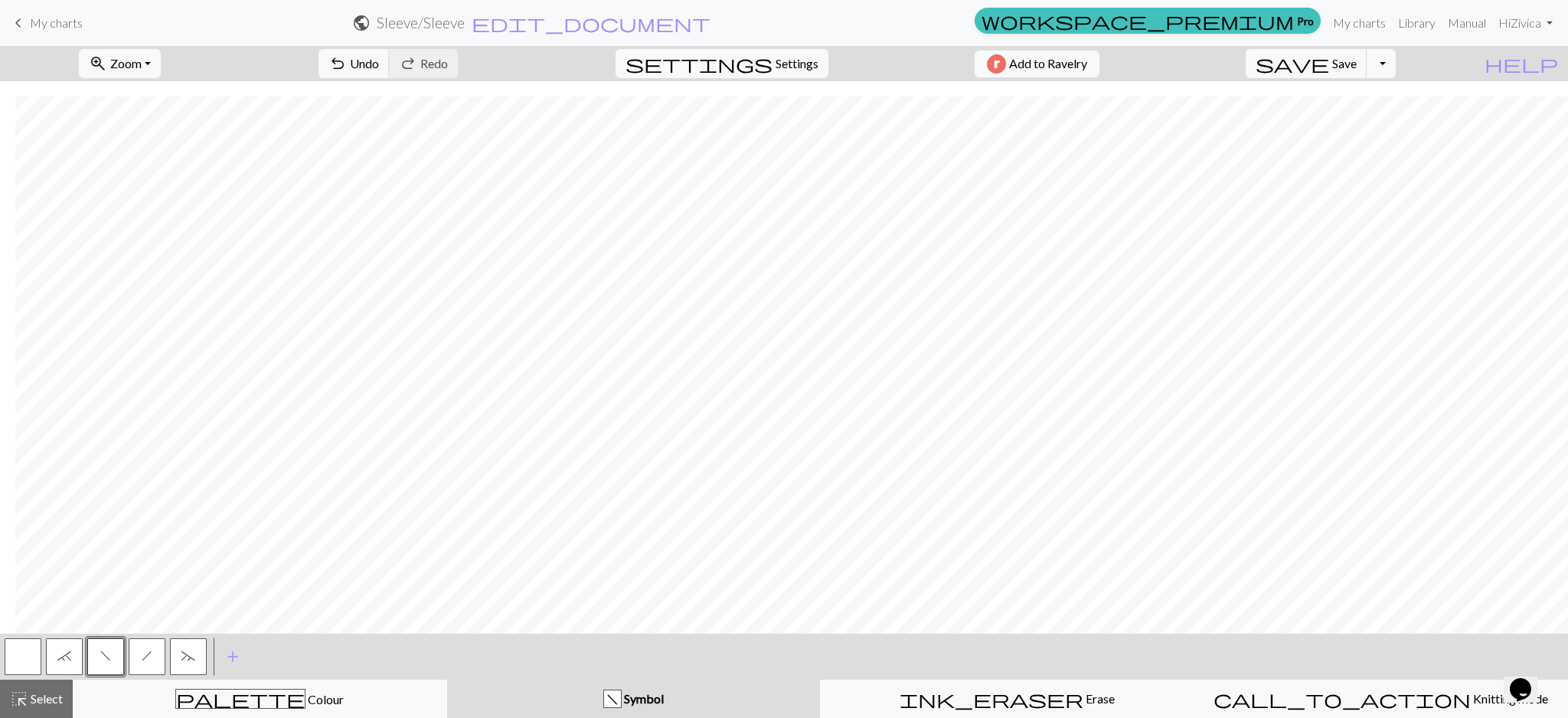
click at [145, 666] on button "h" at bounding box center [146, 656] width 37 height 37
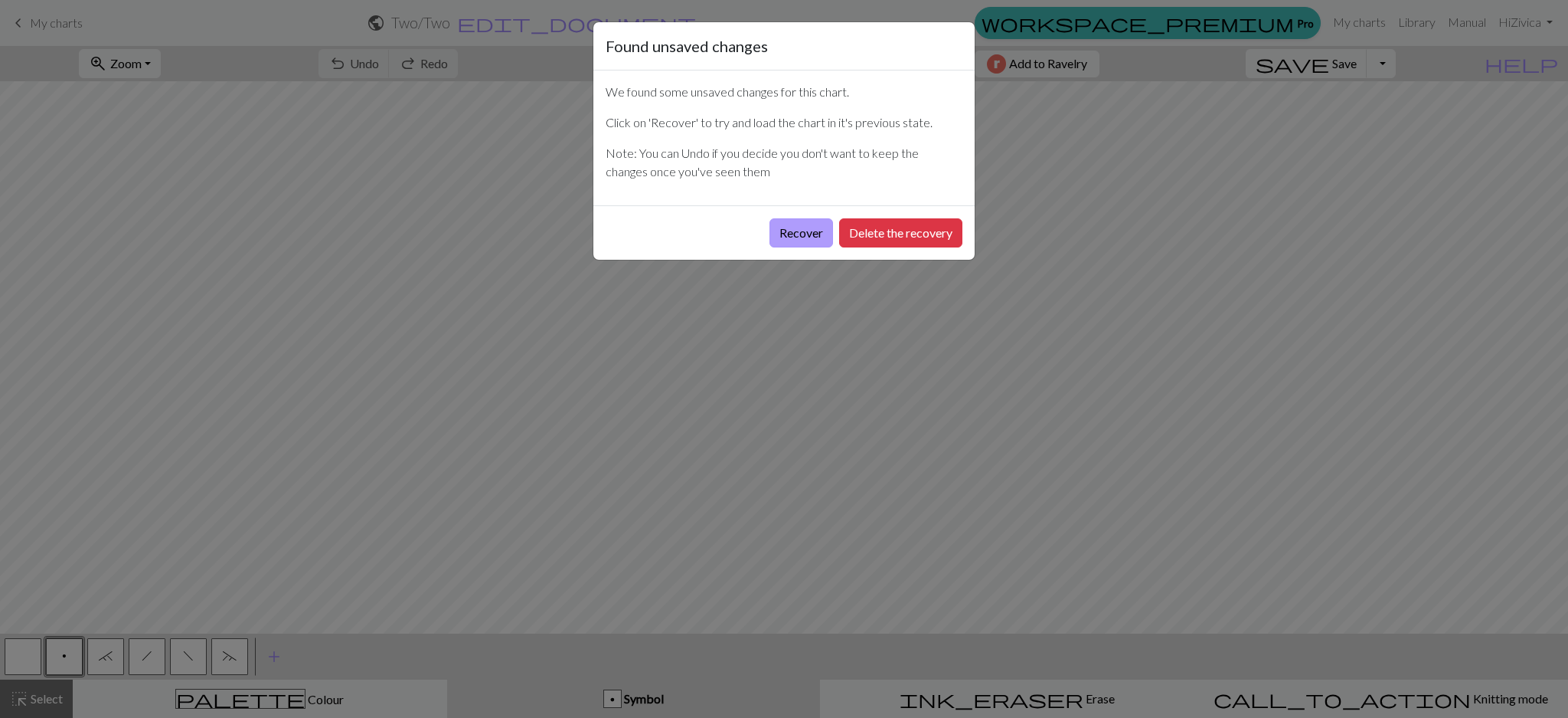
click at [779, 218] on button "Recover" at bounding box center [801, 233] width 64 height 29
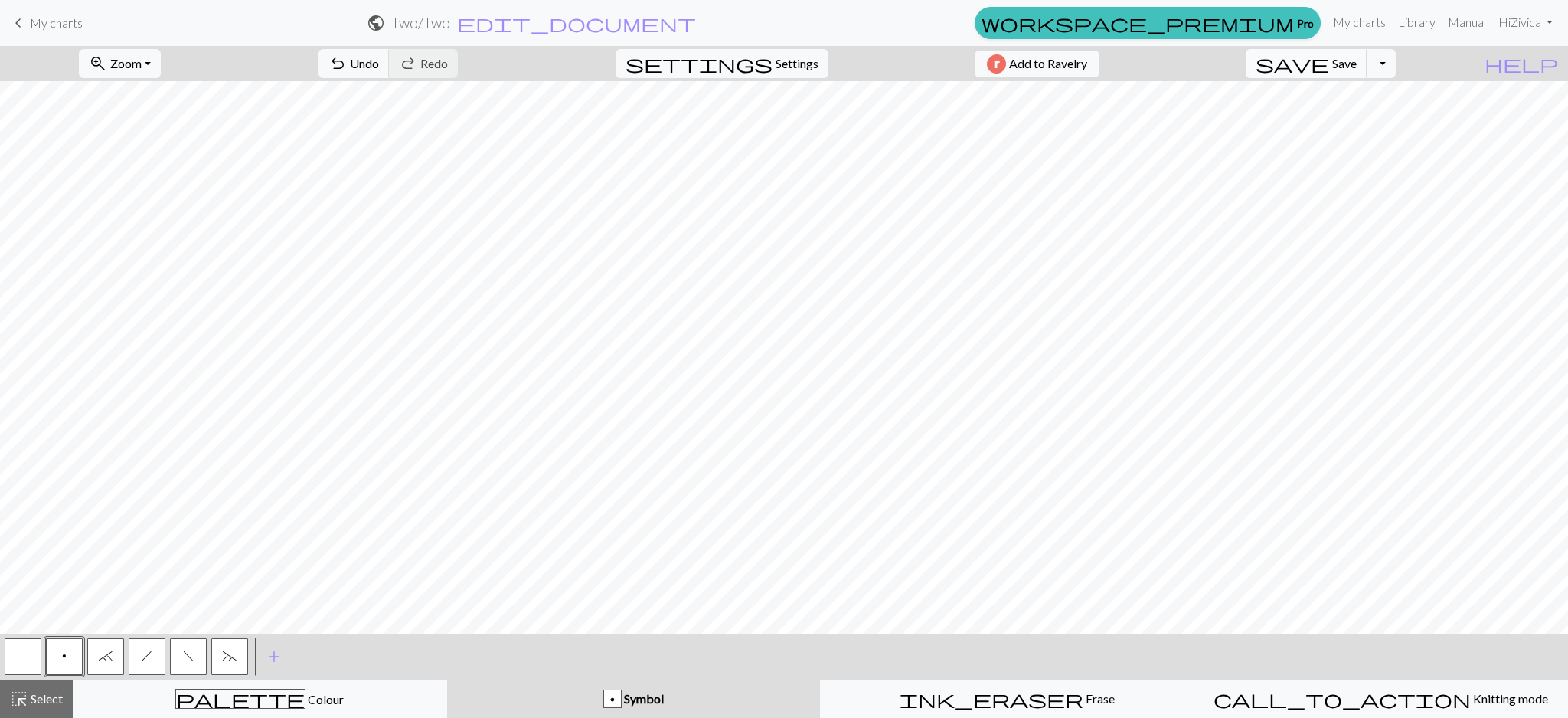
click at [1357, 69] on span "Save" at bounding box center [1344, 63] width 24 height 15
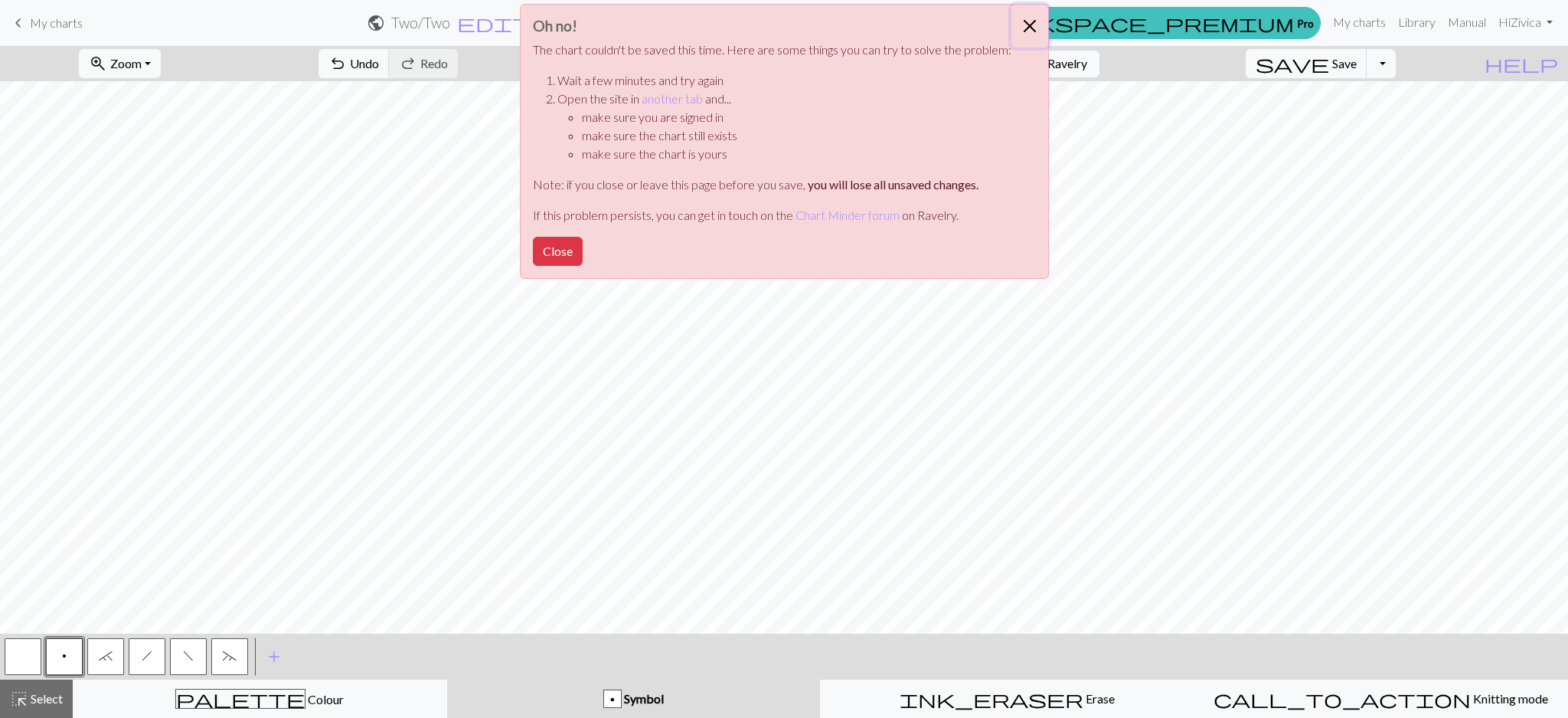
click at [1025, 28] on button "Close" at bounding box center [1030, 26] width 37 height 43
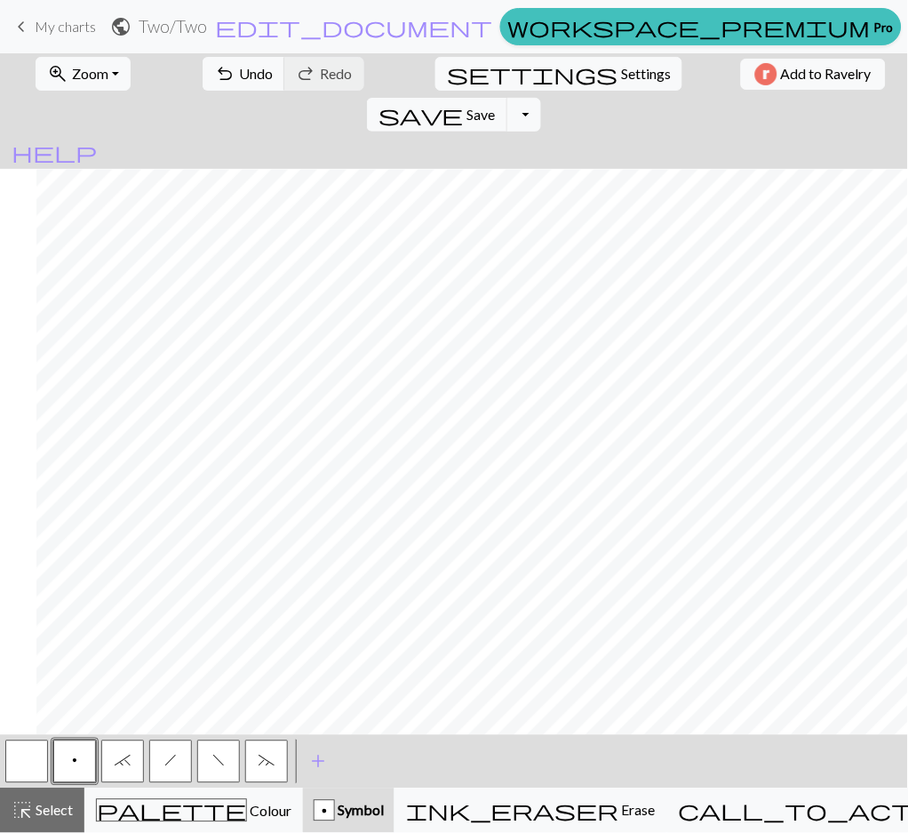
scroll to position [3011, 2254]
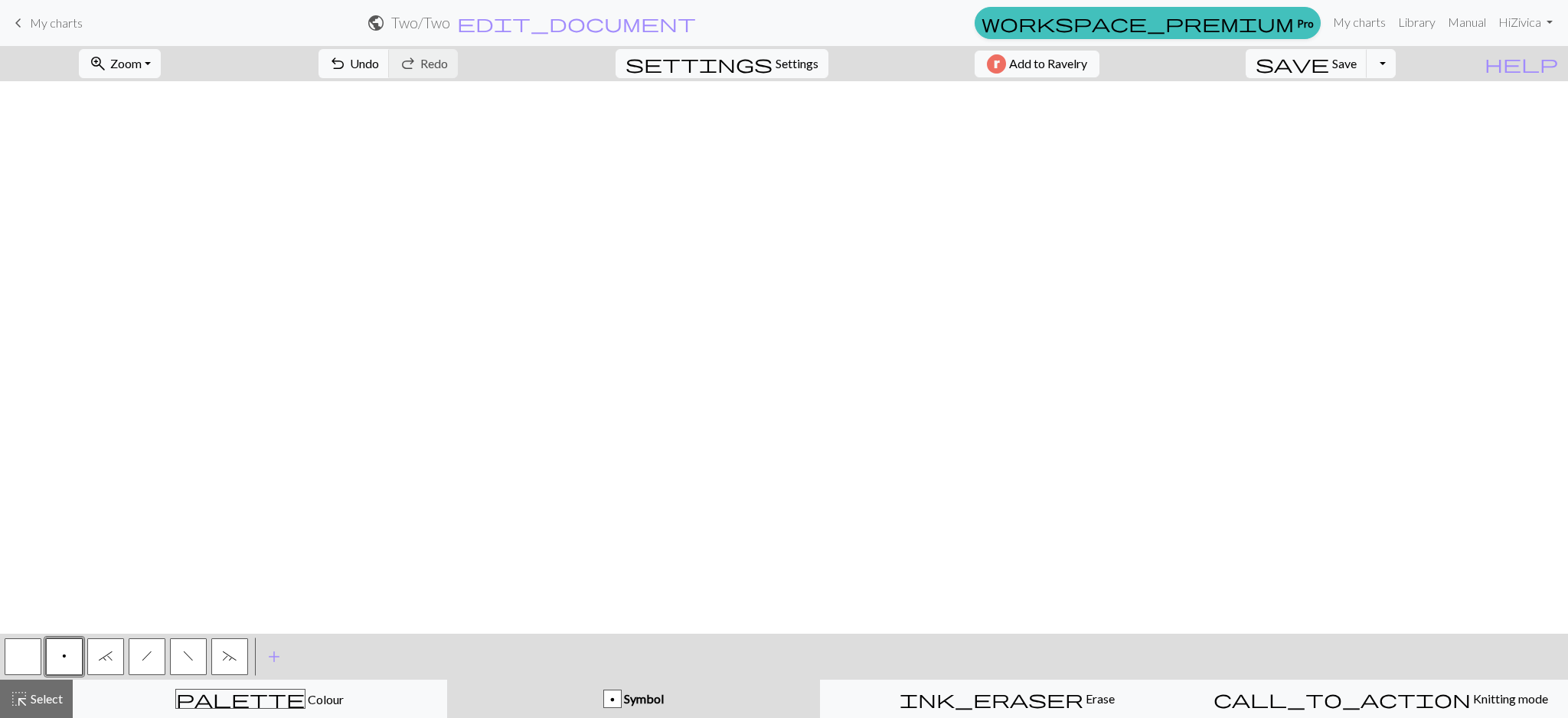
scroll to position [2595, 1942]
